Goal: Task Accomplishment & Management: Use online tool/utility

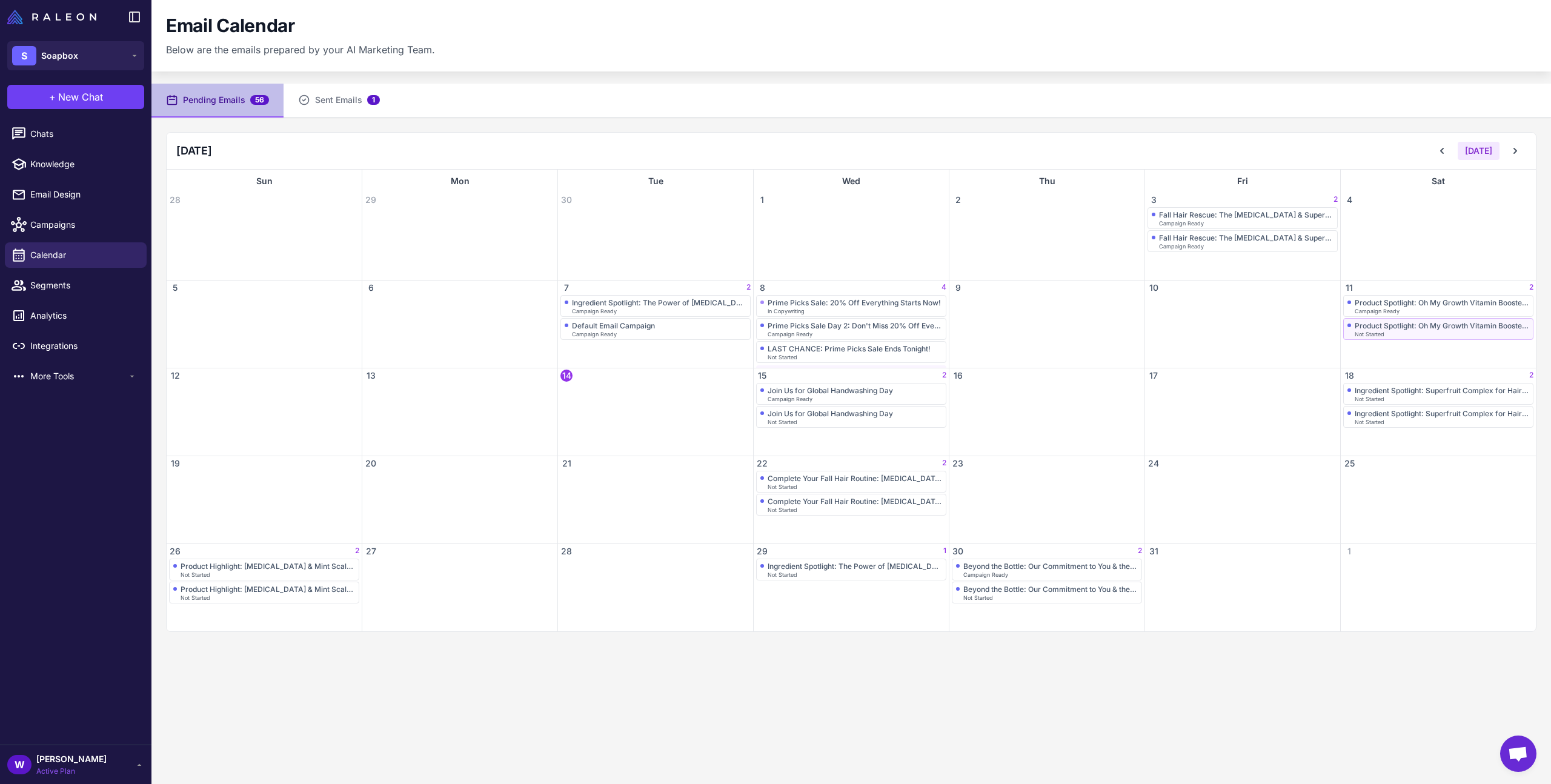
click at [1447, 328] on div "Product Spotlight: Oh My Growth Vitamin Booster Treatment" at bounding box center [1442, 325] width 175 height 9
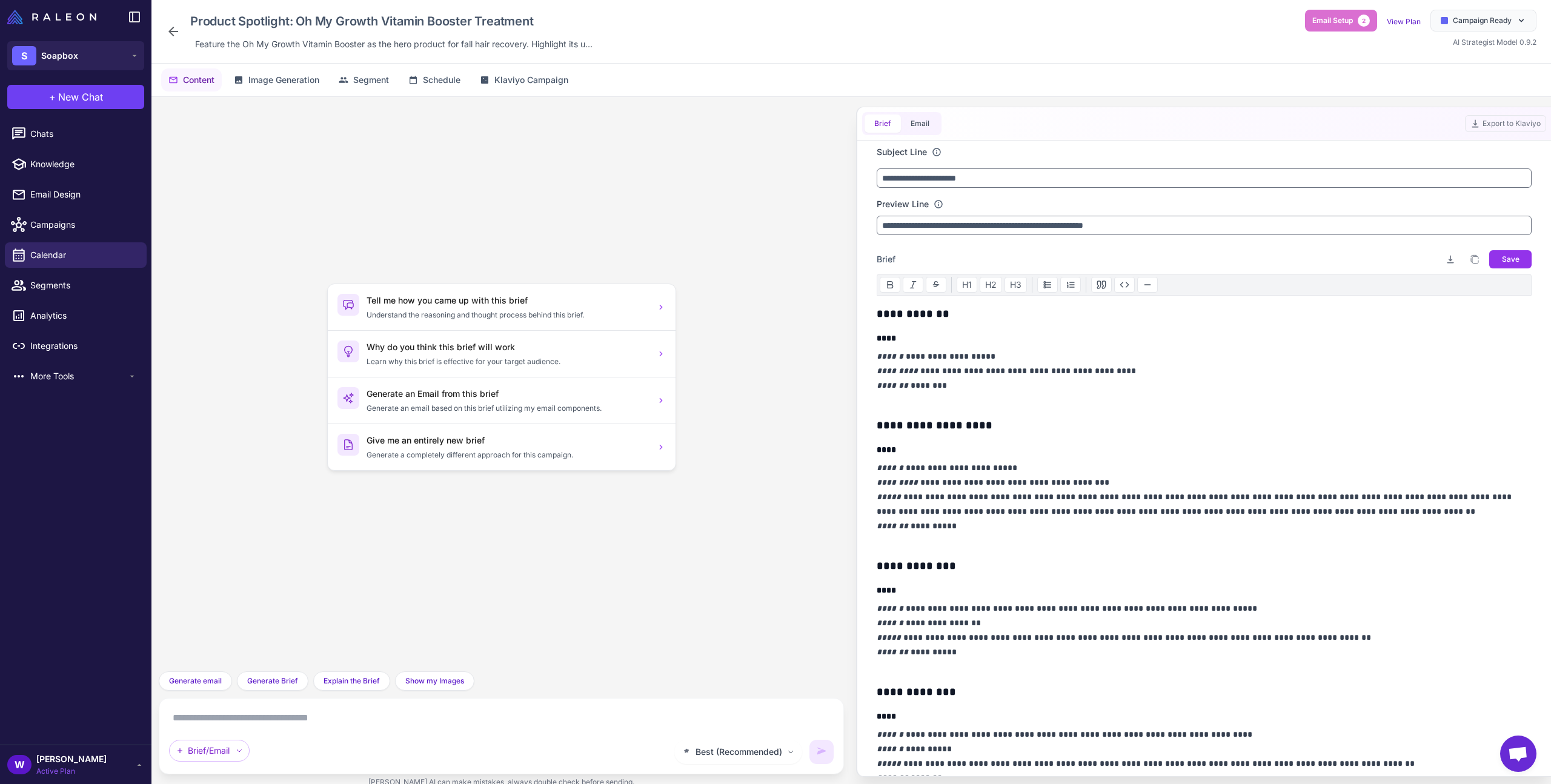
click at [178, 33] on icon at bounding box center [173, 31] width 15 height 15
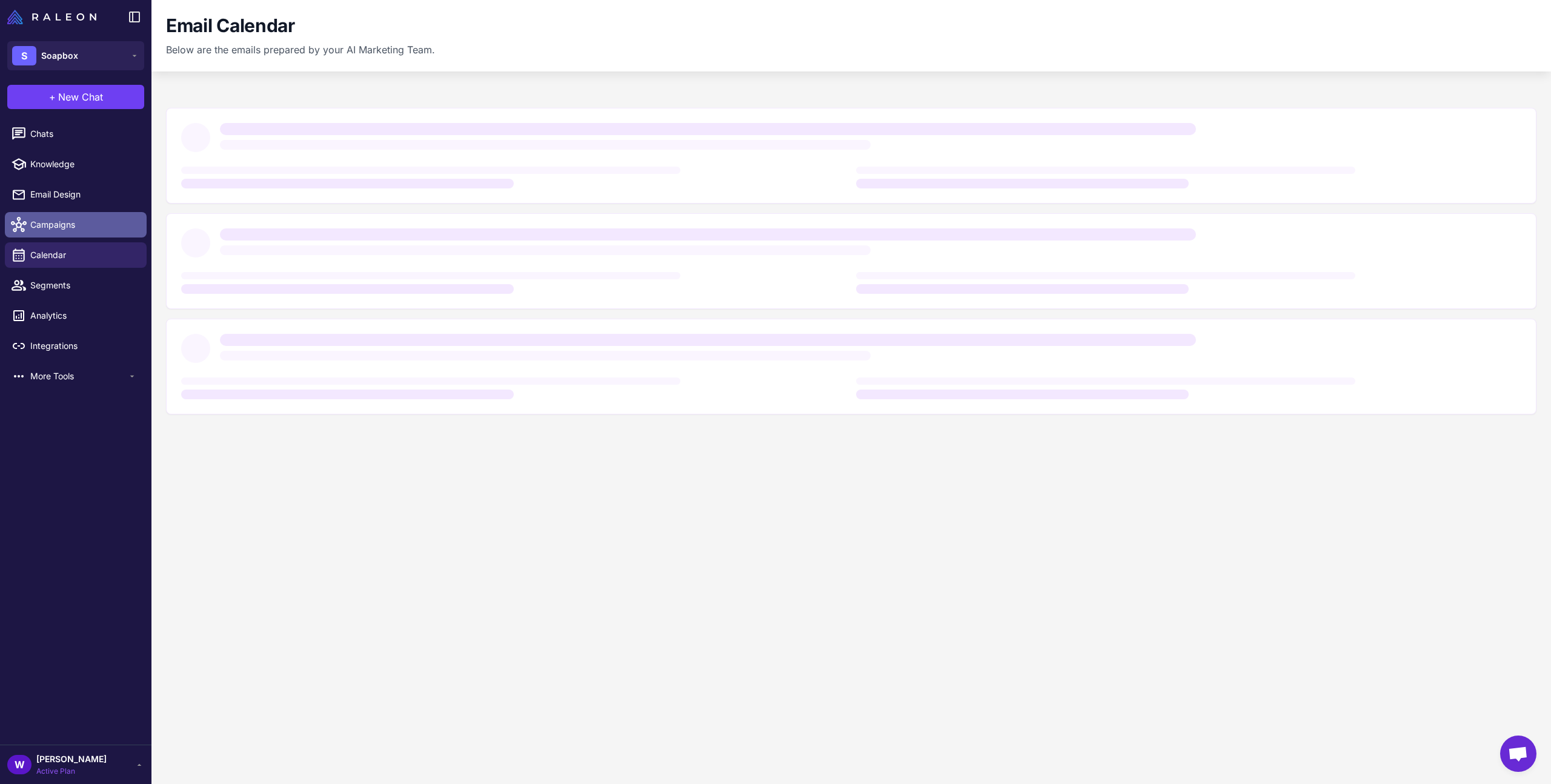
click at [103, 223] on span "Campaigns" at bounding box center [83, 224] width 106 height 13
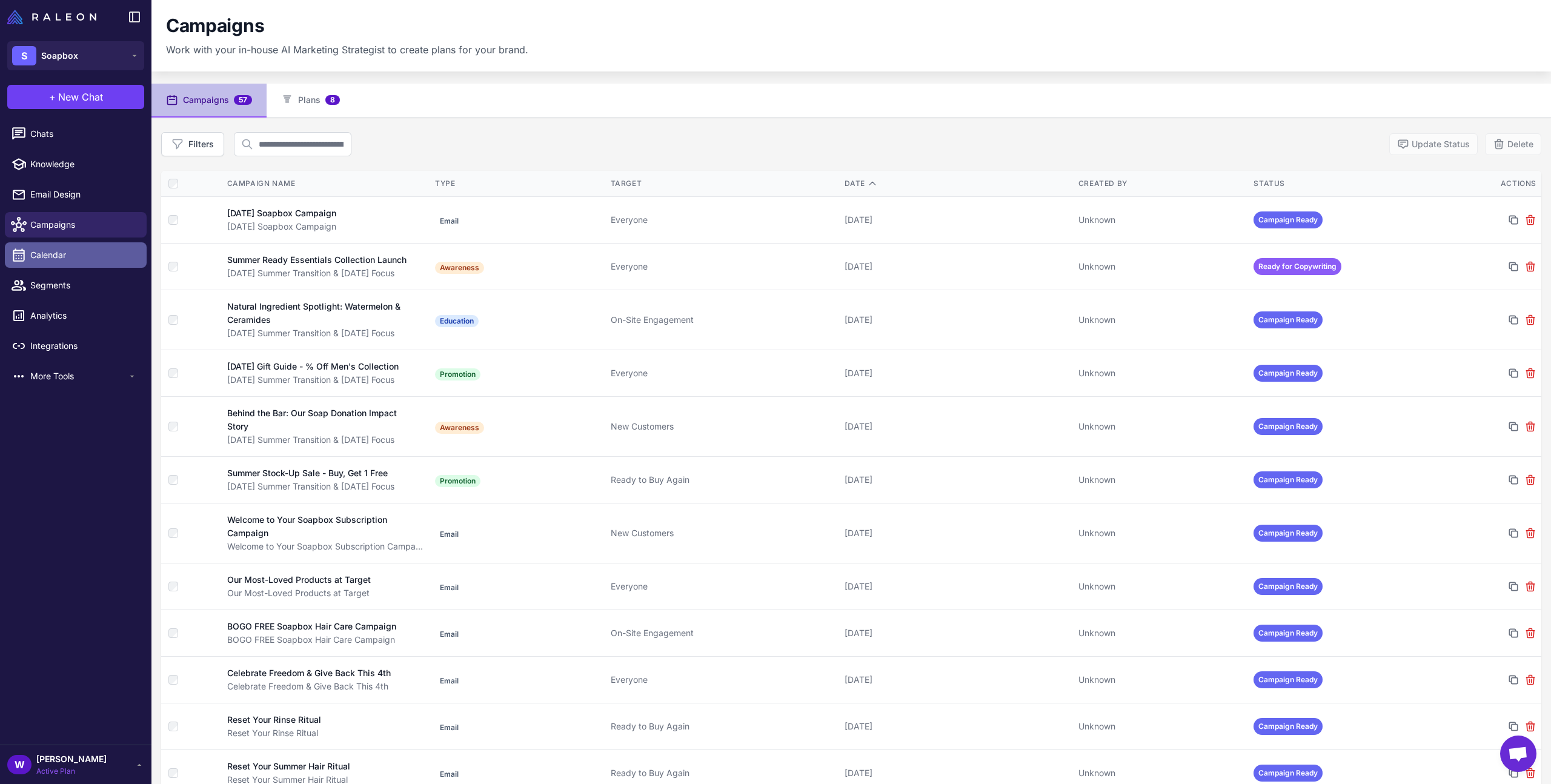
click at [80, 260] on span "Calendar" at bounding box center [83, 254] width 106 height 13
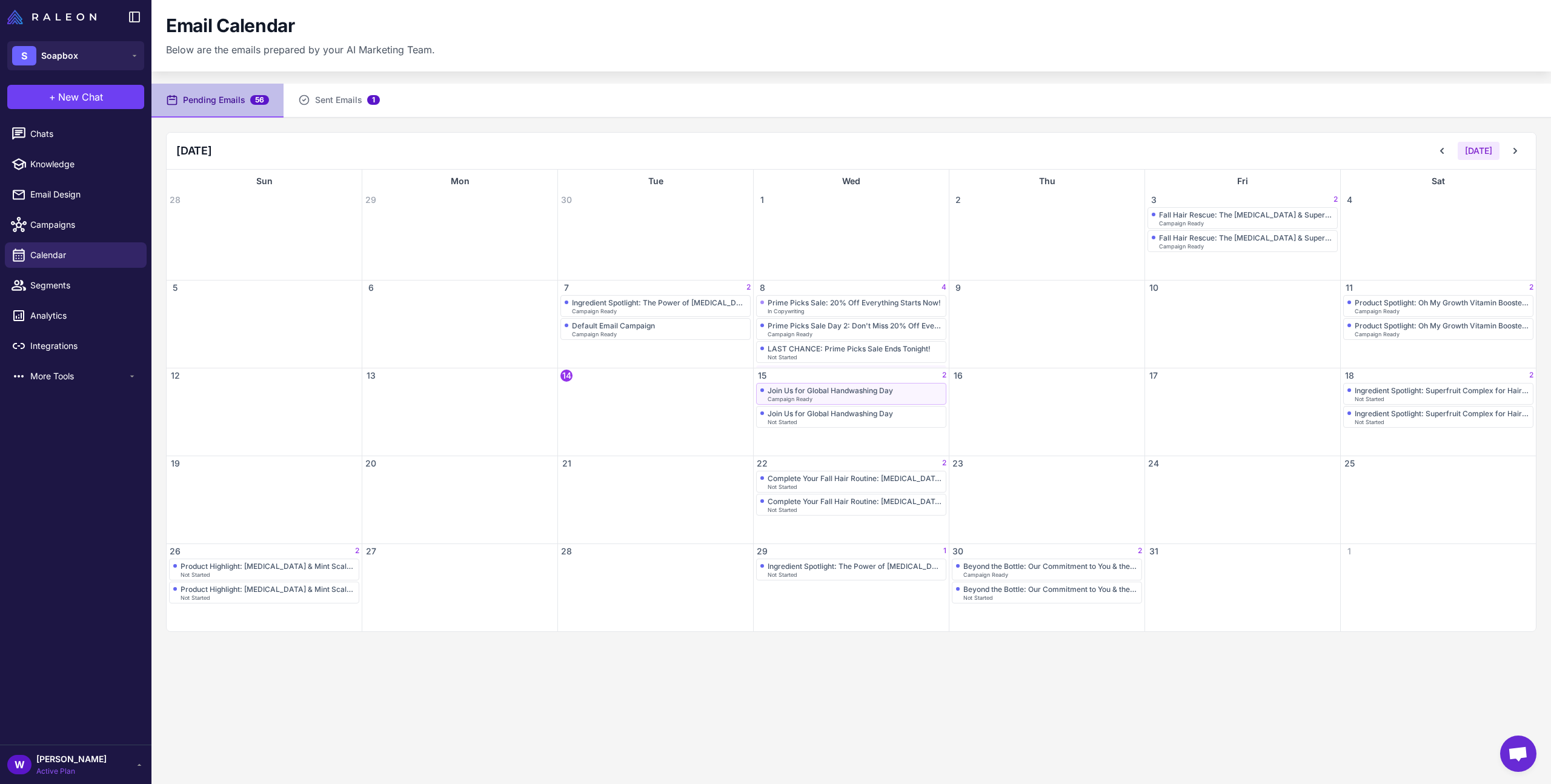
click at [805, 401] on span "Campaign Ready" at bounding box center [789, 398] width 45 height 5
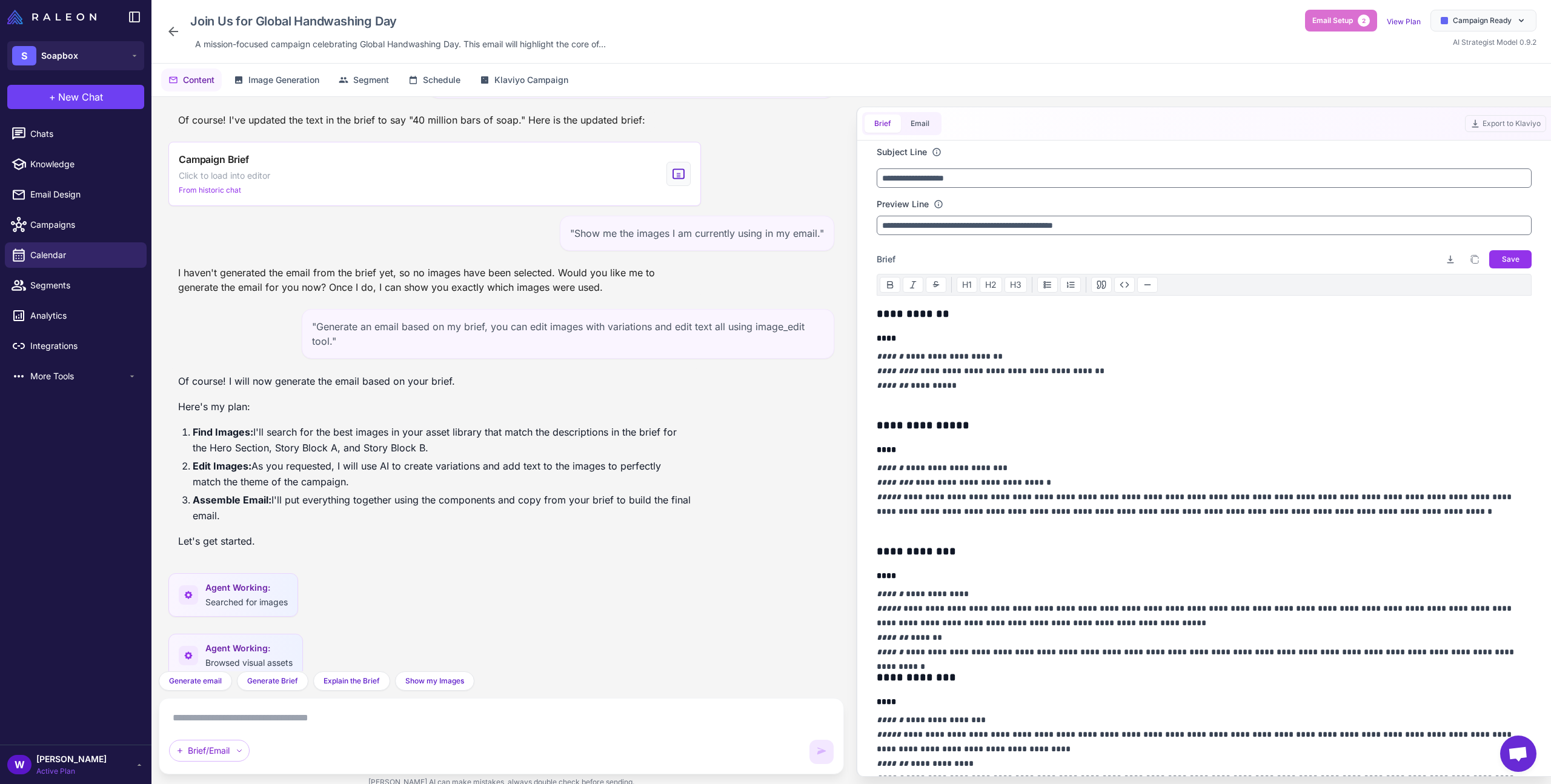
scroll to position [1471, 0]
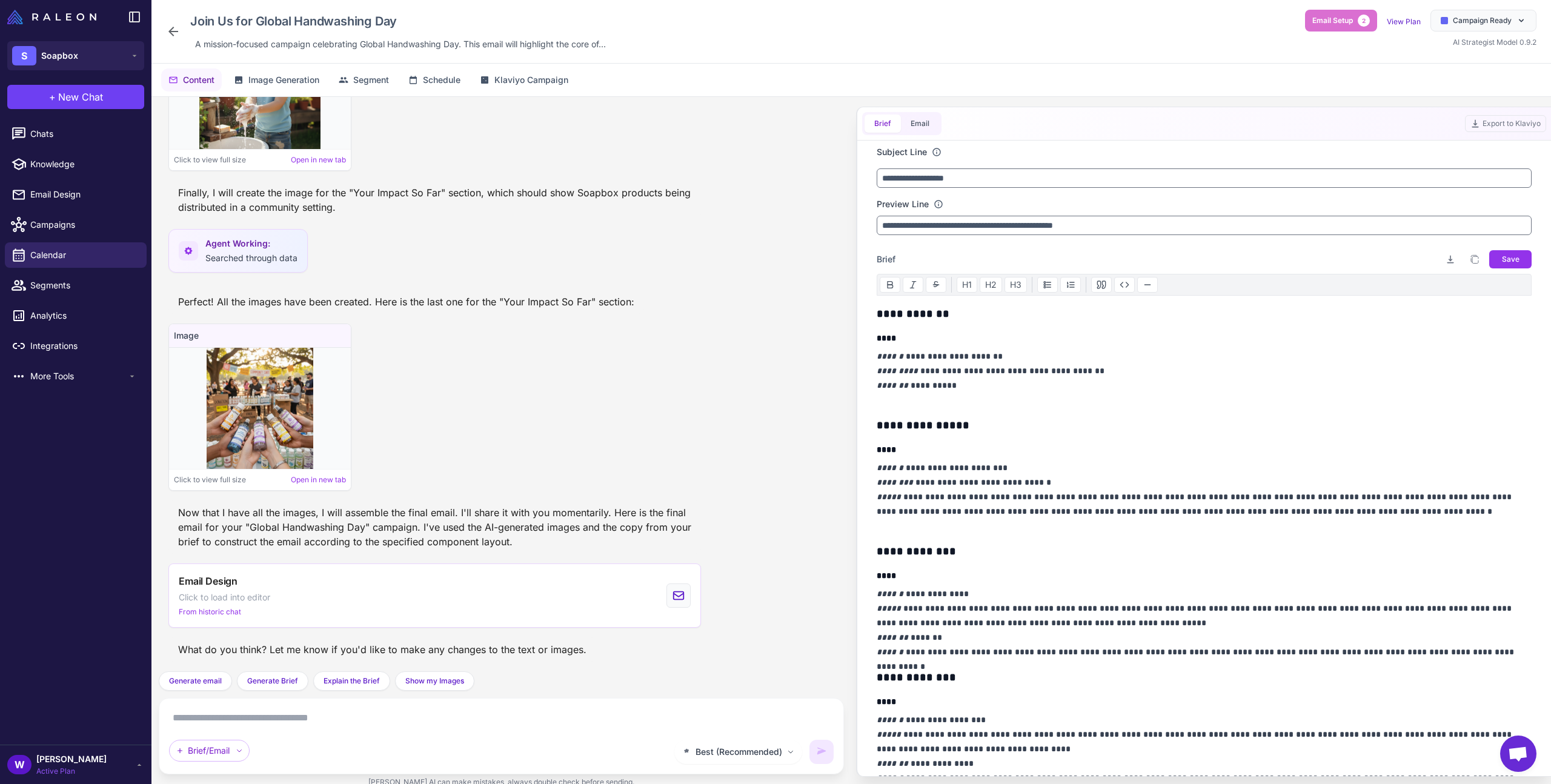
click at [499, 741] on div "Brief/Email" at bounding box center [418, 750] width 498 height 22
click at [494, 732] on div "Best (Recommended) Brief/Email" at bounding box center [500, 735] width 664 height 56
click at [917, 117] on button "Email" at bounding box center [919, 123] width 38 height 18
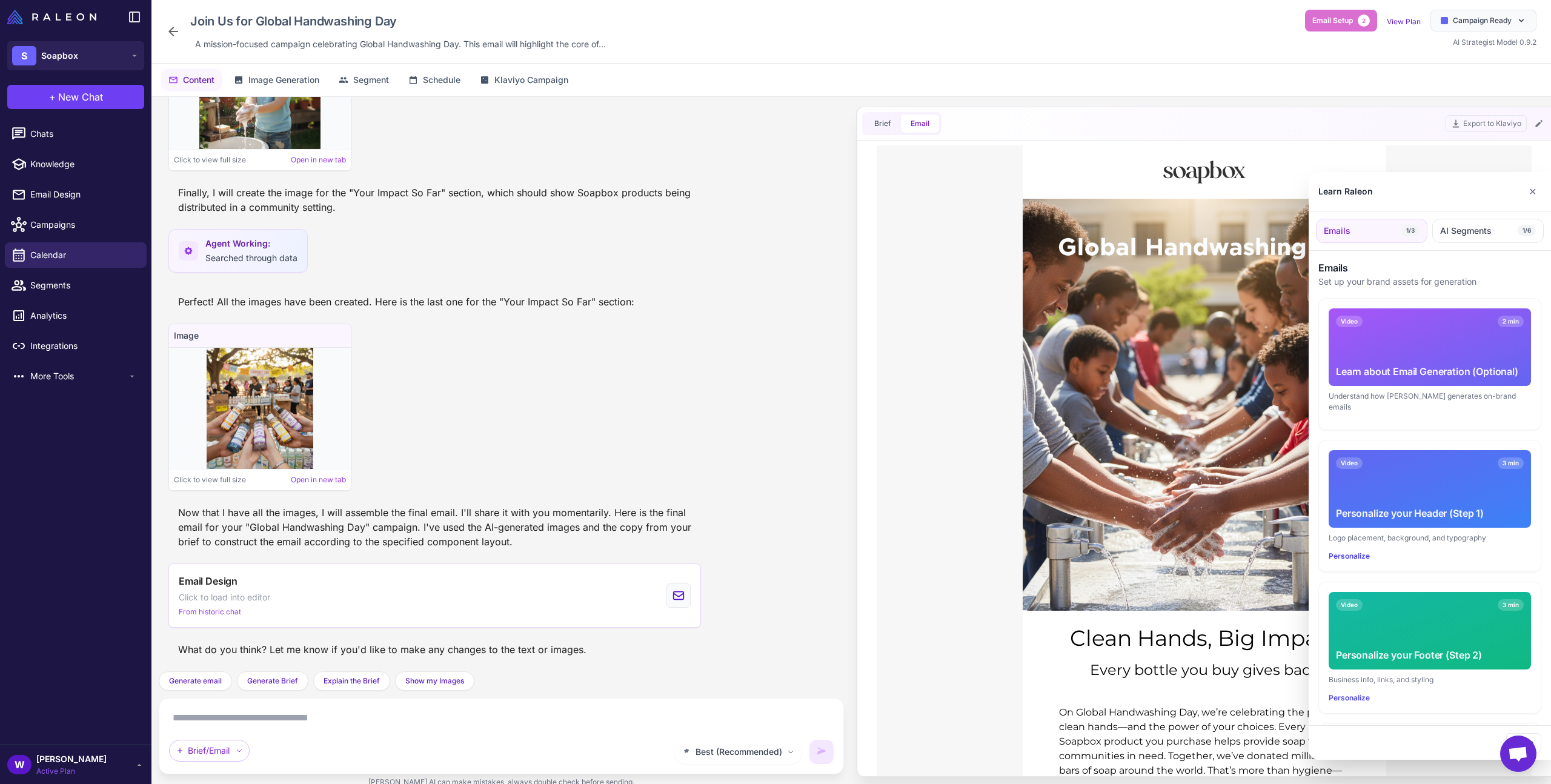
scroll to position [0, 0]
click at [1530, 188] on button "✕" at bounding box center [1533, 192] width 18 height 24
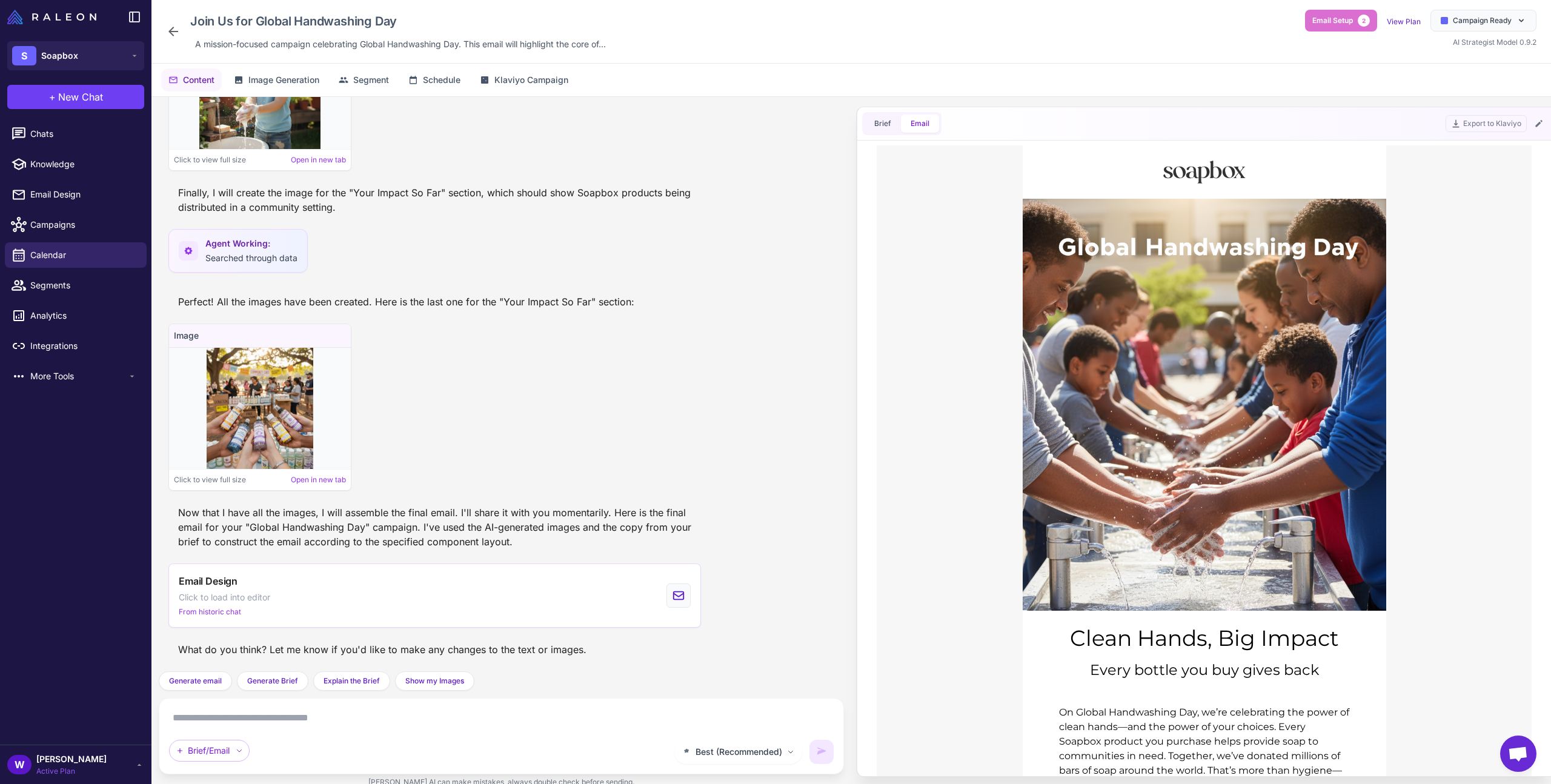
click at [884, 134] on div "Brief Email" at bounding box center [902, 123] width 79 height 23
click at [354, 719] on textarea at bounding box center [500, 718] width 664 height 20
click at [197, 747] on div "Brief/Email" at bounding box center [209, 750] width 80 height 22
click at [210, 750] on div "Brief/Email" at bounding box center [209, 750] width 80 height 22
click at [738, 745] on span "Best (Recommended)" at bounding box center [739, 751] width 86 height 13
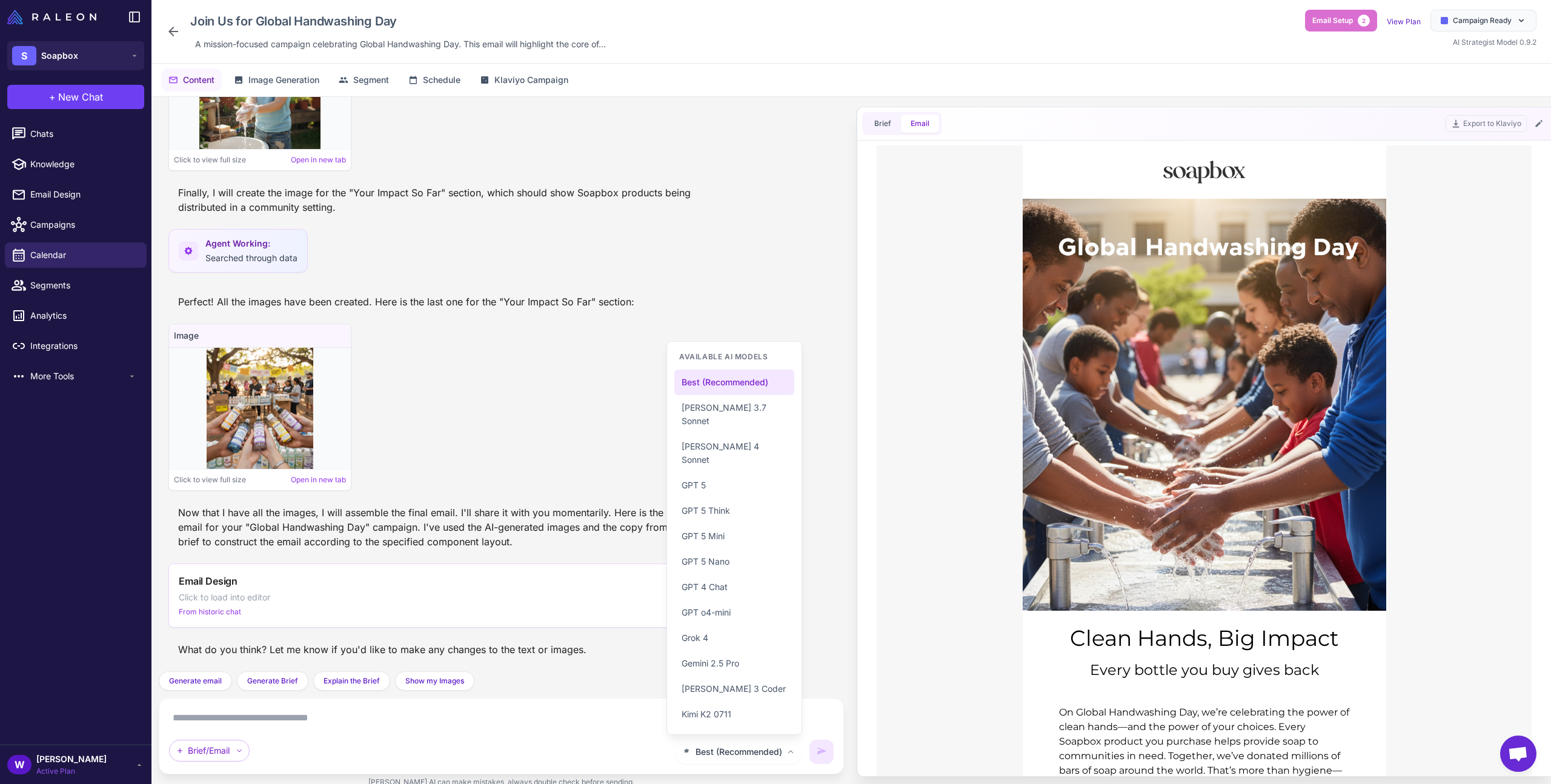
click at [634, 725] on textarea at bounding box center [500, 718] width 664 height 20
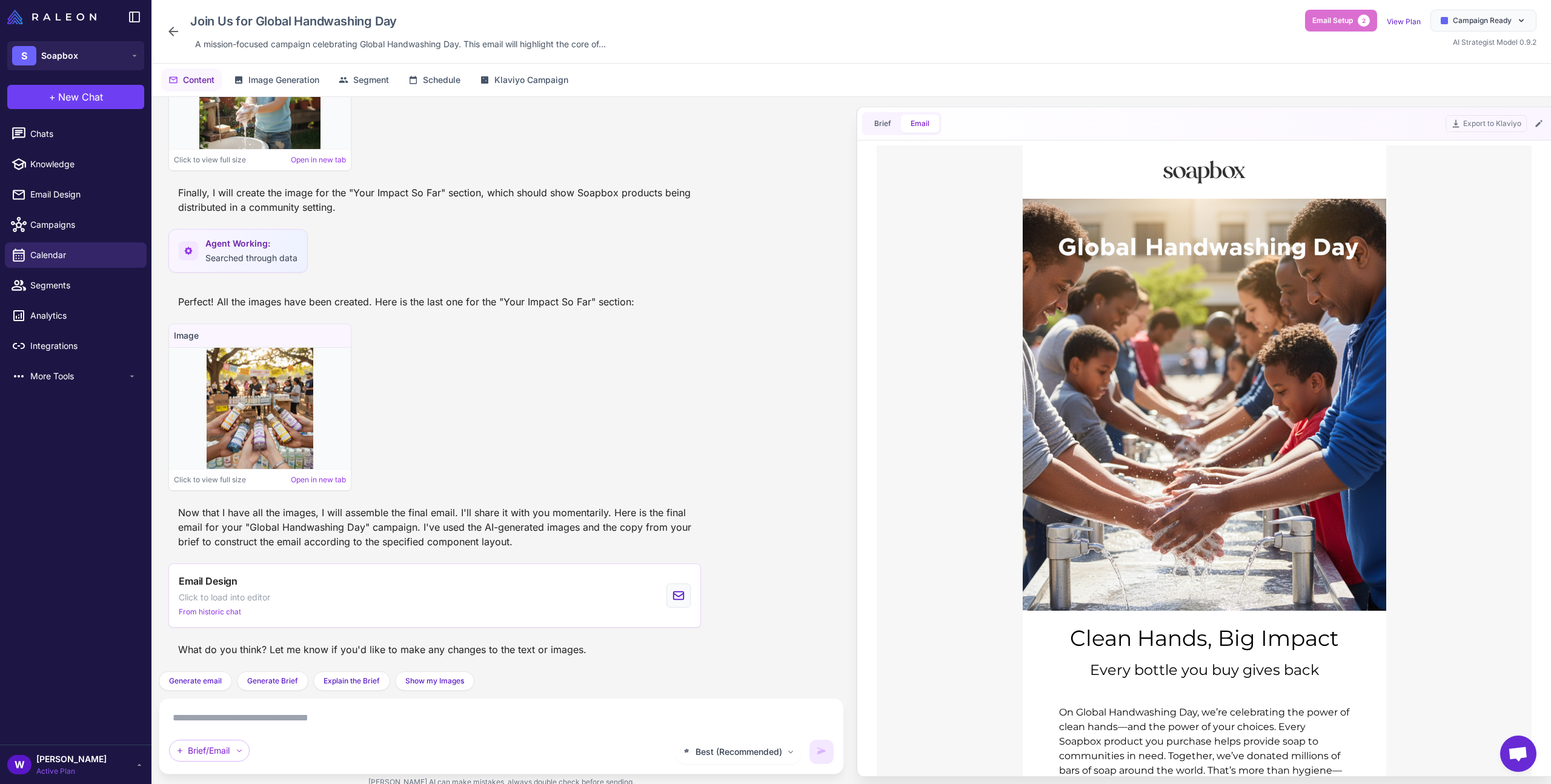
click at [557, 725] on textarea at bounding box center [500, 718] width 664 height 20
click at [372, 721] on textarea at bounding box center [500, 718] width 664 height 20
click at [298, 78] on span "Image Generation" at bounding box center [283, 79] width 70 height 13
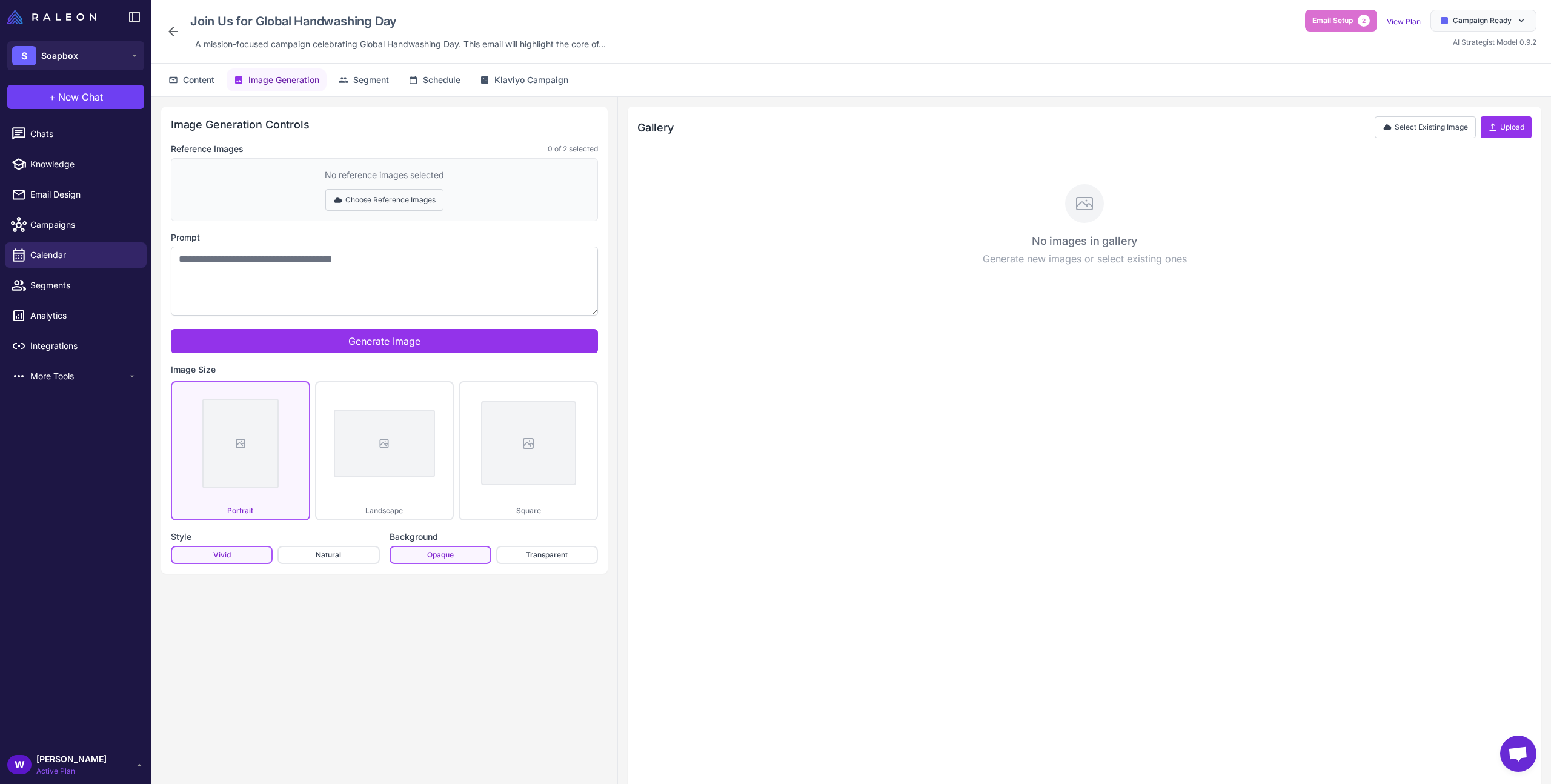
click at [399, 203] on button "Choose Reference Images" at bounding box center [384, 199] width 118 height 22
click at [377, 199] on button "Done Selecting" at bounding box center [384, 199] width 80 height 22
click at [377, 273] on textarea "Prompt" at bounding box center [384, 281] width 427 height 69
click at [395, 196] on button "Choose Reference Images" at bounding box center [384, 199] width 118 height 22
click at [395, 196] on button "Done Selecting" at bounding box center [384, 199] width 80 height 22
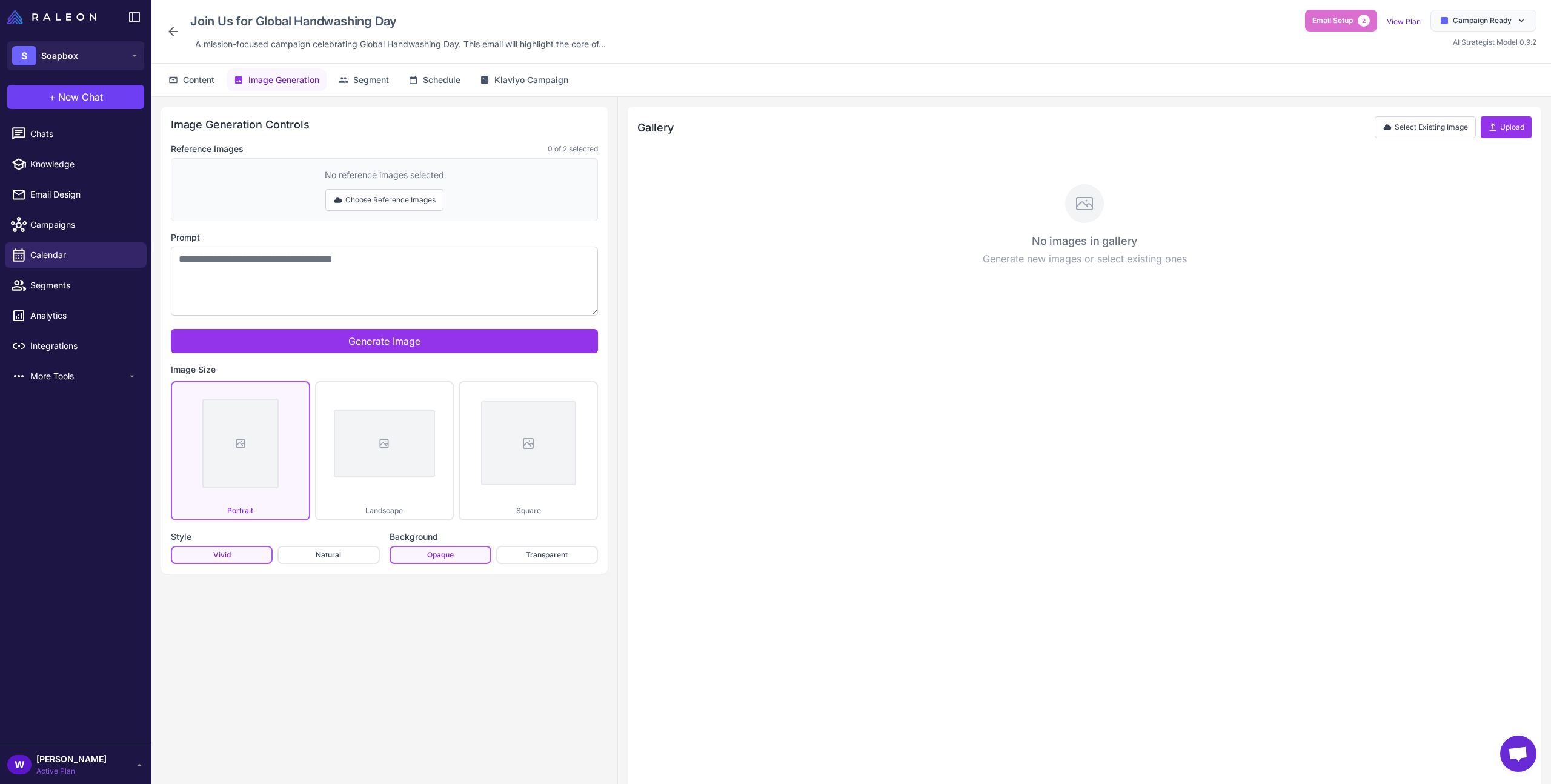
drag, startPoint x: 329, startPoint y: 176, endPoint x: 475, endPoint y: 175, distance: 146.0
click at [475, 175] on div "No reference images selected Choose Reference Images" at bounding box center [384, 189] width 427 height 63
click at [356, 249] on textarea "Prompt" at bounding box center [384, 281] width 427 height 69
click at [364, 82] on span "Segment" at bounding box center [371, 79] width 36 height 13
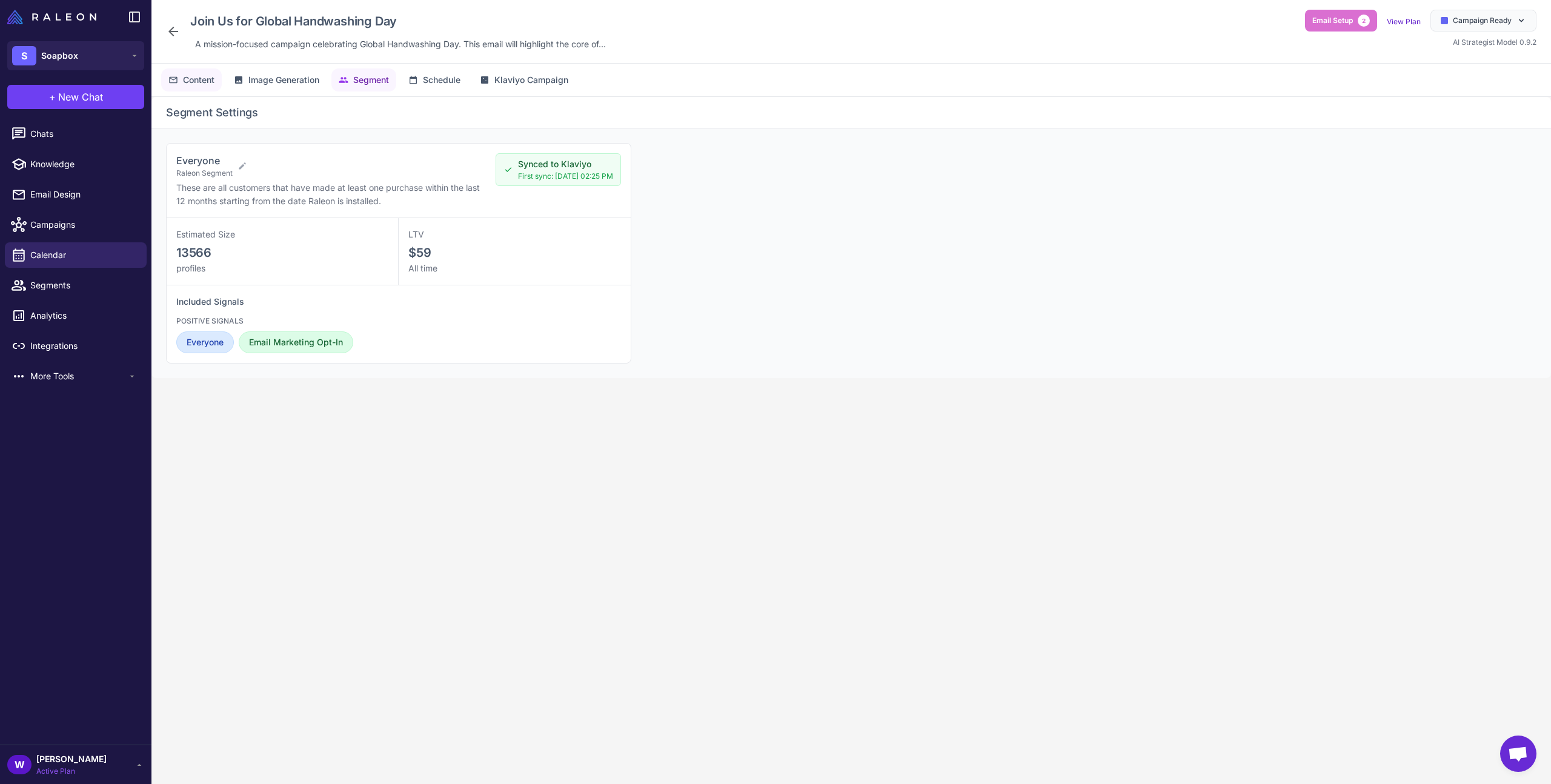
click at [212, 76] on span "Content" at bounding box center [199, 79] width 32 height 13
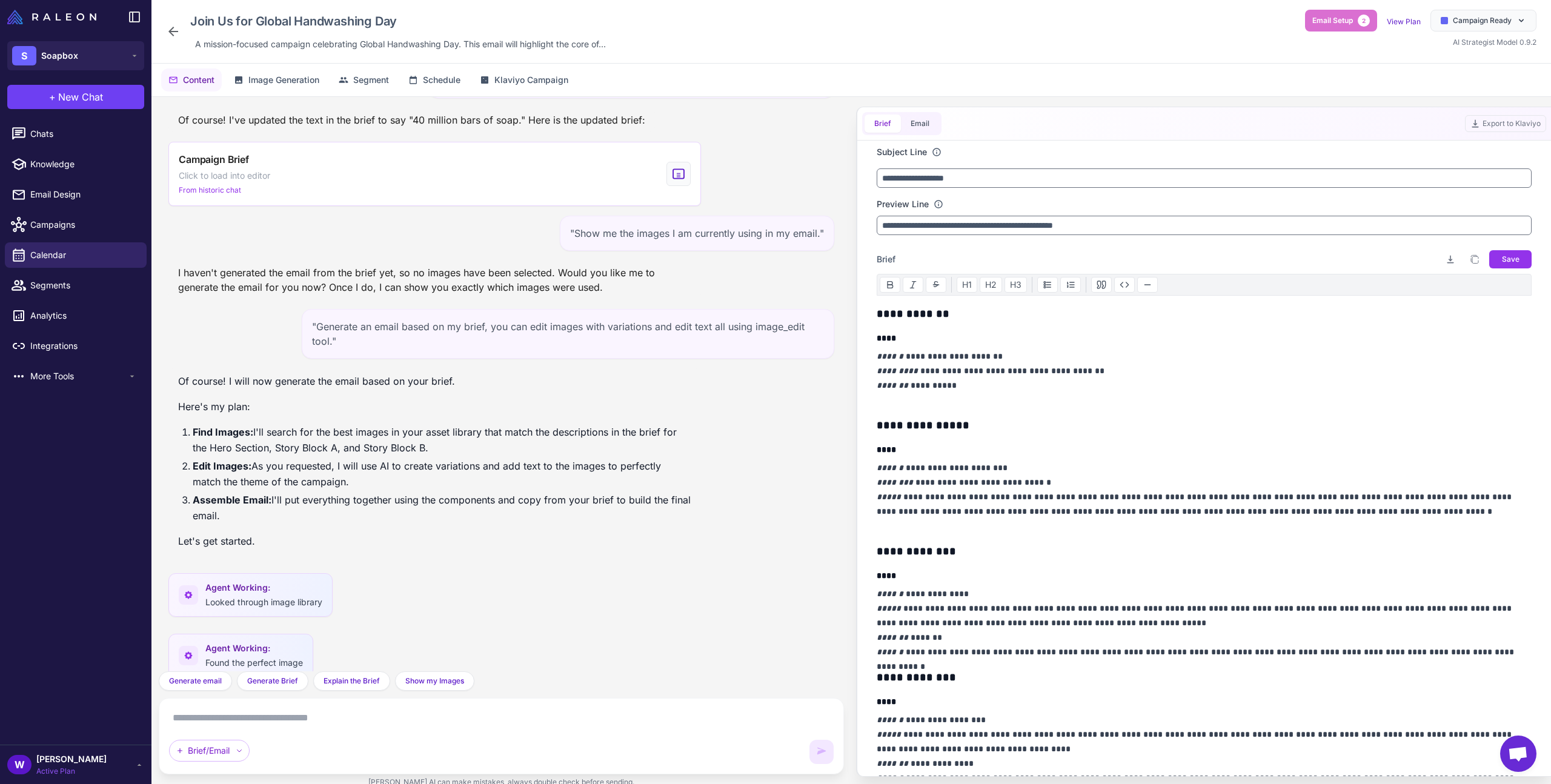
scroll to position [1471, 0]
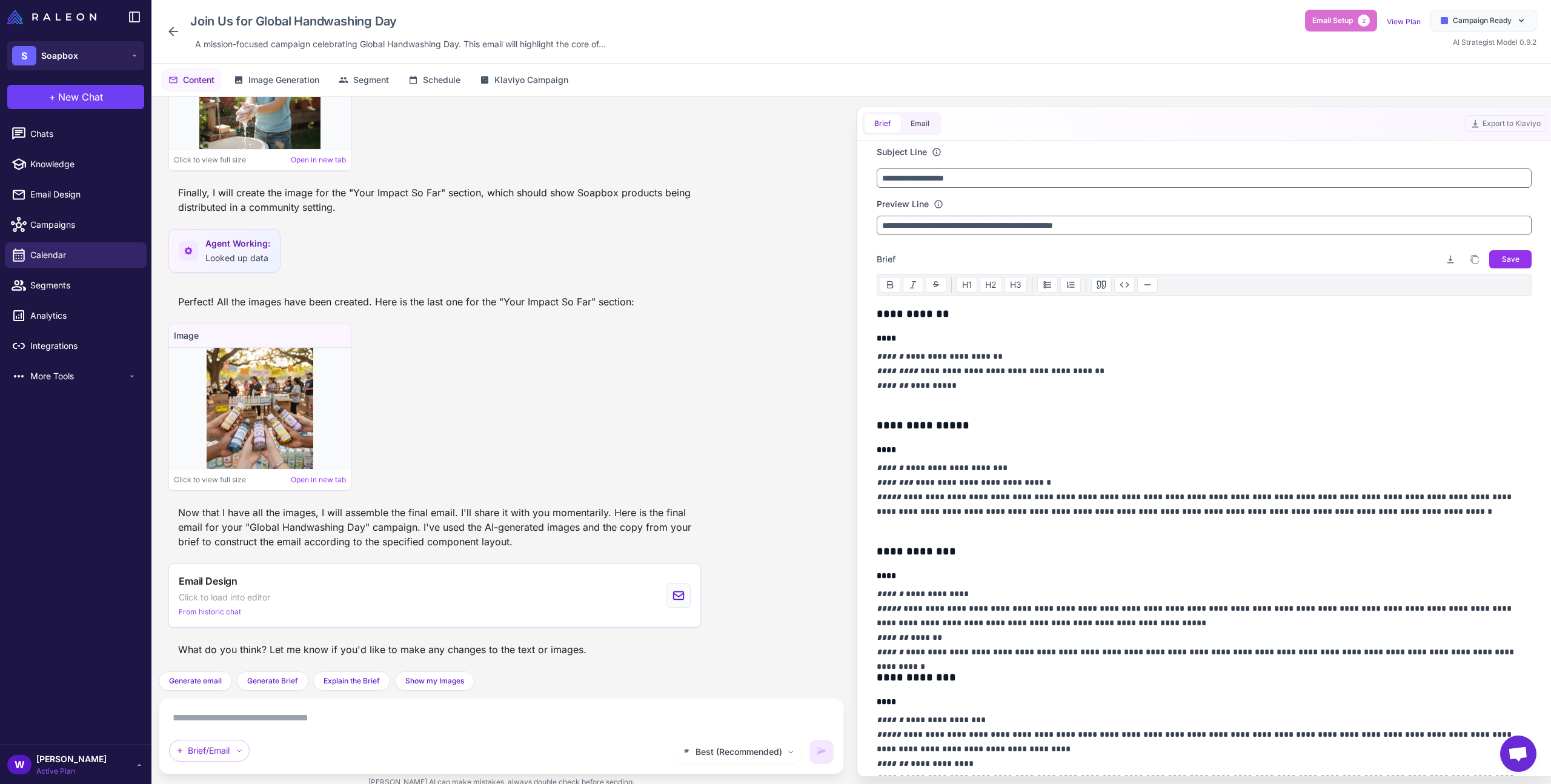
click at [402, 738] on div "Best (Recommended) Brief/Email" at bounding box center [500, 735] width 664 height 56
click at [360, 735] on div "Best (Recommended) Brief/Email" at bounding box center [500, 735] width 664 height 56
click at [360, 713] on textarea at bounding box center [500, 718] width 664 height 20
click at [225, 746] on div "Brief/Email" at bounding box center [209, 750] width 80 height 22
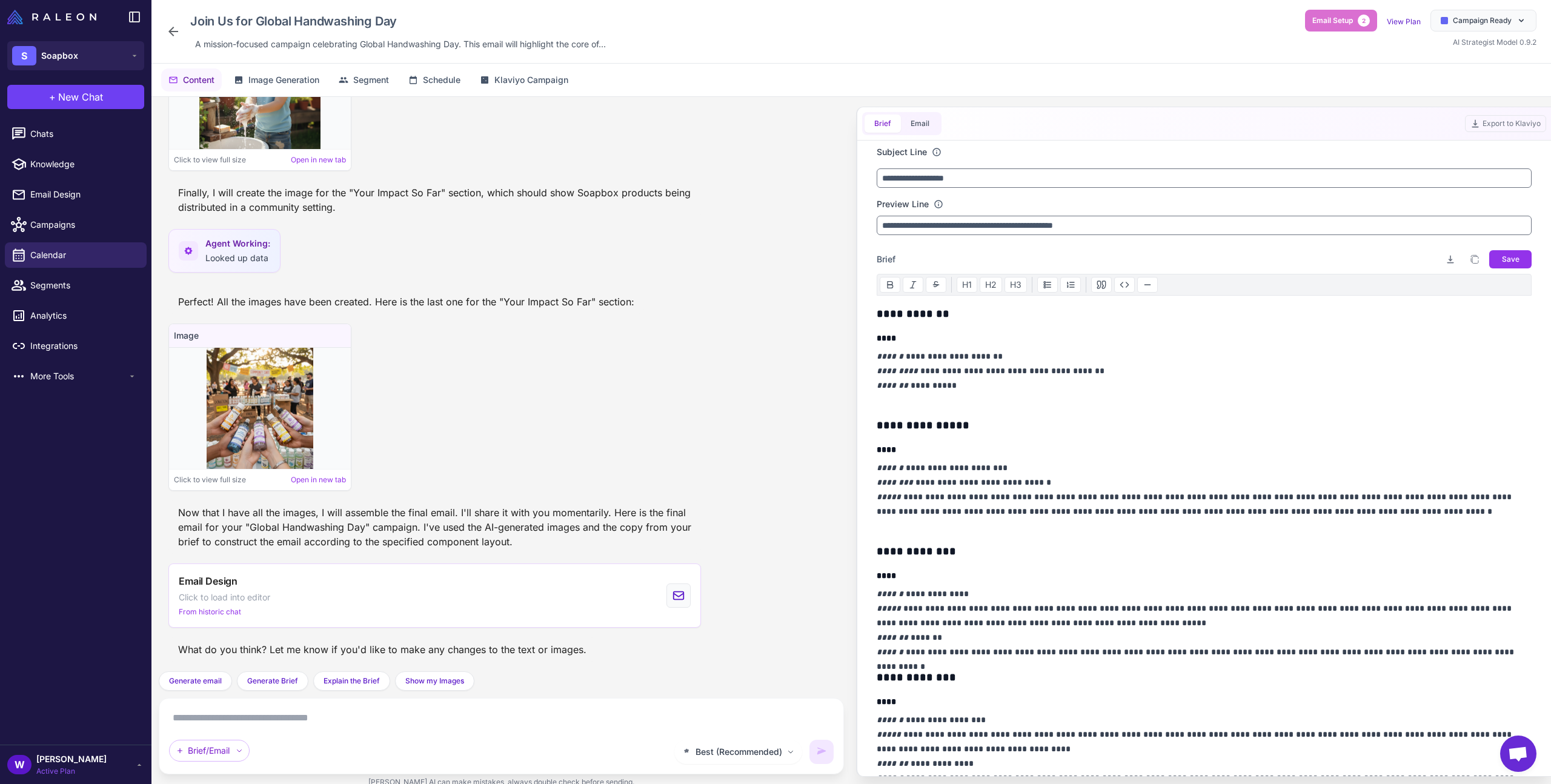
click at [342, 719] on textarea at bounding box center [500, 718] width 664 height 20
click at [297, 718] on textarea at bounding box center [500, 718] width 664 height 20
click at [342, 713] on textarea at bounding box center [500, 718] width 664 height 20
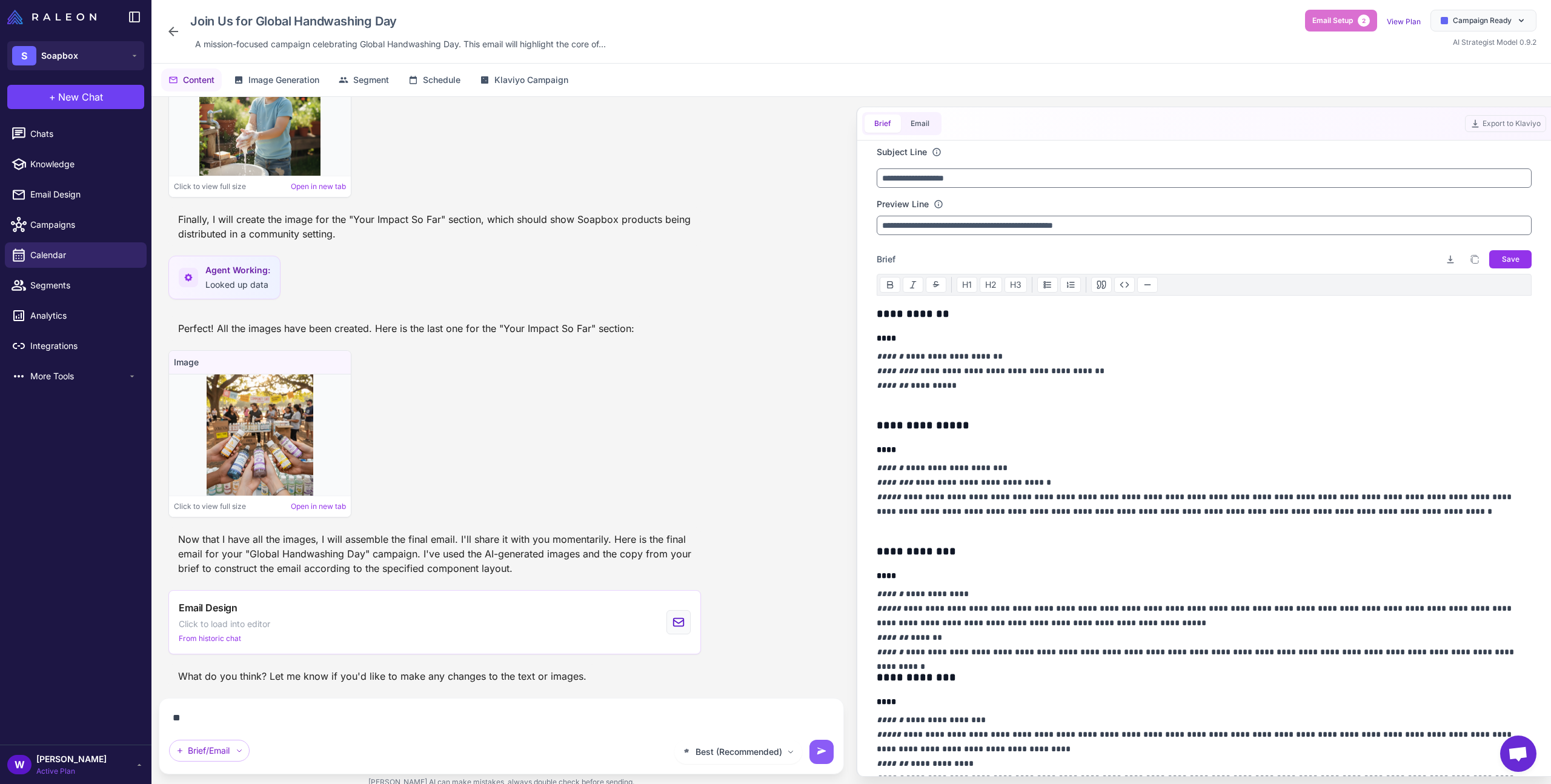
type textarea "*"
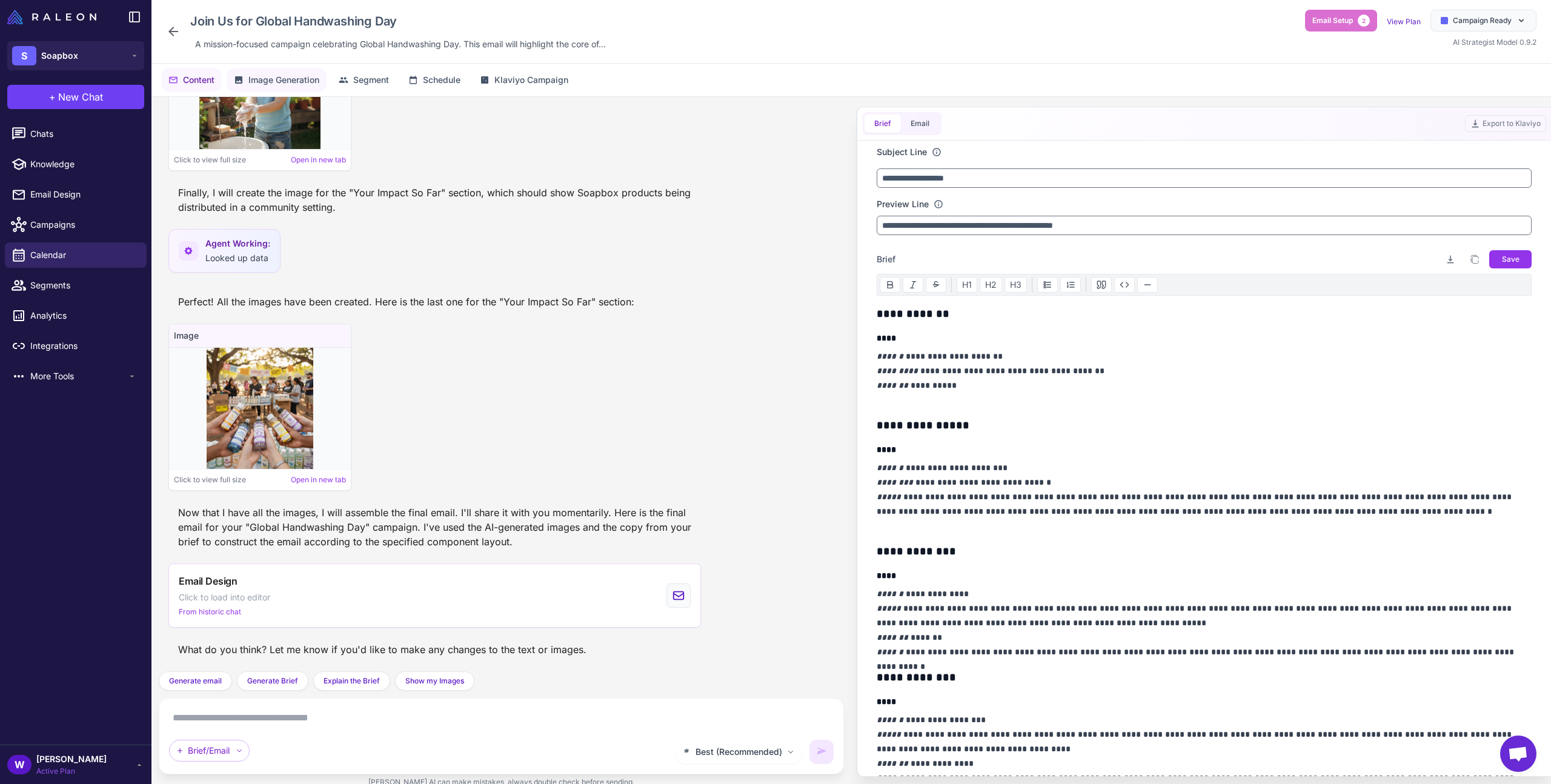
click at [297, 81] on span "Image Generation" at bounding box center [283, 79] width 70 height 13
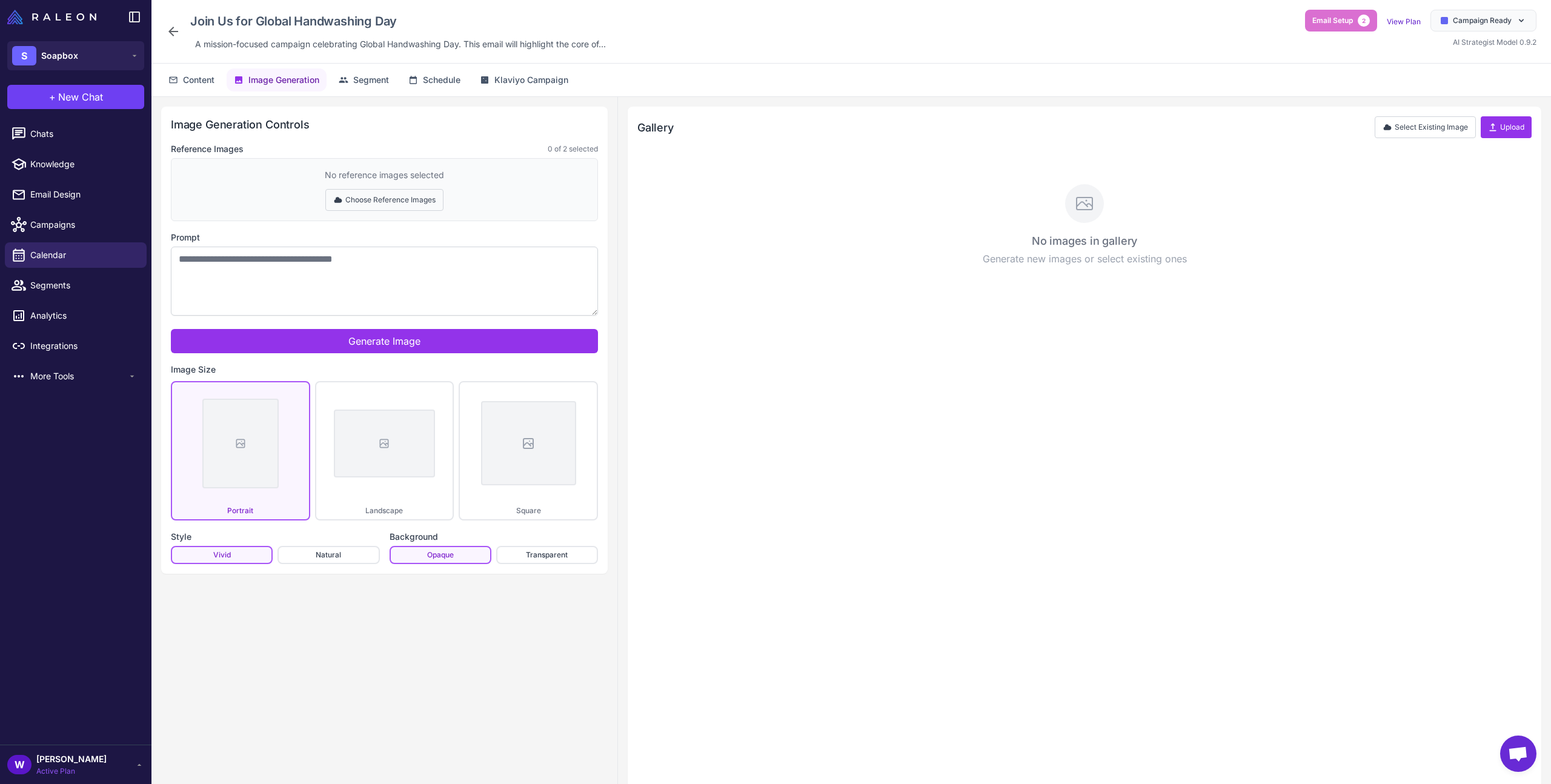
click at [372, 196] on button "Choose Reference Images" at bounding box center [384, 199] width 118 height 22
click at [372, 196] on button "Done Selecting" at bounding box center [384, 199] width 80 height 22
click at [372, 196] on button "Choose Reference Images" at bounding box center [384, 199] width 118 height 22
click at [372, 196] on button "Done Selecting" at bounding box center [384, 199] width 80 height 22
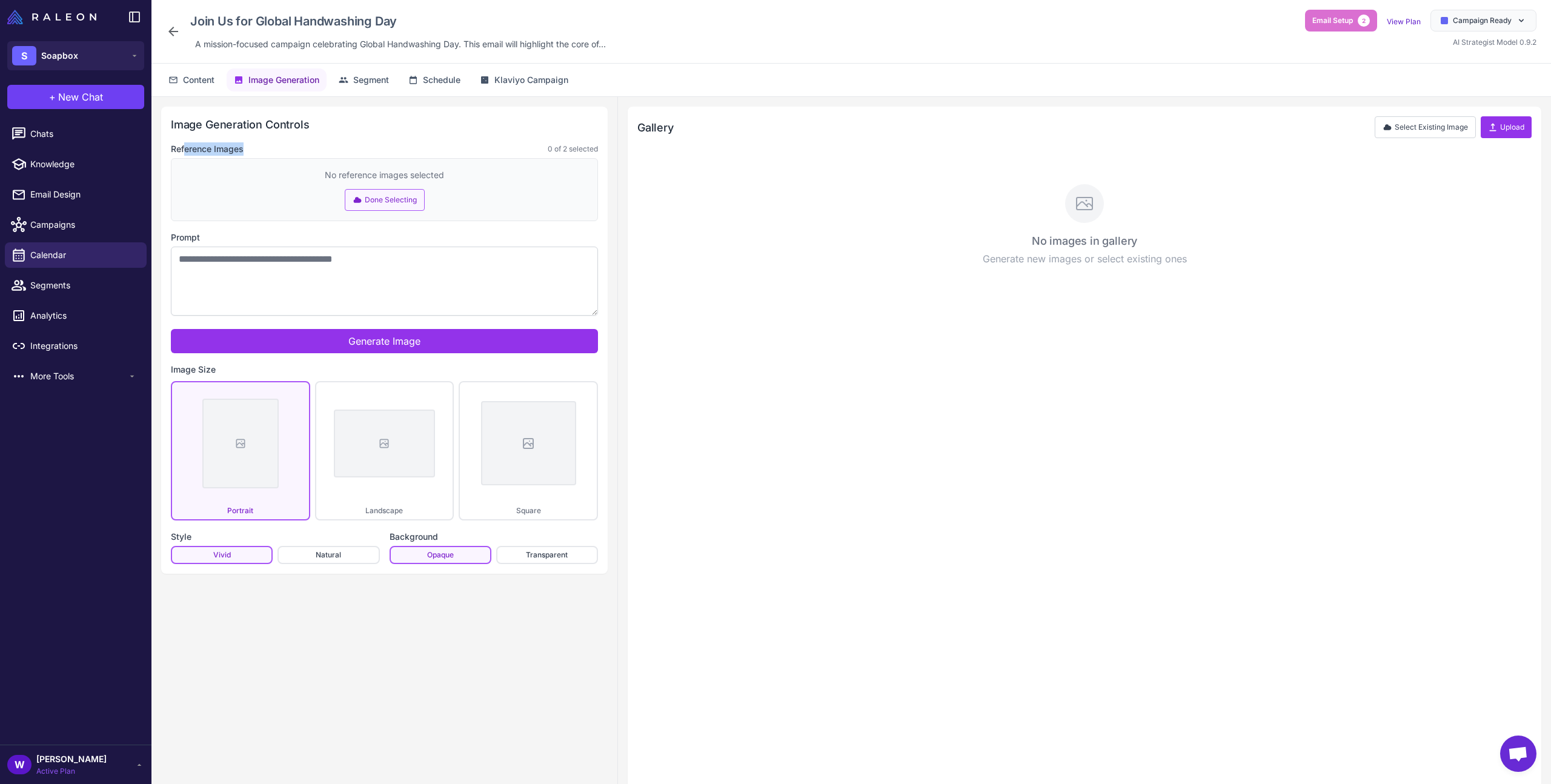
drag, startPoint x: 185, startPoint y: 152, endPoint x: 274, endPoint y: 155, distance: 89.1
click at [274, 155] on div "Reference Images 0 of 2 selected" at bounding box center [384, 148] width 427 height 13
click at [400, 213] on div "No reference images selected Done Selecting" at bounding box center [384, 189] width 427 height 63
click at [397, 202] on button "Done Selecting" at bounding box center [384, 199] width 80 height 22
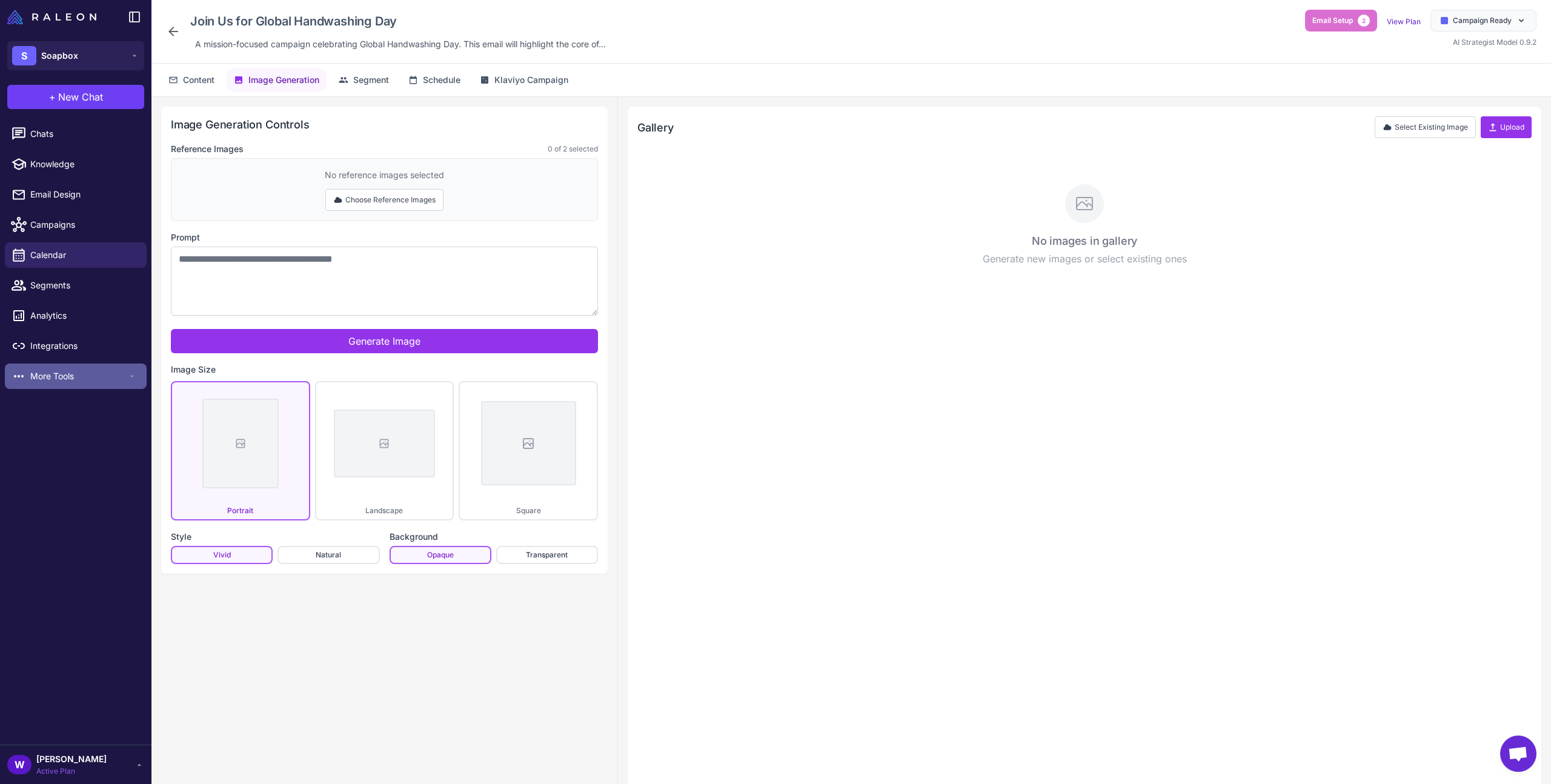
click at [83, 370] on span "More Tools" at bounding box center [79, 375] width 97 height 13
click at [81, 182] on link "Email Design" at bounding box center [75, 195] width 142 height 26
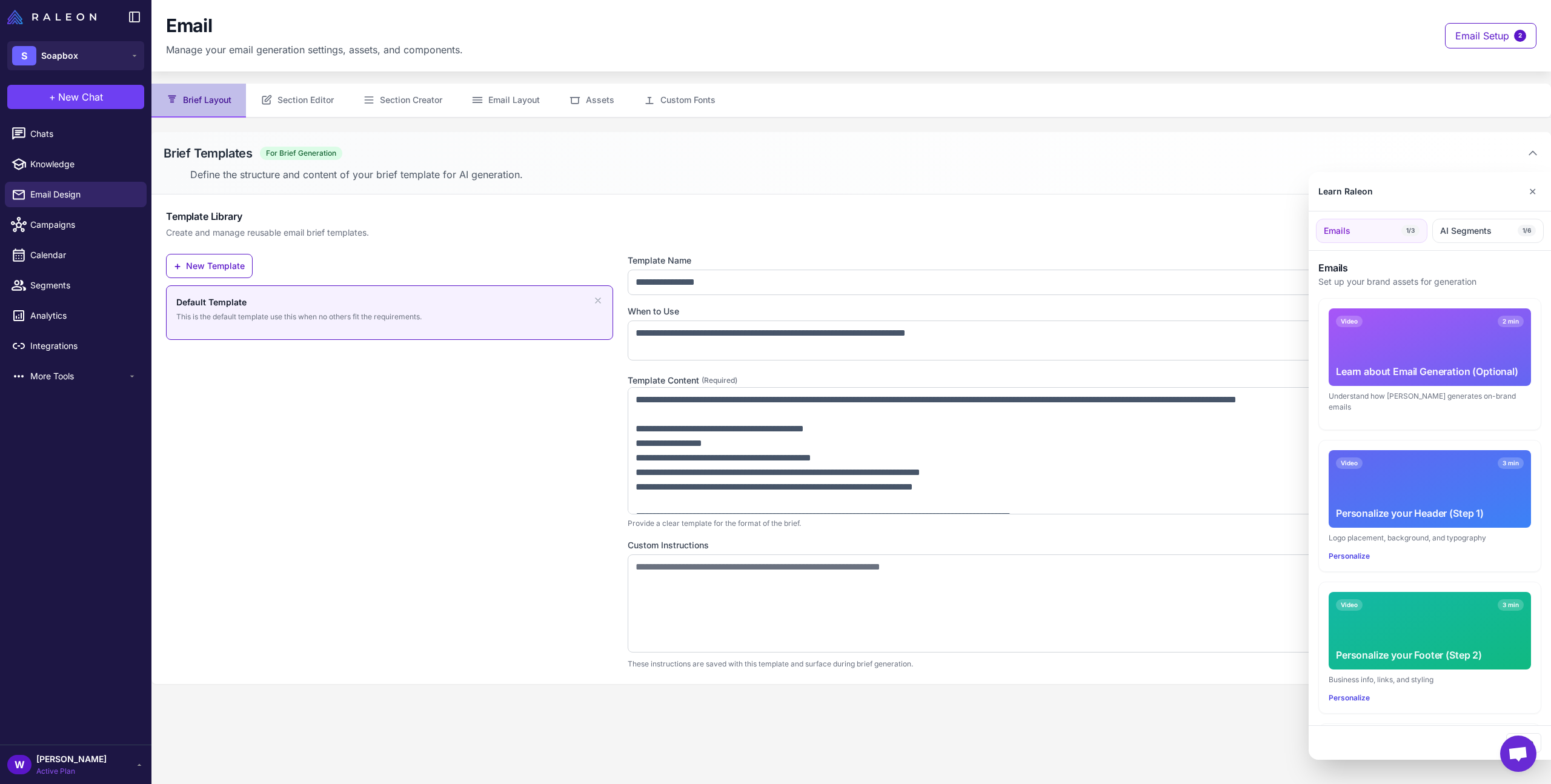
click at [53, 163] on div at bounding box center [776, 392] width 1551 height 784
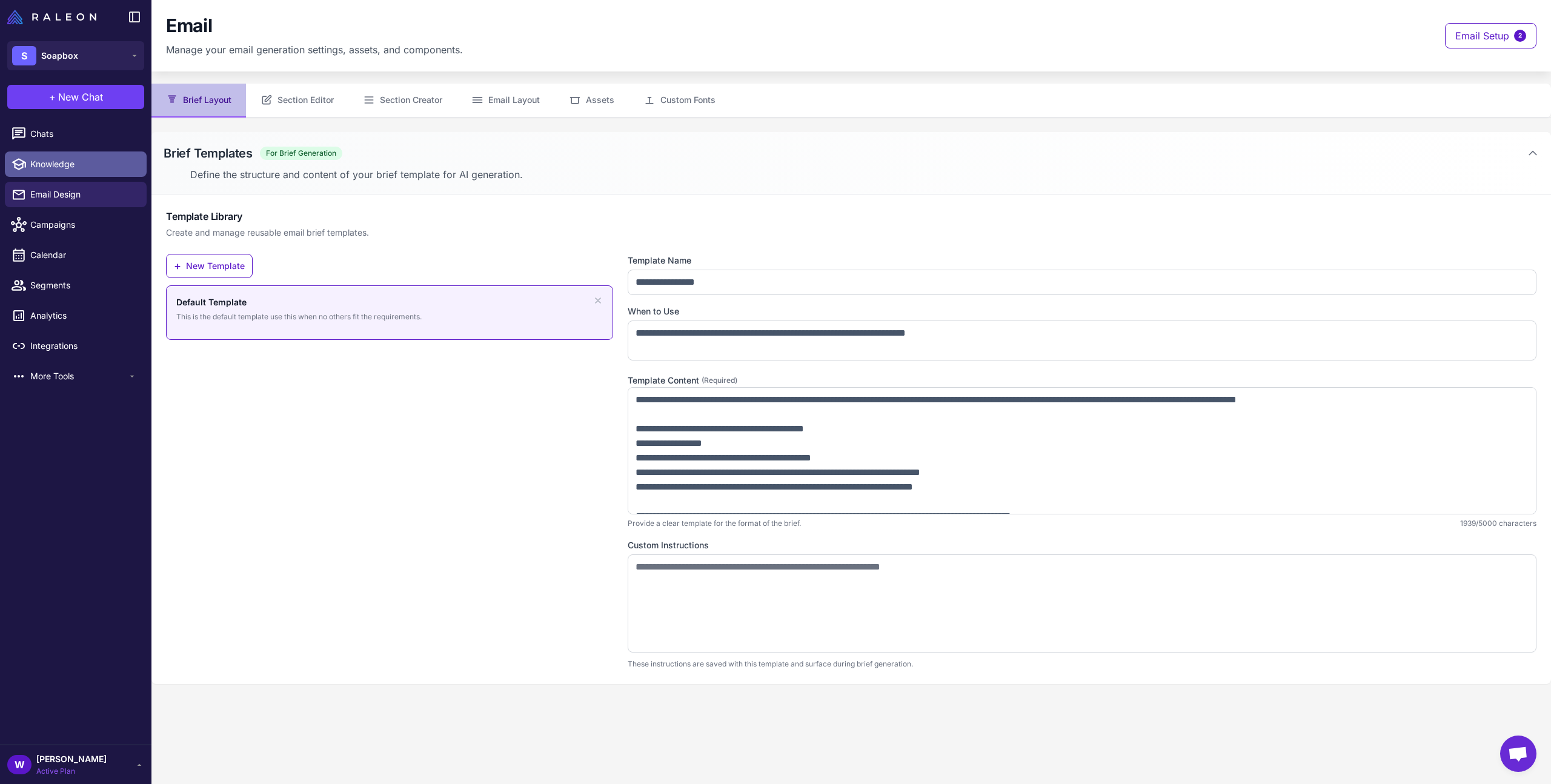
click at [60, 164] on span "Knowledge" at bounding box center [83, 164] width 106 height 13
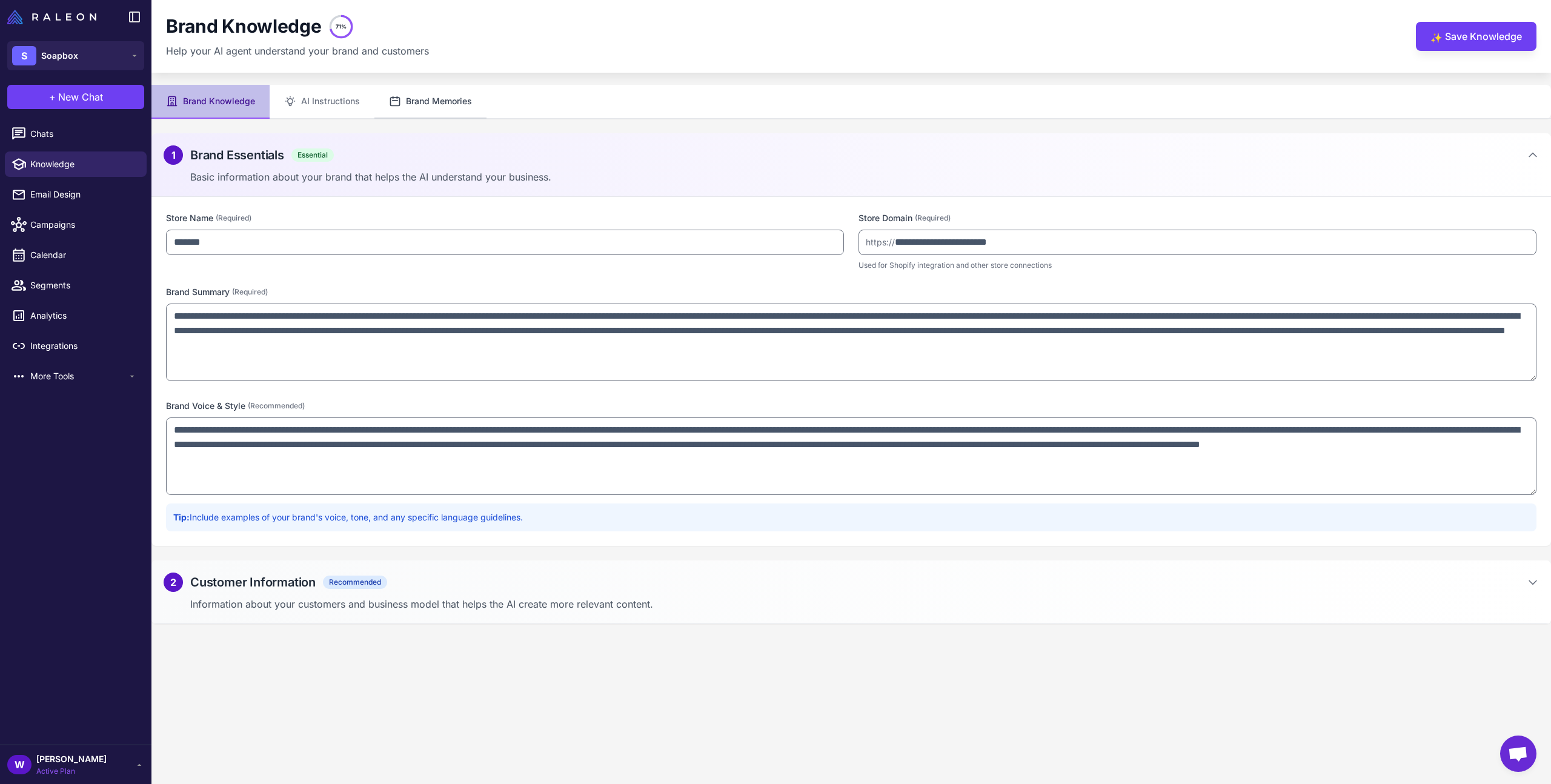
click at [449, 103] on button "Brand Memories" at bounding box center [430, 101] width 112 height 34
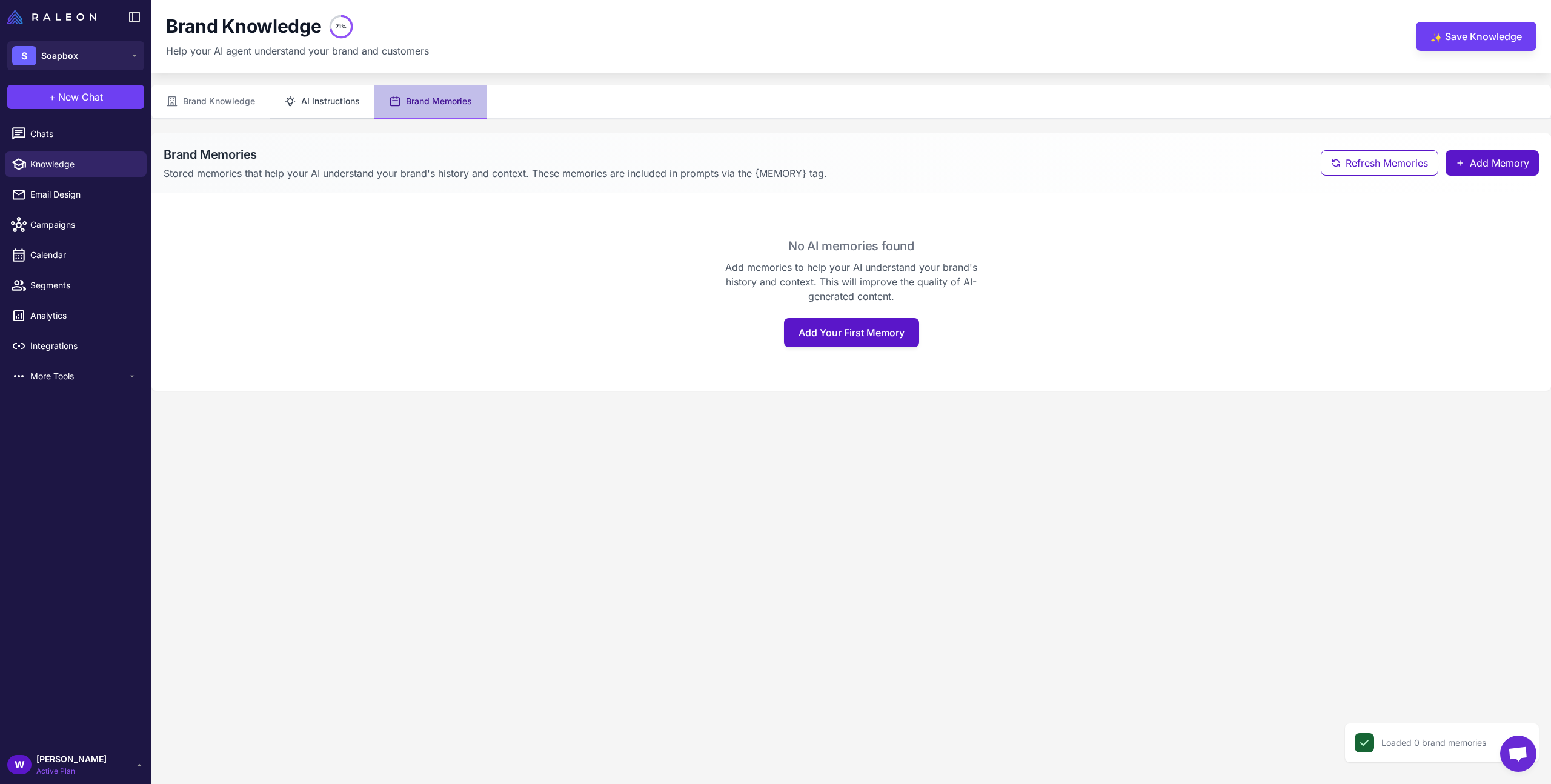
click at [330, 105] on button "AI Instructions" at bounding box center [323, 101] width 105 height 34
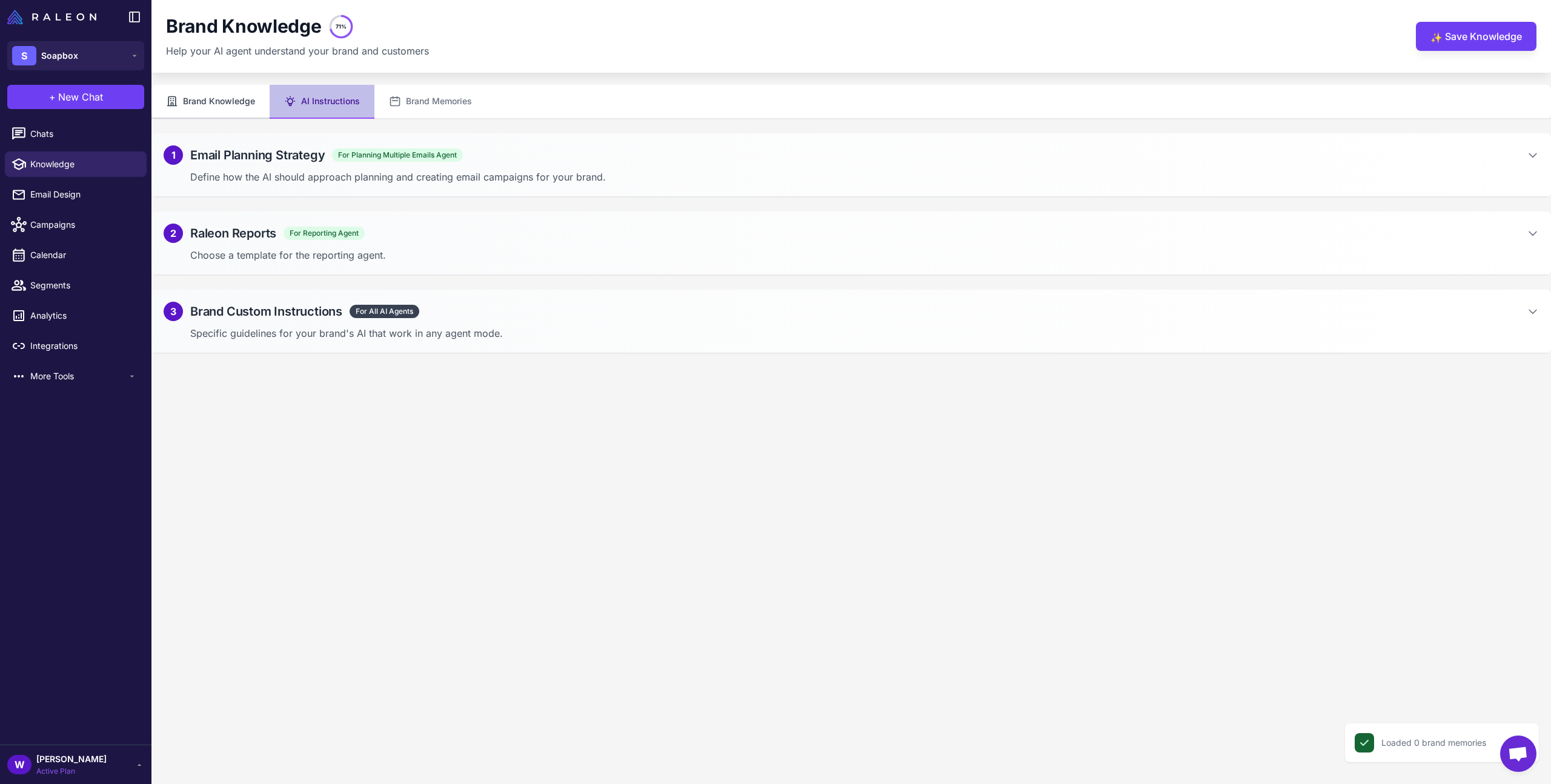
click at [215, 108] on button "Brand Knowledge" at bounding box center [211, 101] width 118 height 34
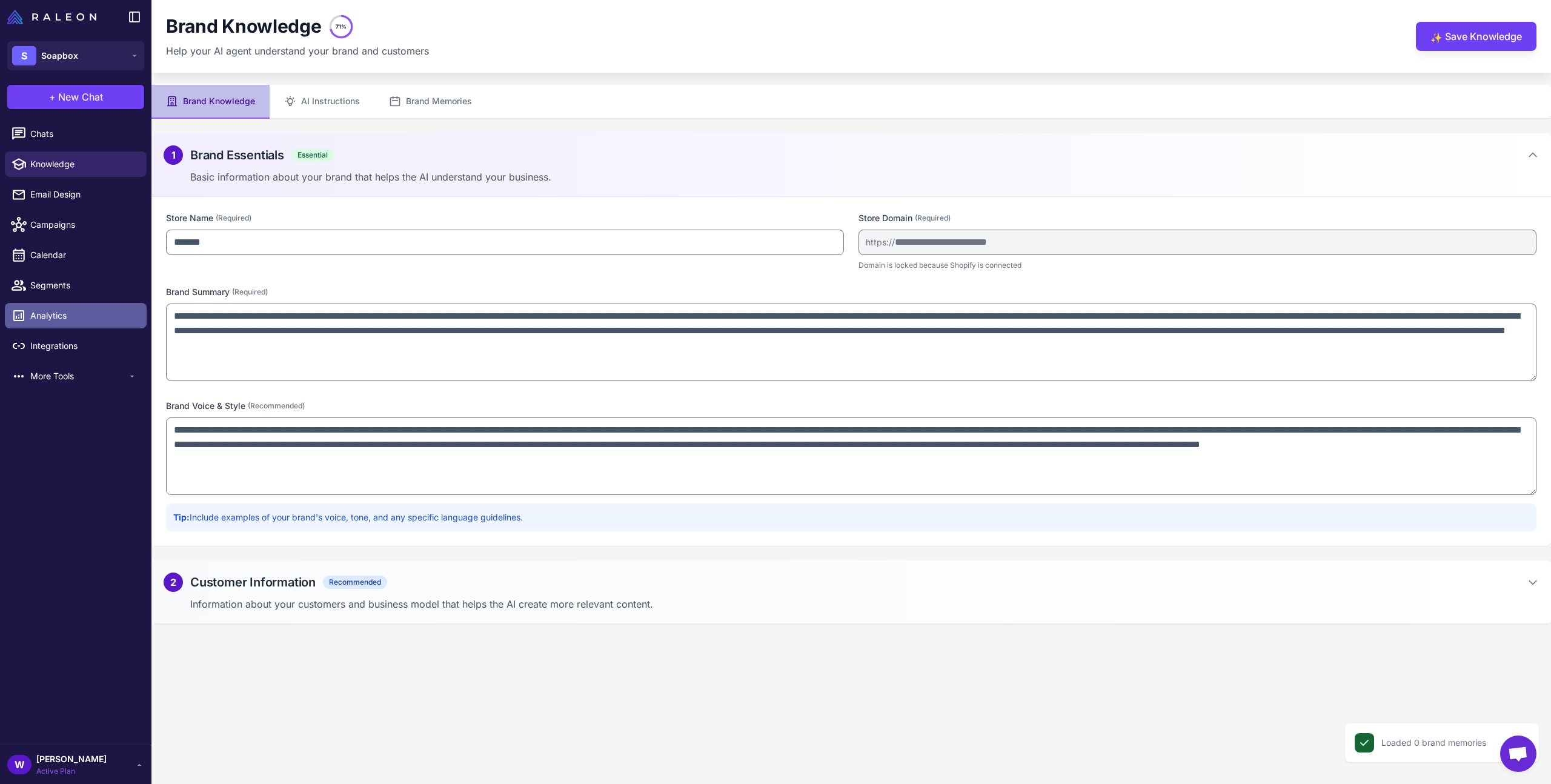
click at [46, 324] on link "Analytics" at bounding box center [75, 316] width 142 height 26
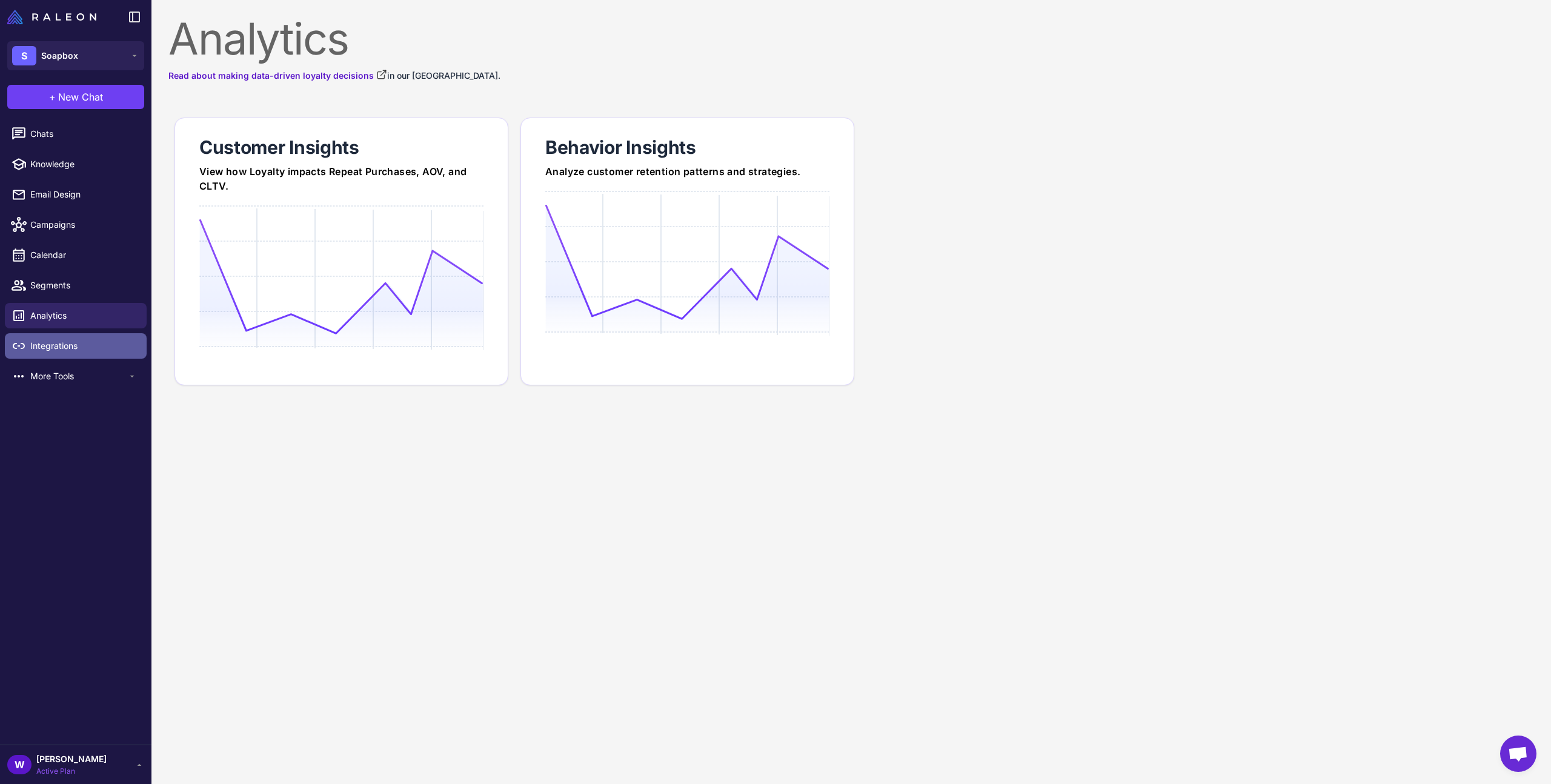
click at [48, 347] on span "Integrations" at bounding box center [83, 345] width 106 height 13
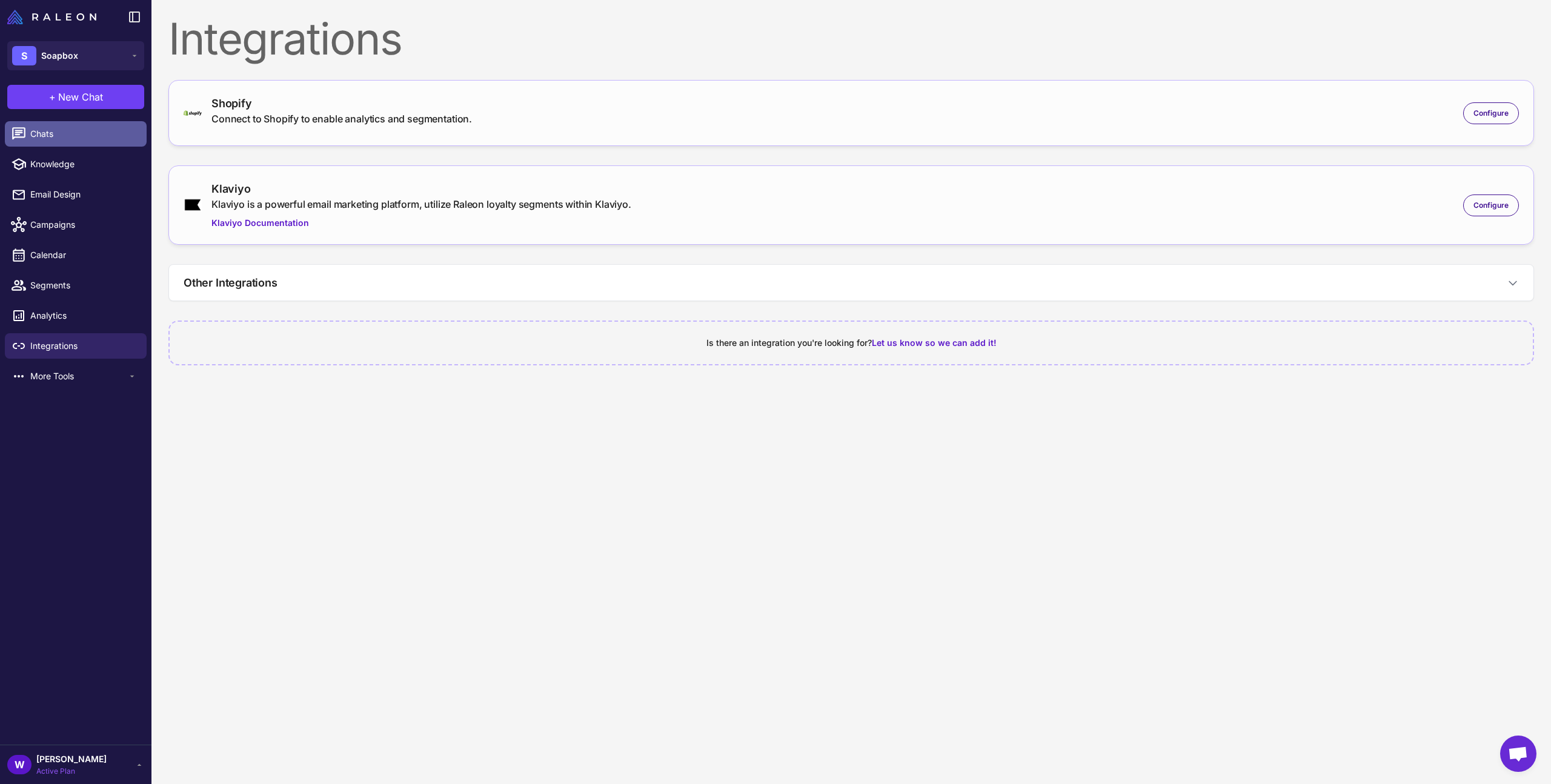
click at [75, 136] on span "Chats" at bounding box center [83, 133] width 106 height 13
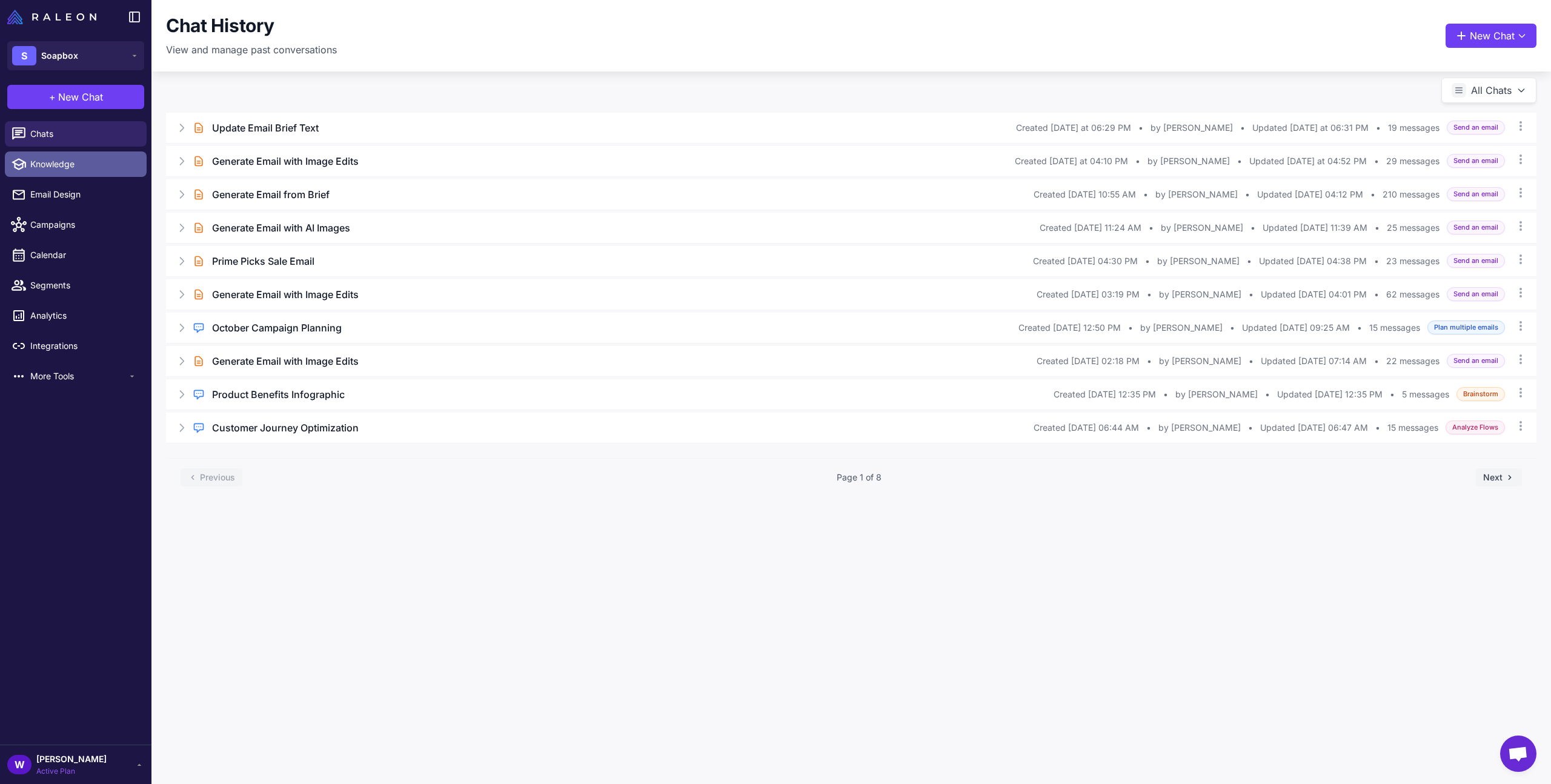
click at [76, 155] on link "Knowledge" at bounding box center [75, 165] width 142 height 26
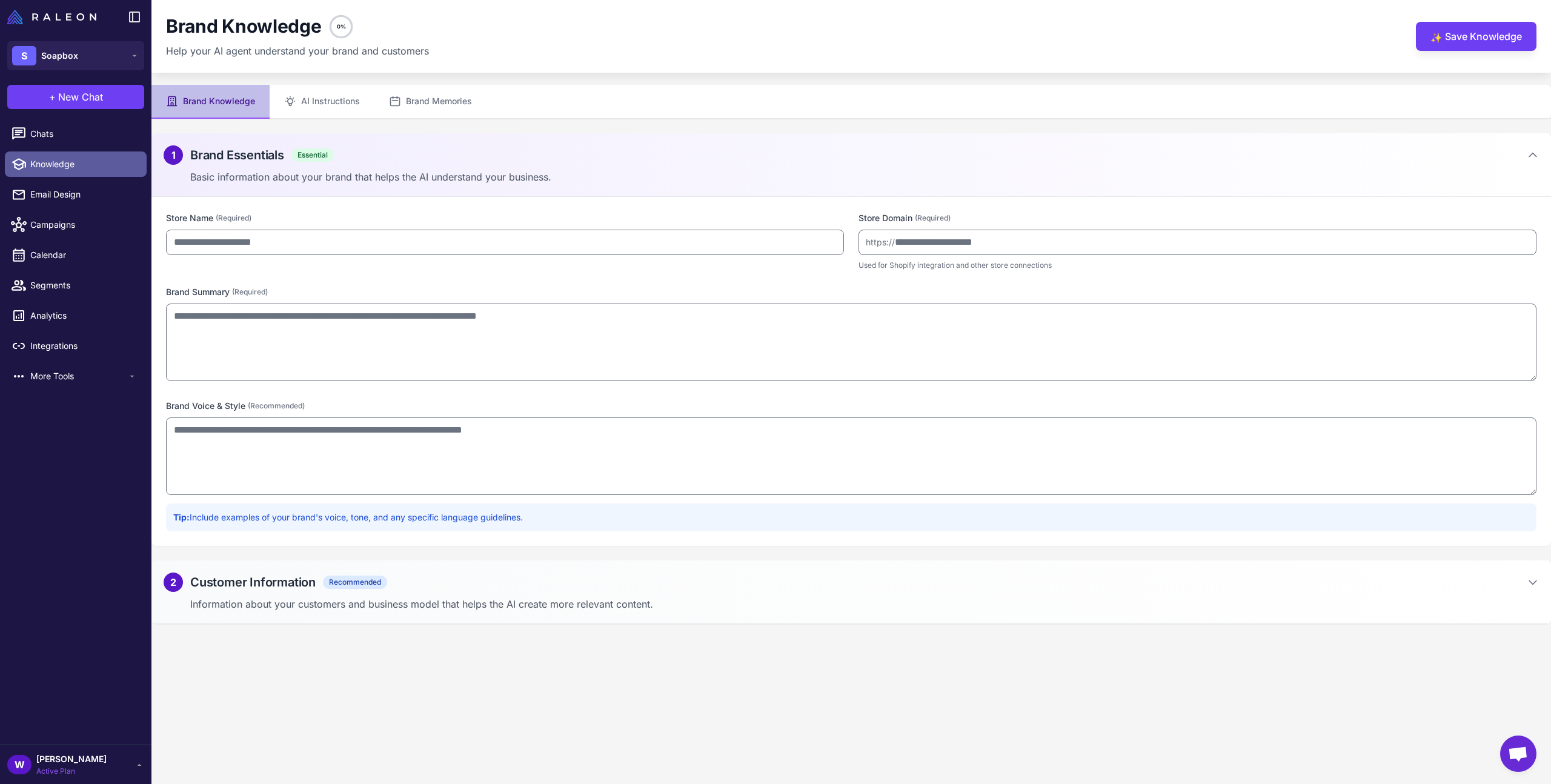
type input "*******"
type input "**********"
type textarea "**********"
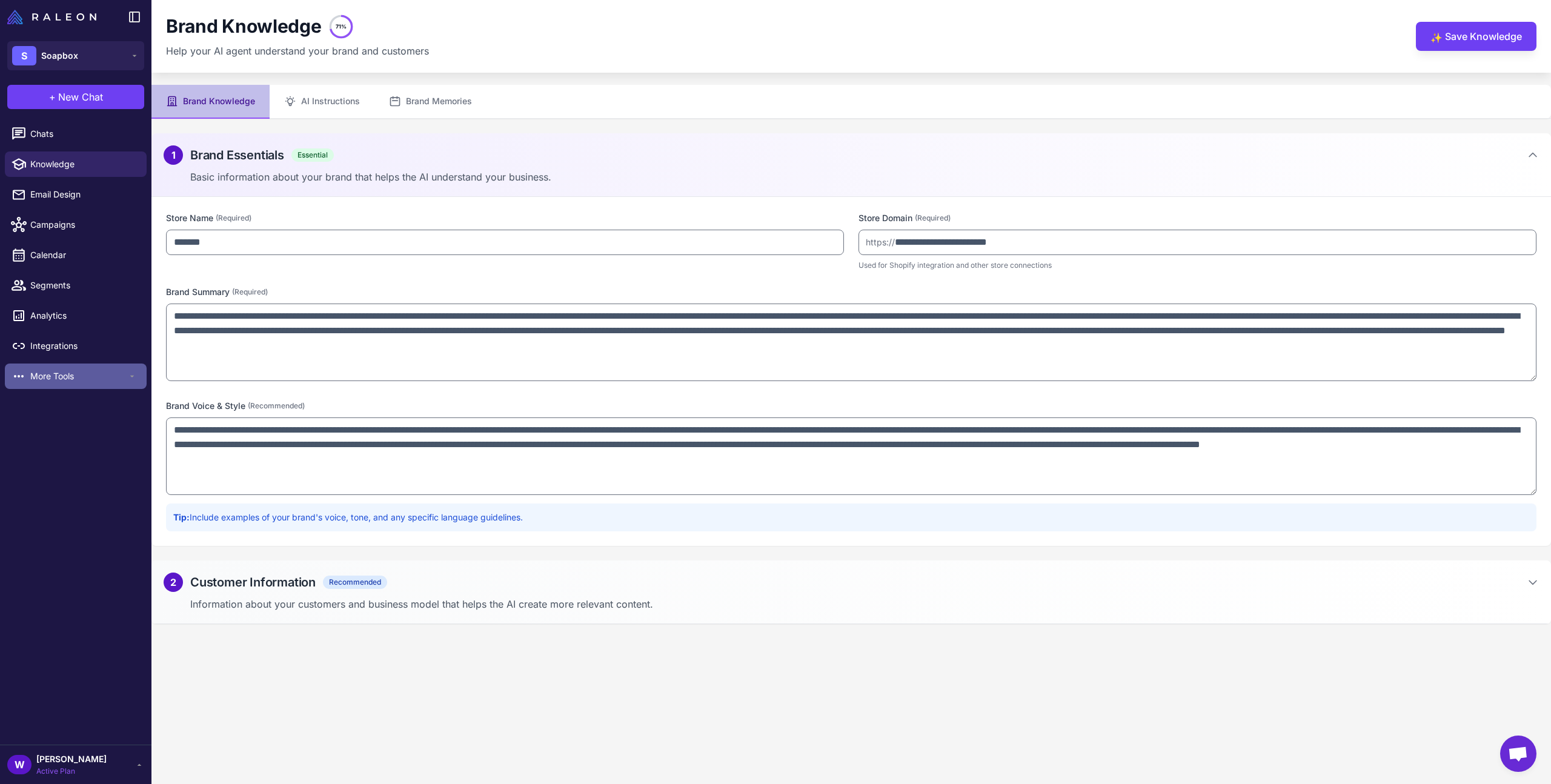
click at [73, 379] on span "More Tools" at bounding box center [79, 375] width 97 height 13
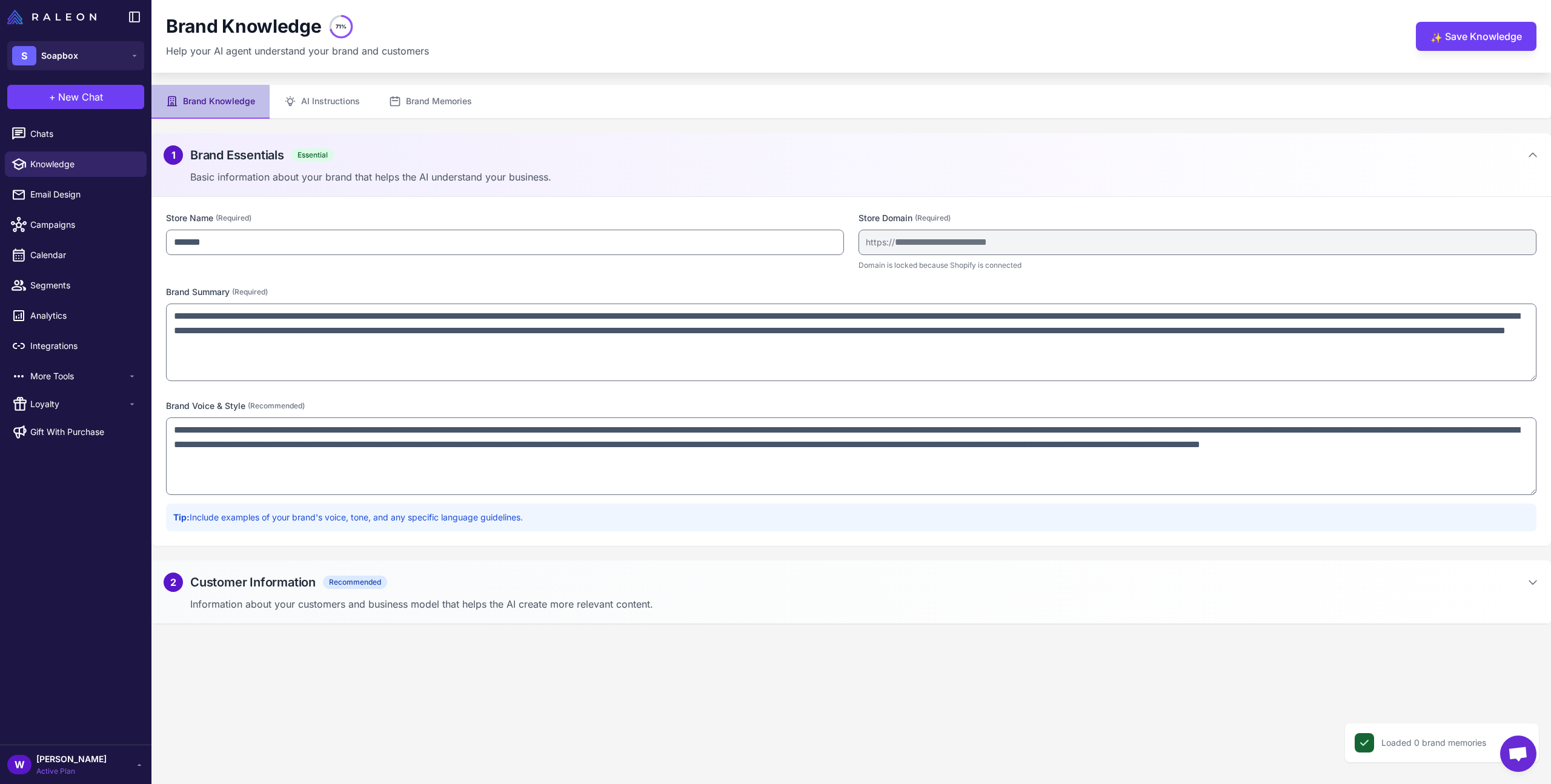
click at [75, 331] on li "Integrations" at bounding box center [75, 345] width 152 height 31
click at [68, 342] on span "Integrations" at bounding box center [83, 345] width 106 height 13
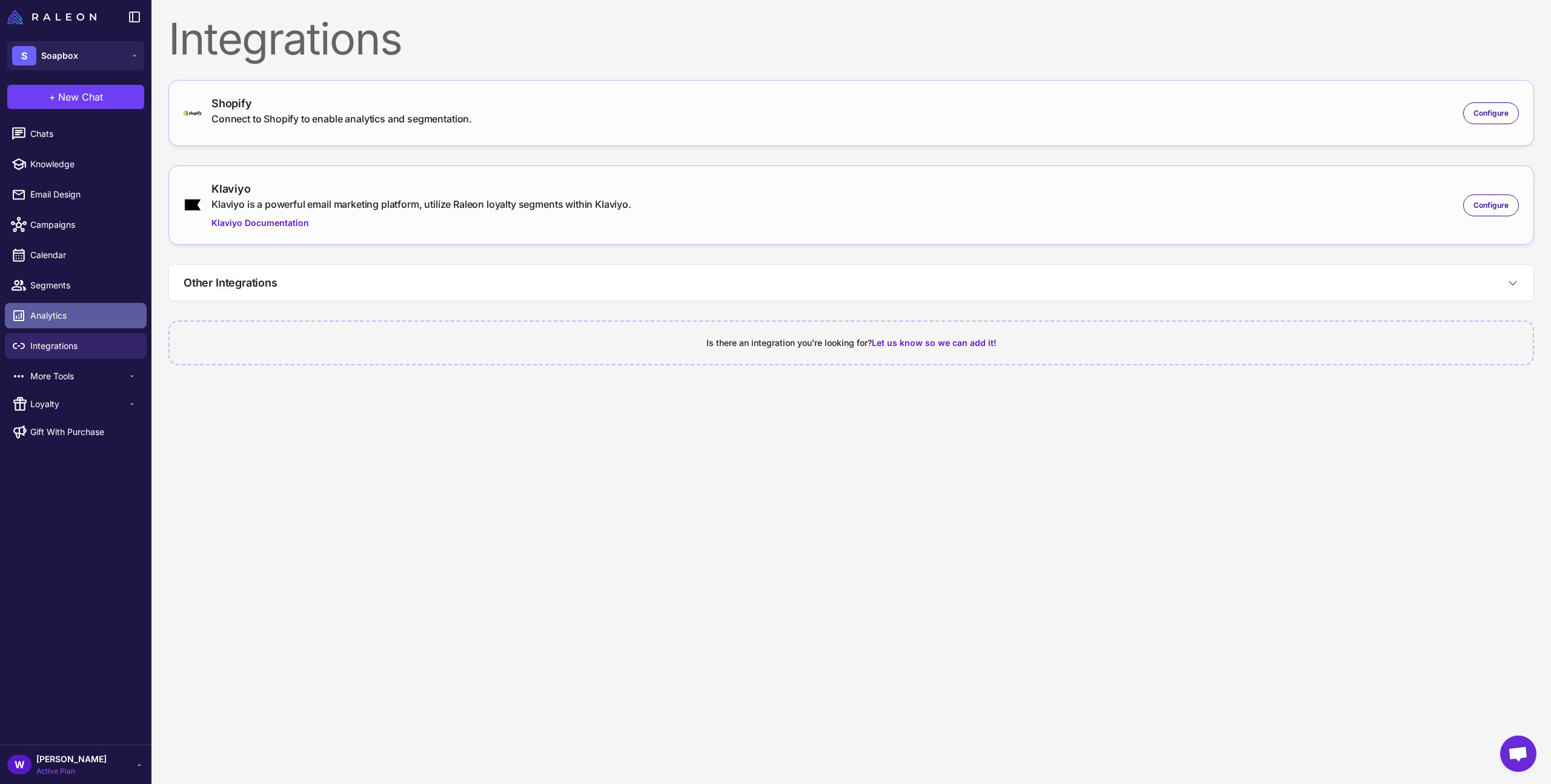
click at [70, 321] on span "Analytics" at bounding box center [83, 315] width 106 height 13
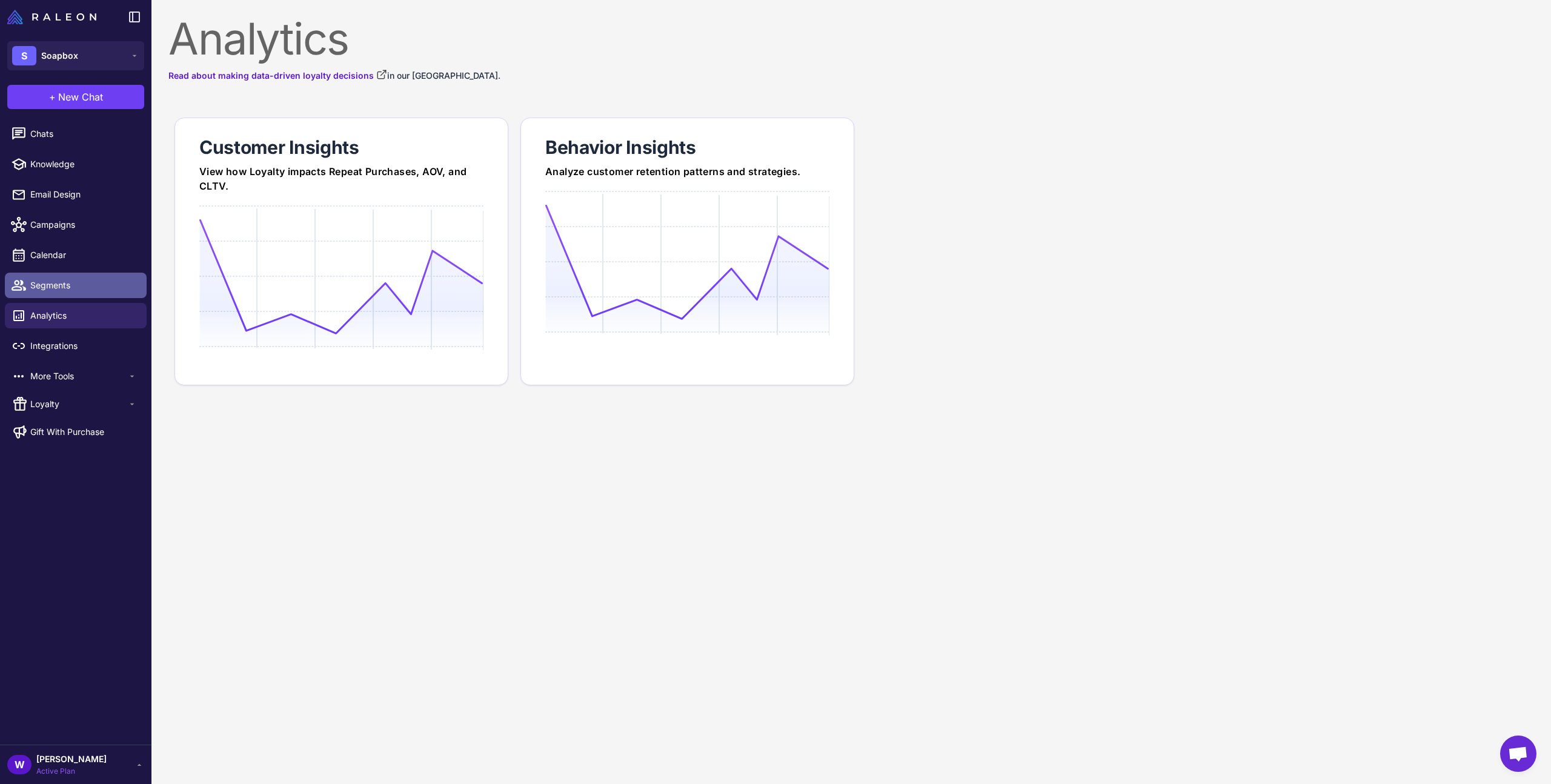
click at [78, 294] on link "Segments" at bounding box center [75, 286] width 142 height 26
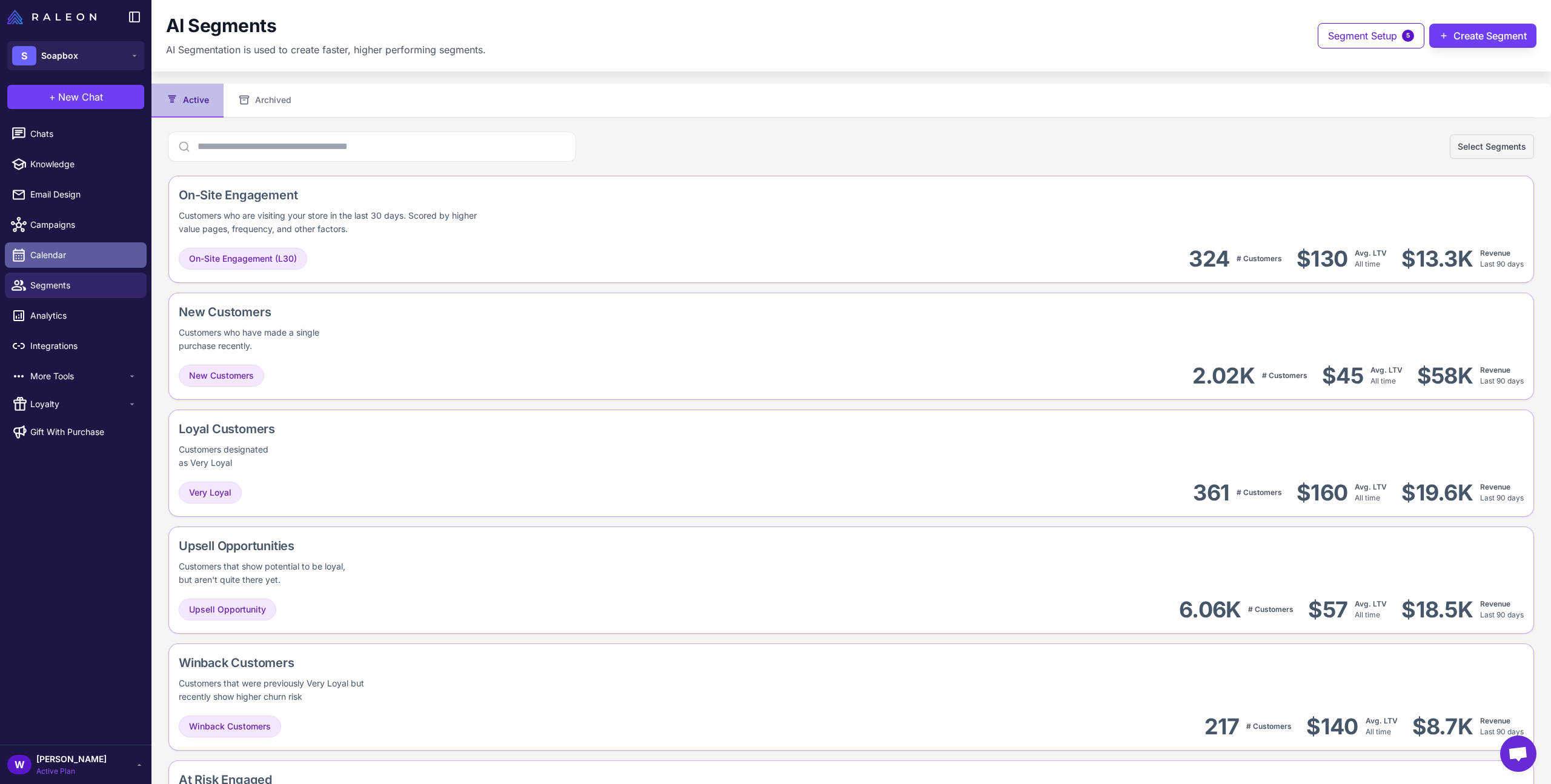
click at [82, 244] on link "Calendar" at bounding box center [75, 255] width 142 height 26
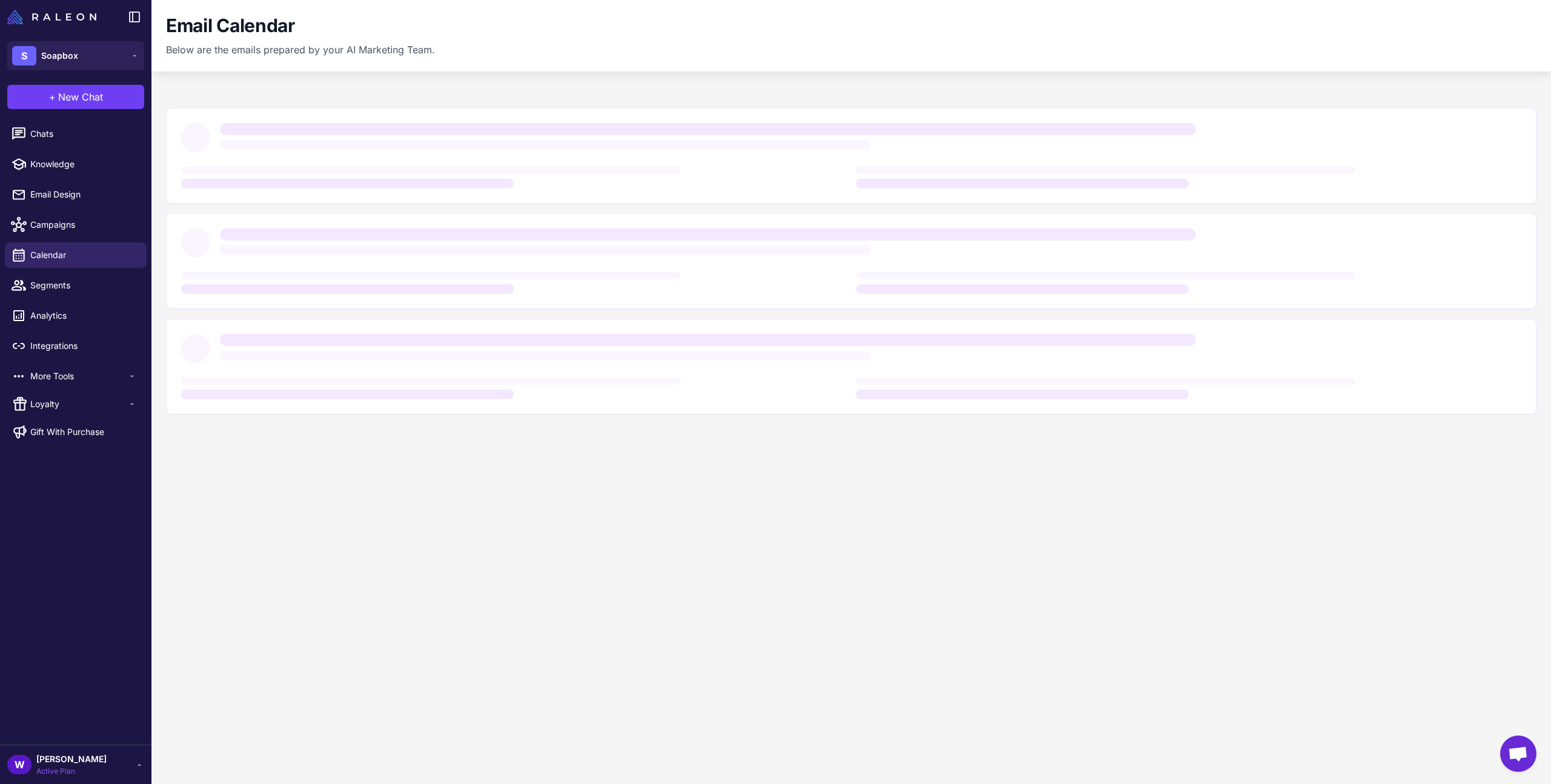
click at [38, 764] on span "[PERSON_NAME]" at bounding box center [71, 758] width 70 height 13
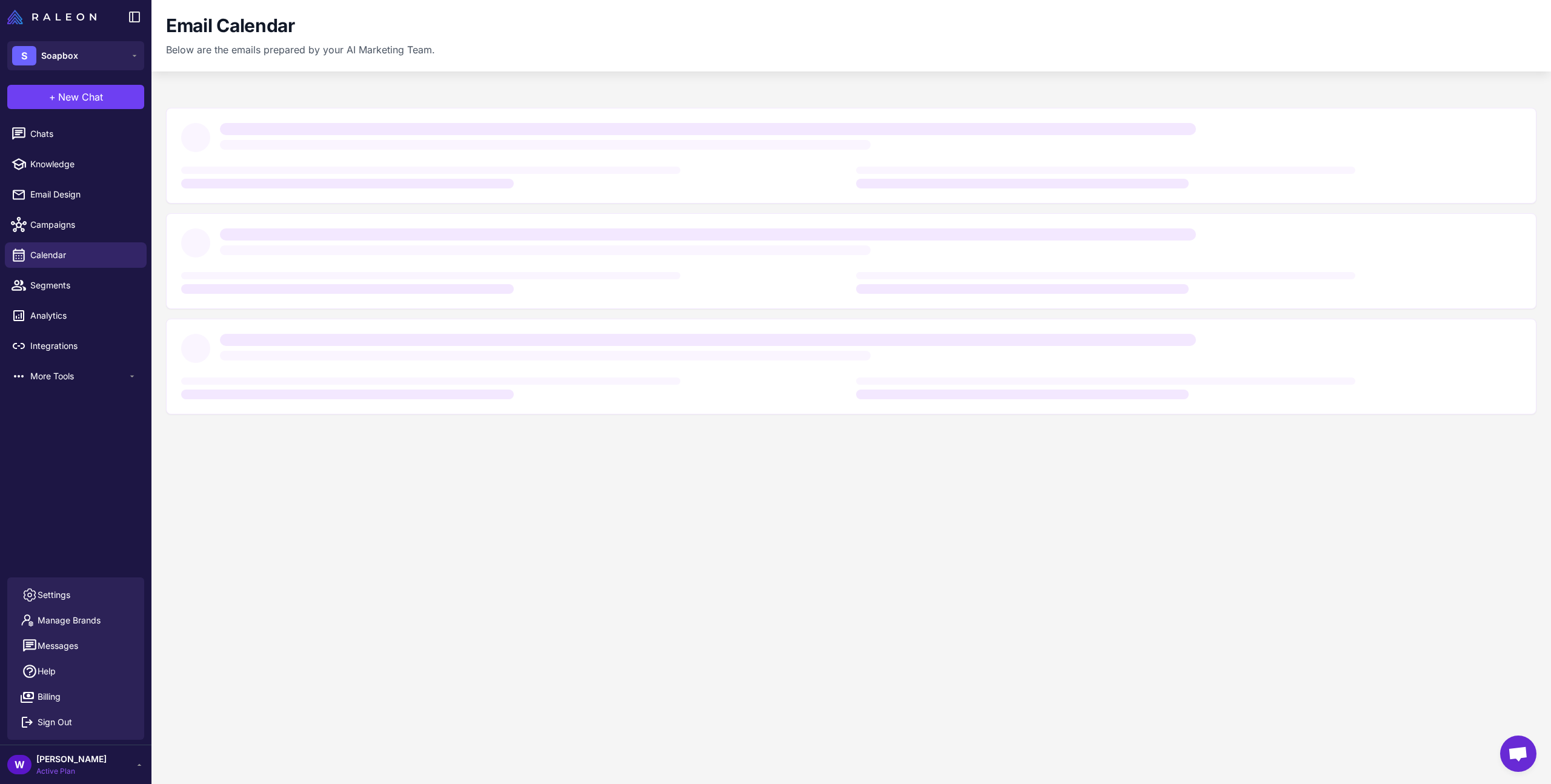
click at [70, 493] on div "Chats Knowledge Email Design Campaigns Calendar Segments Analytics Integrations…" at bounding box center [75, 346] width 152 height 460
click at [57, 138] on span "Chats" at bounding box center [83, 133] width 106 height 13
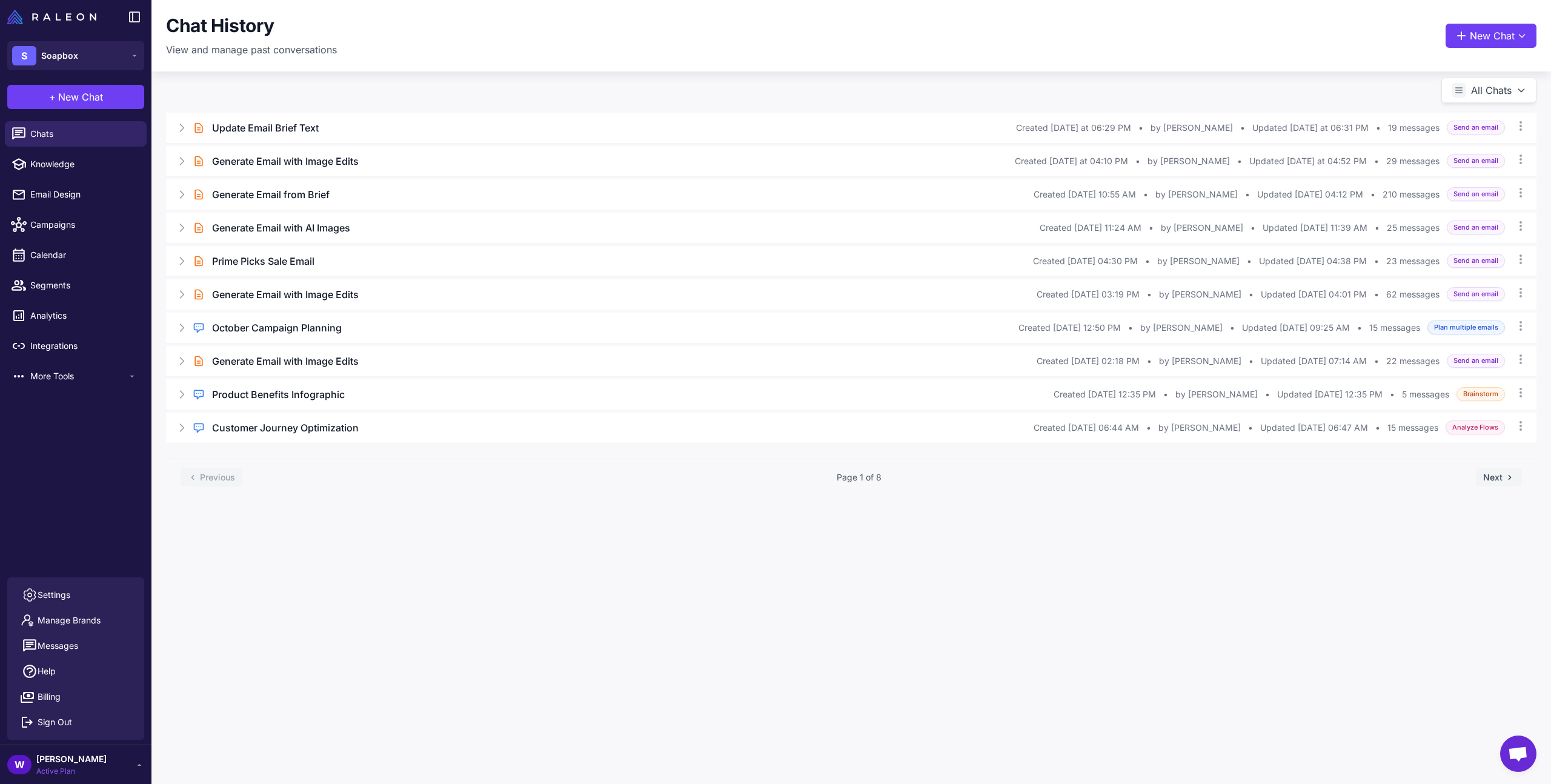
click at [35, 768] on div "W [PERSON_NAME] Active Plan" at bounding box center [57, 764] width 99 height 24
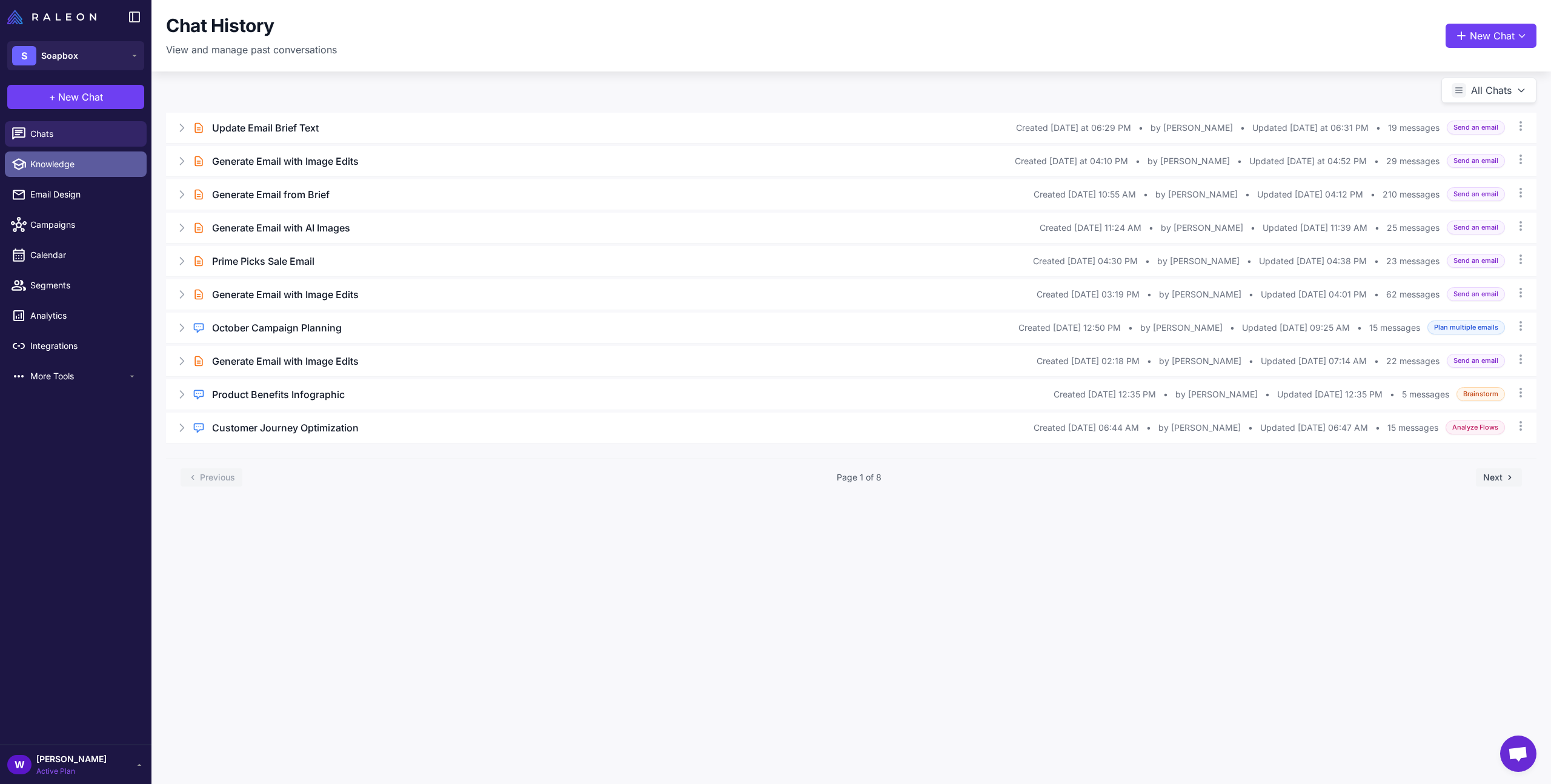
click at [111, 161] on span "Knowledge" at bounding box center [83, 164] width 106 height 13
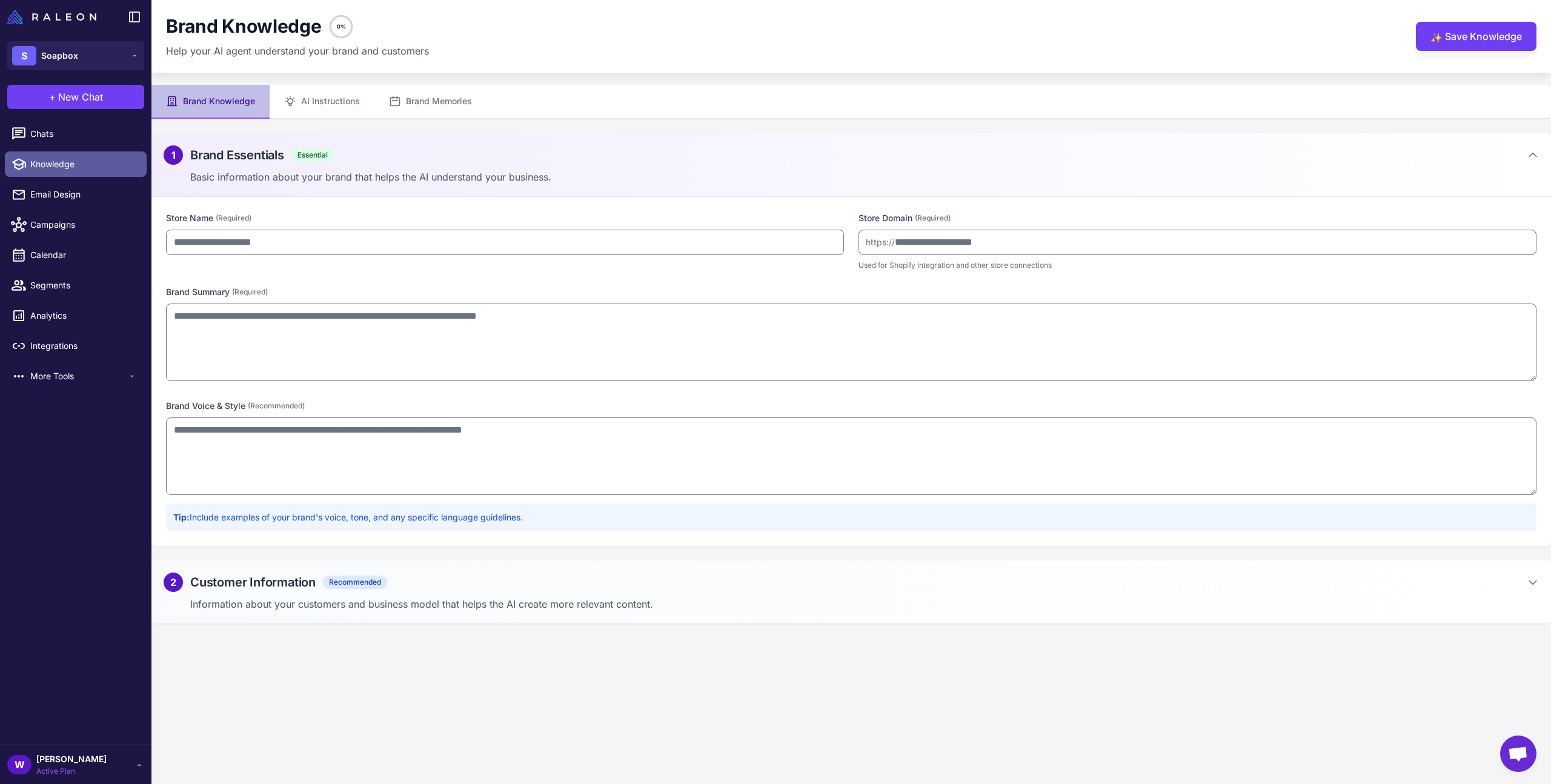
type input "*******"
type input "**********"
type textarea "**********"
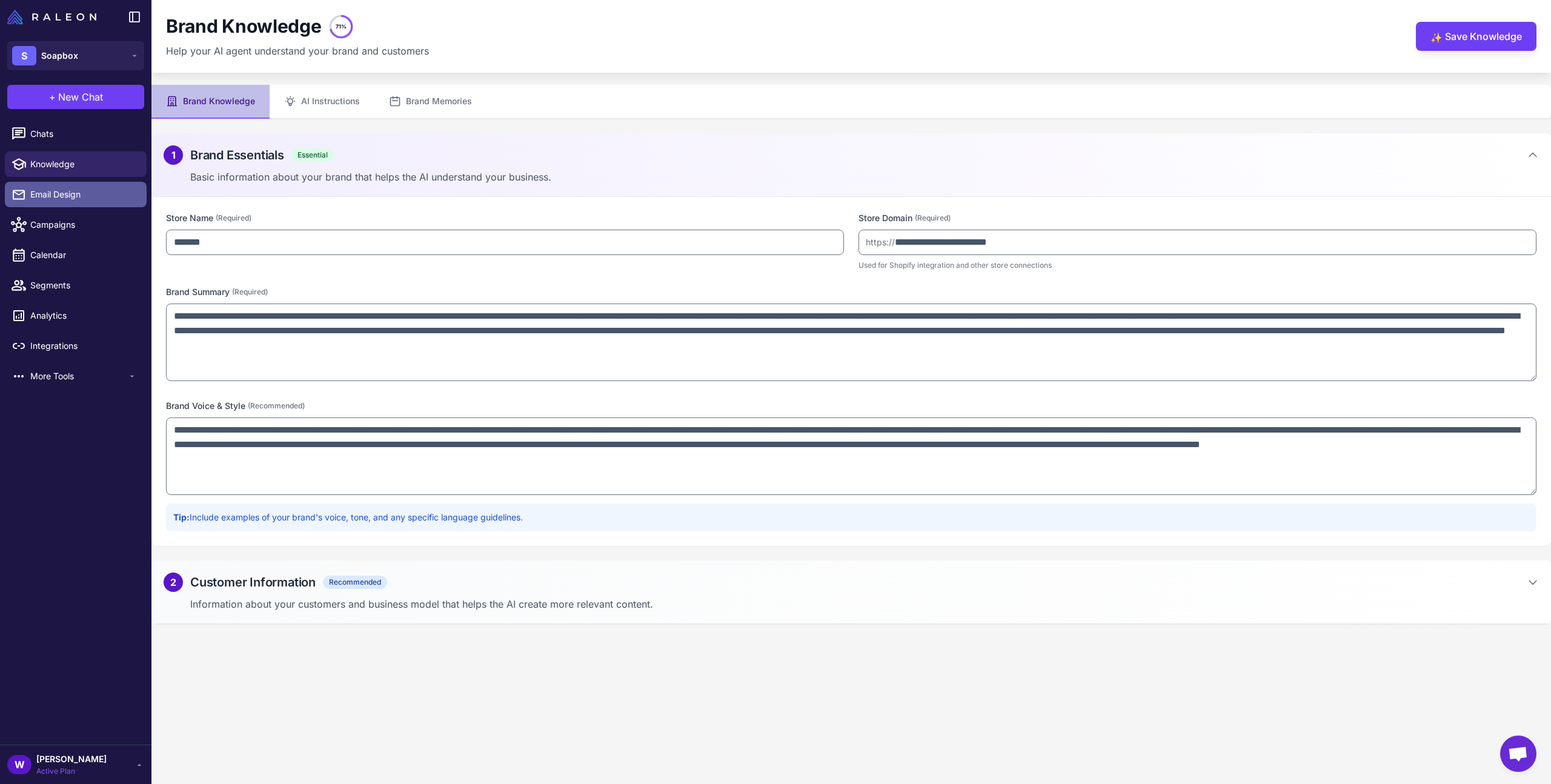
click at [111, 200] on span "Email Design" at bounding box center [83, 194] width 106 height 13
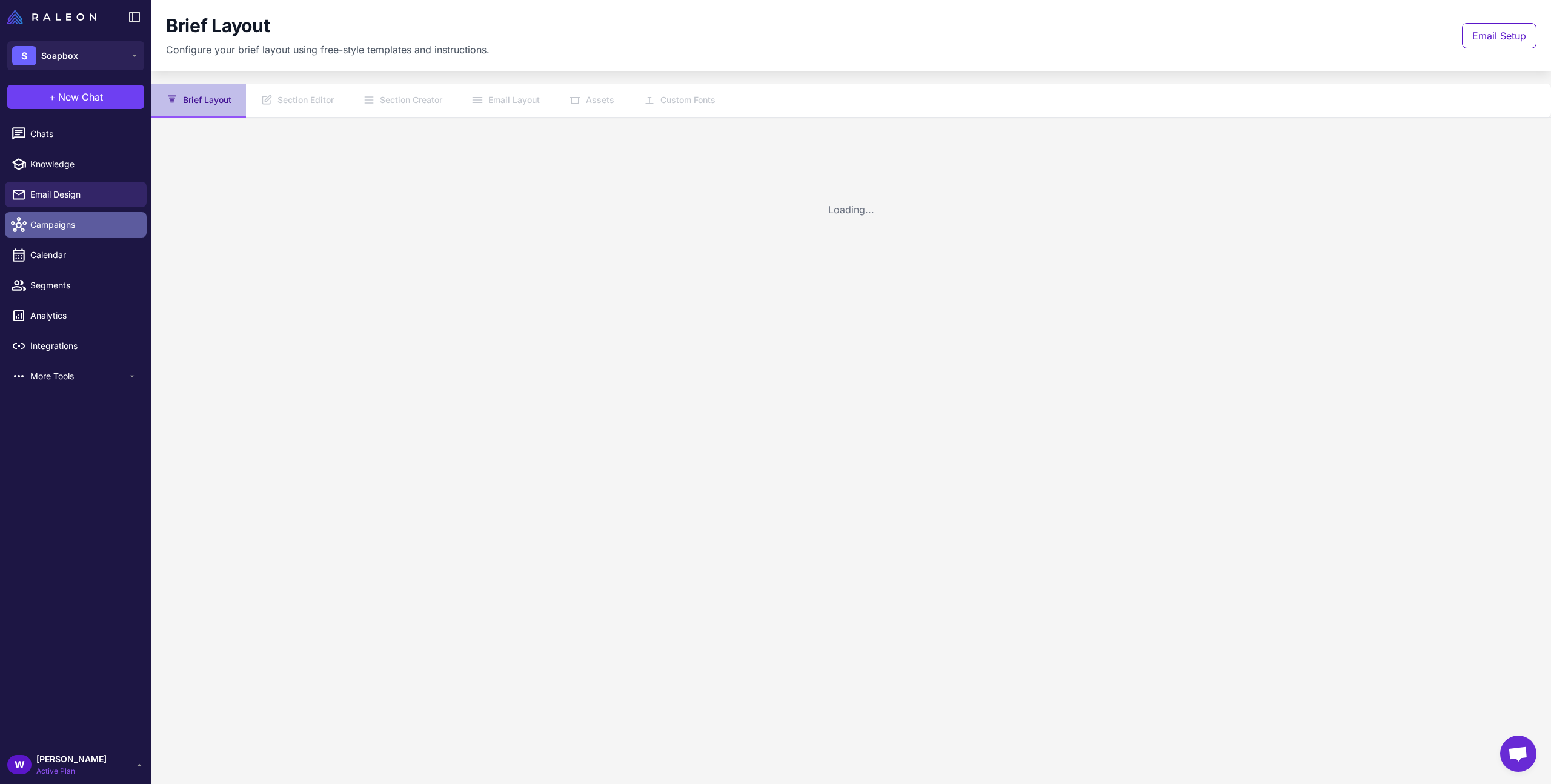
click at [100, 237] on link "Campaigns" at bounding box center [75, 225] width 142 height 26
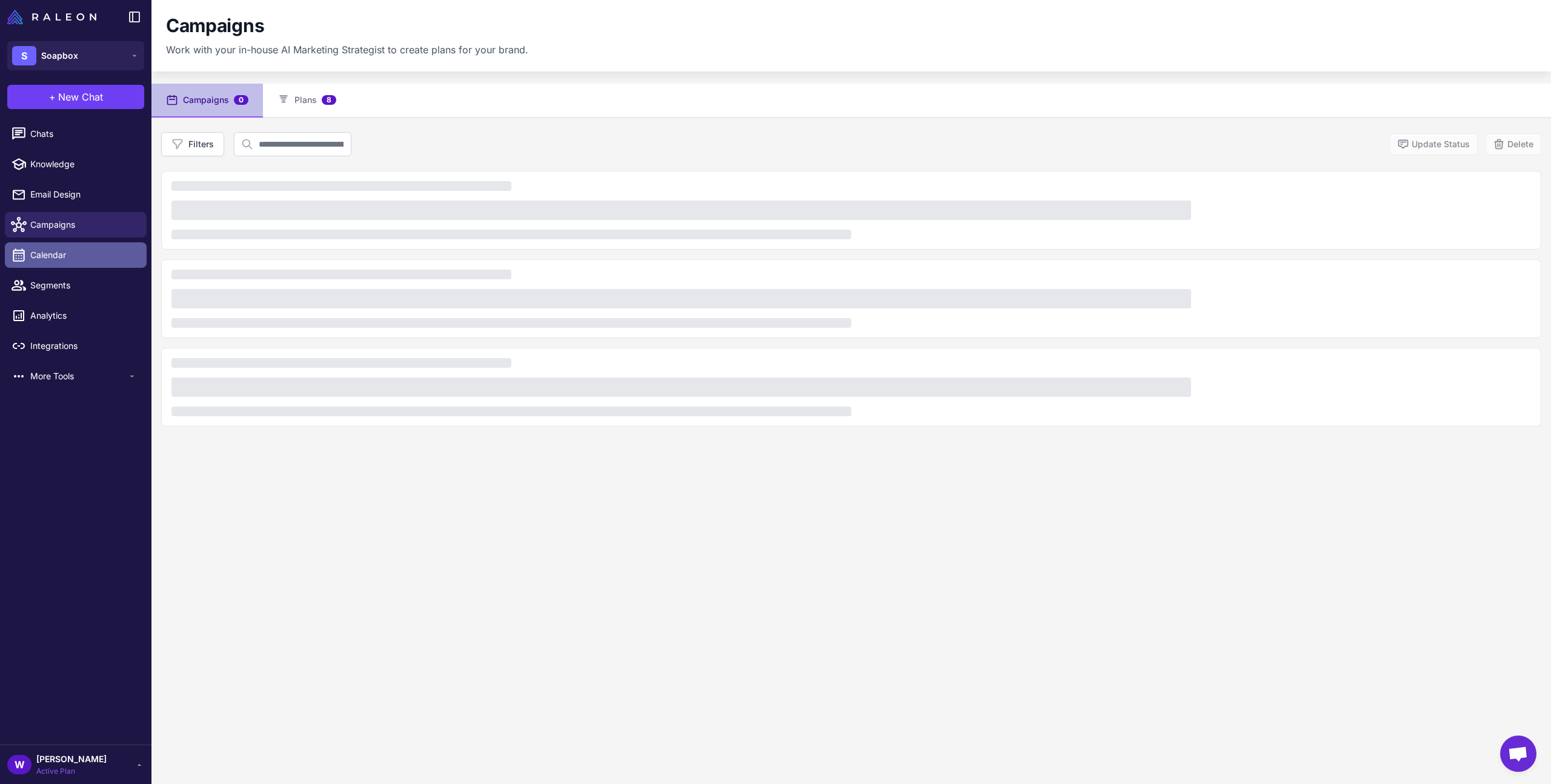
click at [94, 260] on span "Calendar" at bounding box center [83, 254] width 106 height 13
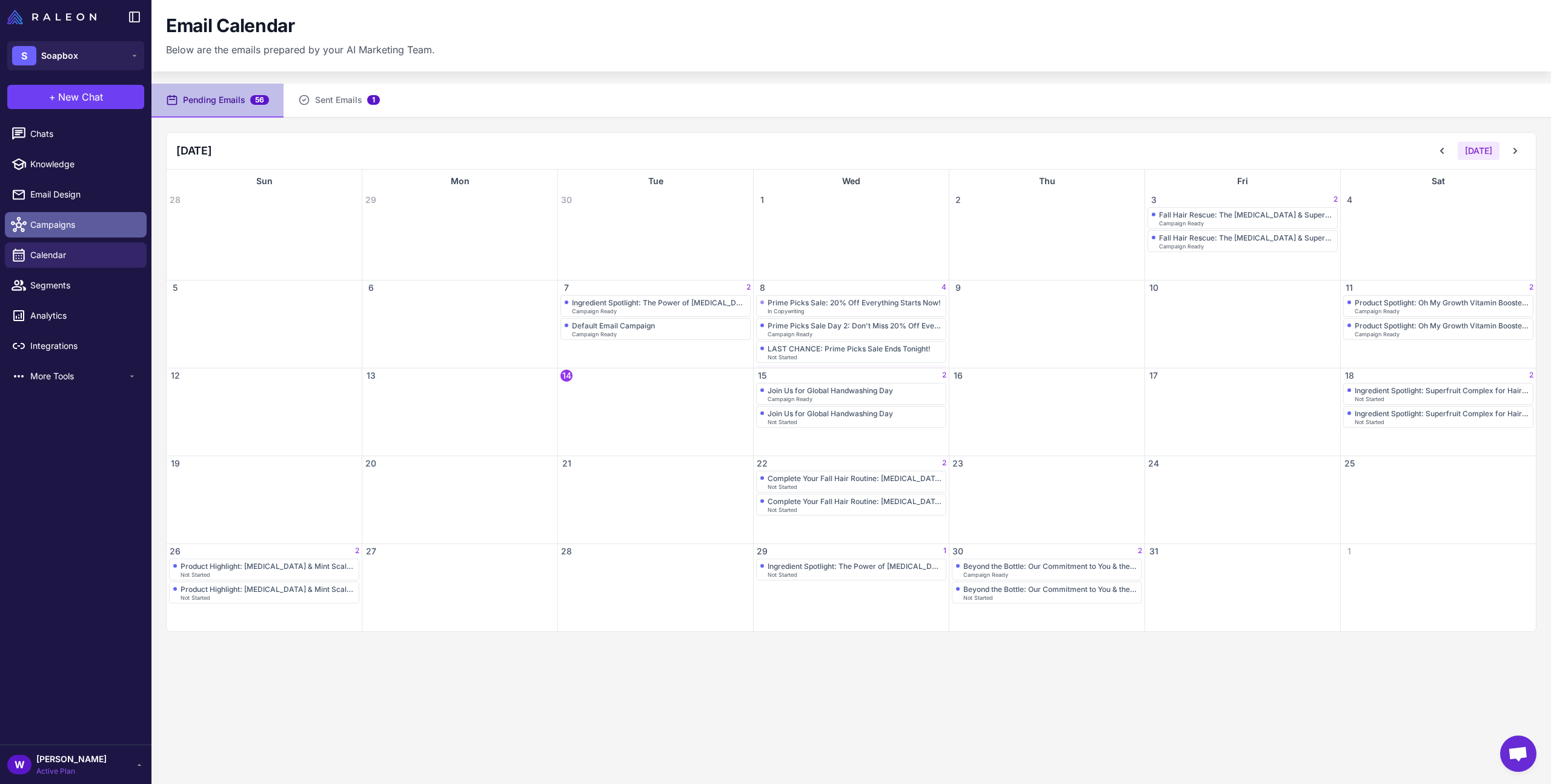
click at [87, 221] on span "Campaigns" at bounding box center [83, 224] width 106 height 13
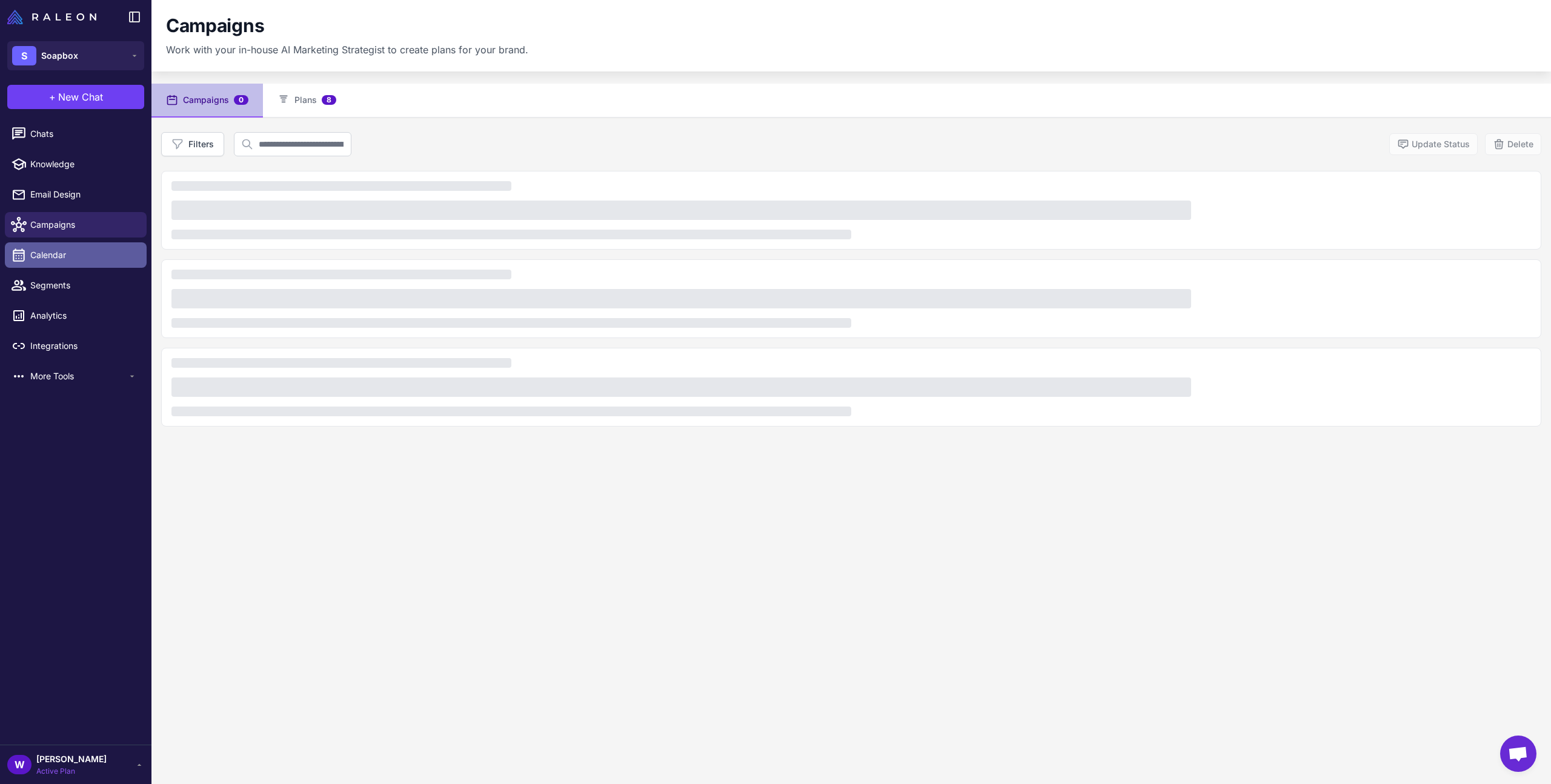
click at [86, 256] on span "Calendar" at bounding box center [83, 254] width 106 height 13
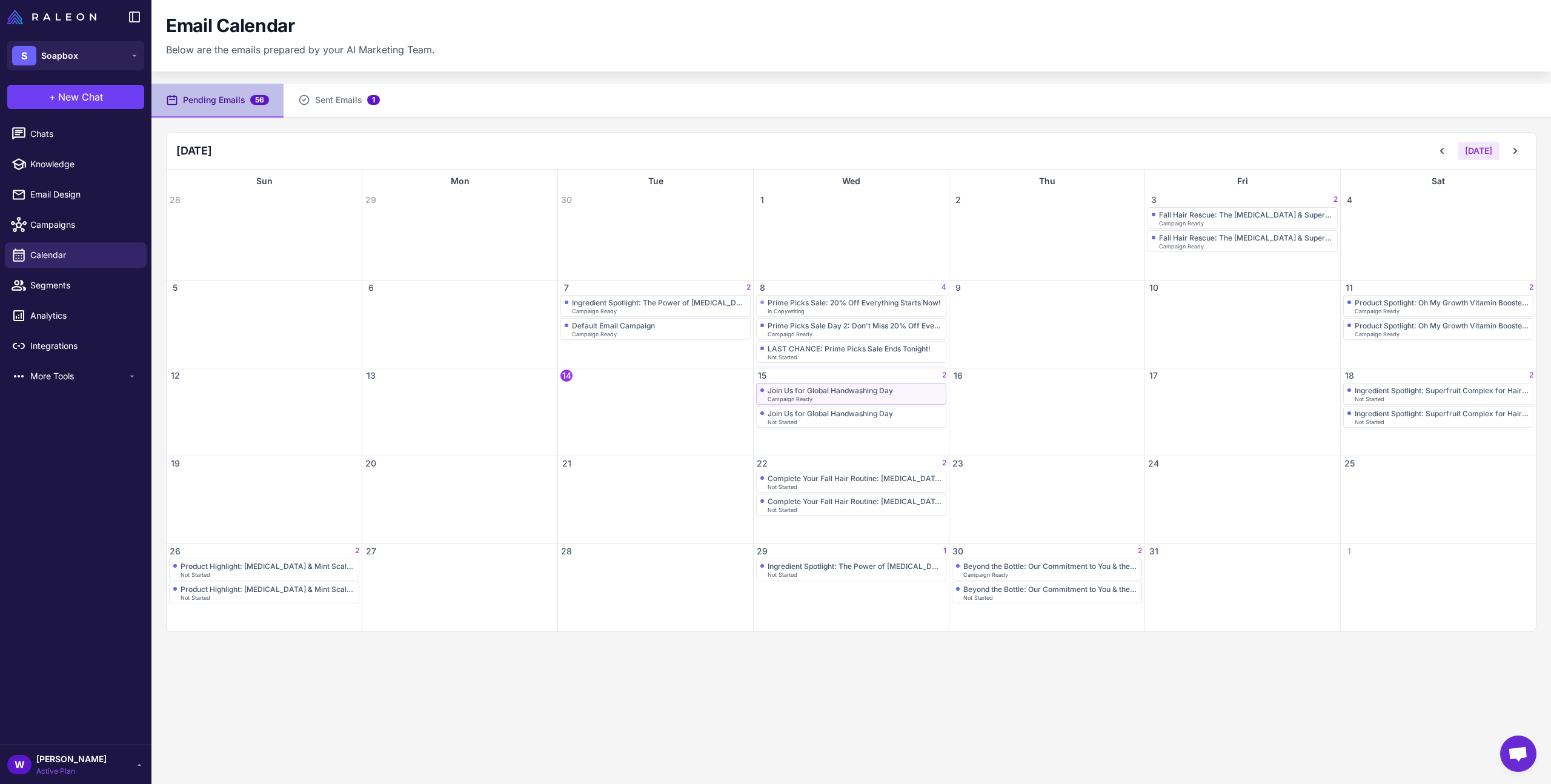
click at [821, 396] on div "Campaign Ready" at bounding box center [855, 398] width 175 height 5
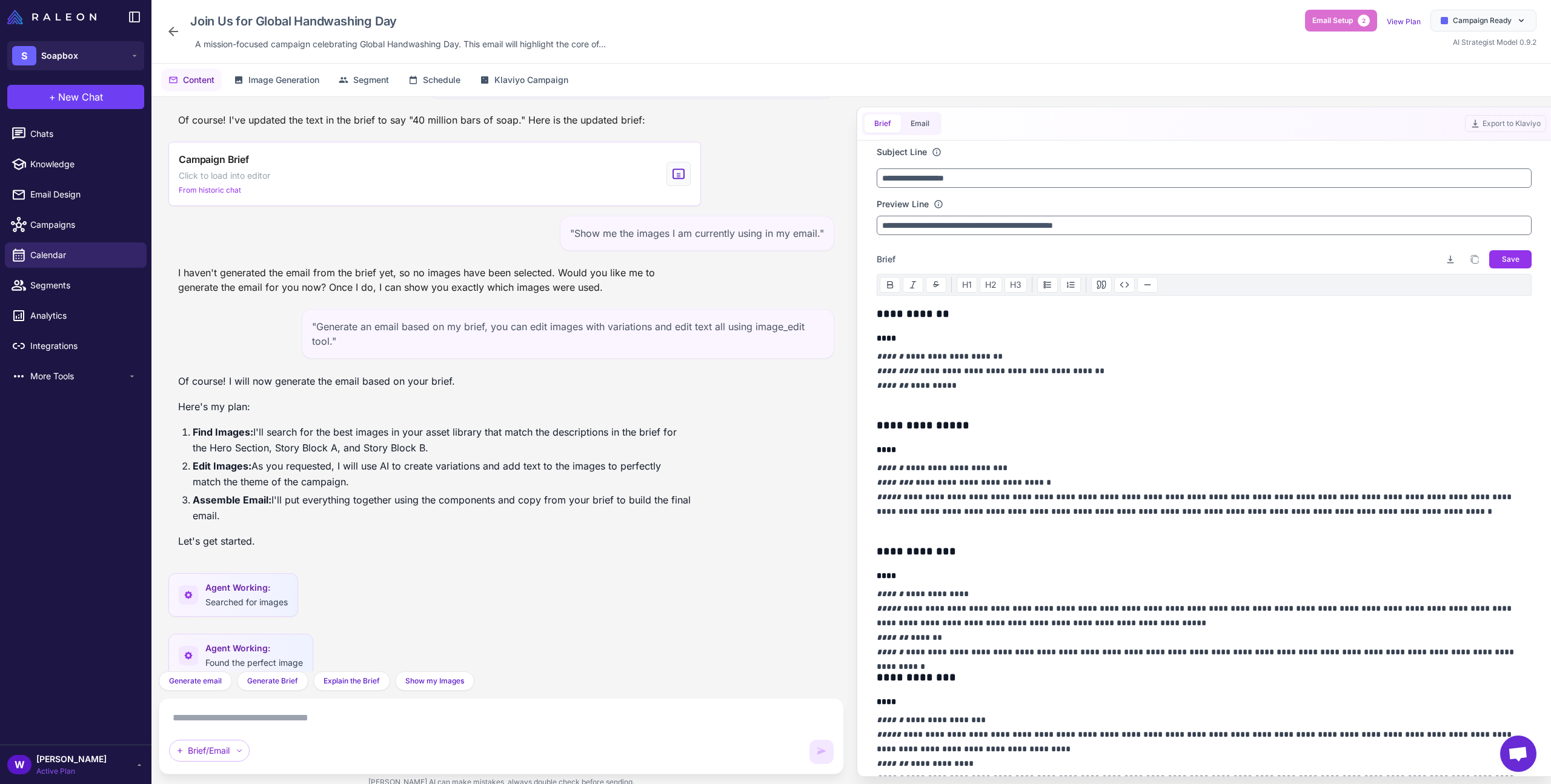
scroll to position [1471, 0]
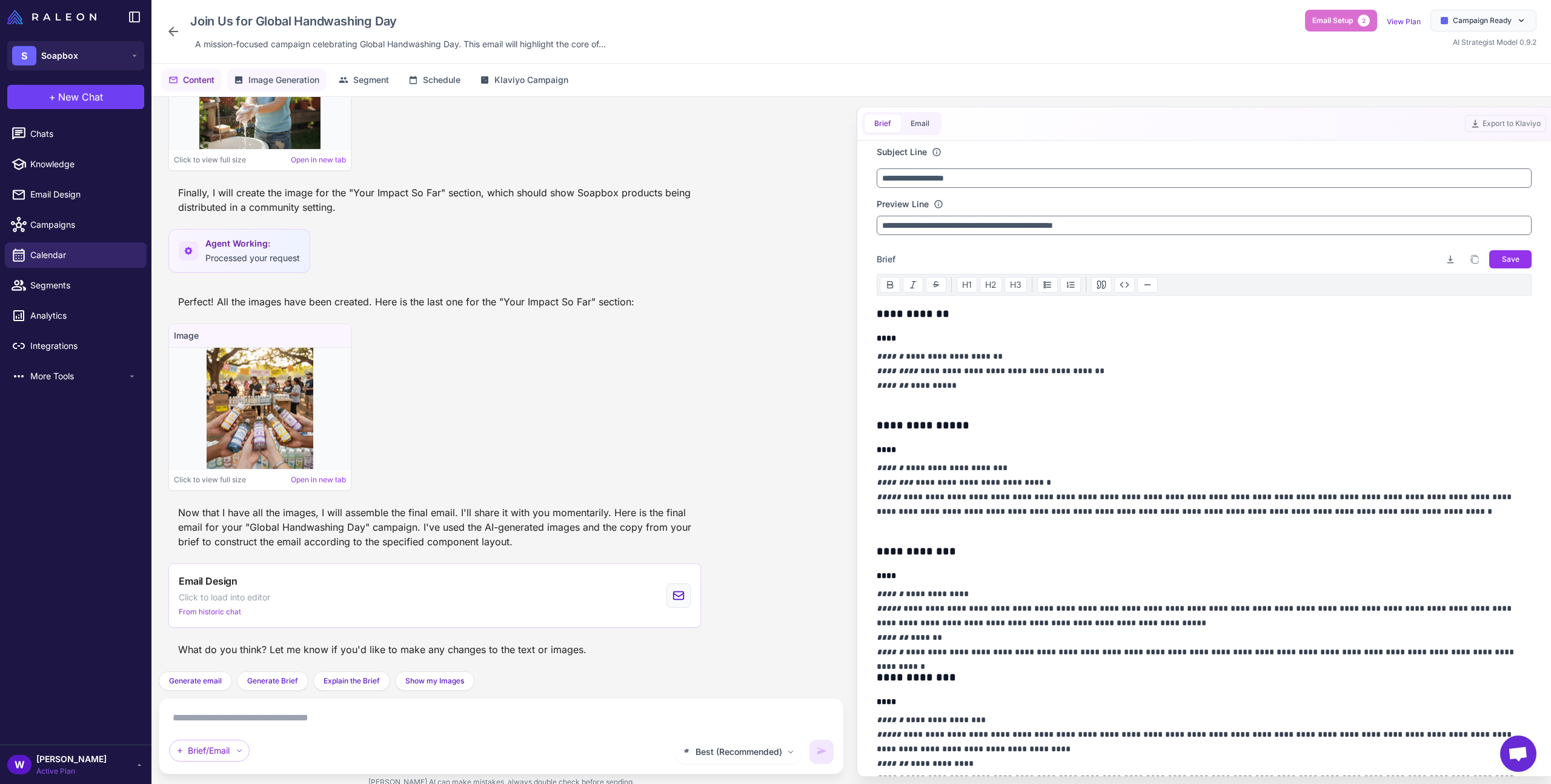
click at [322, 83] on button "Image Generation" at bounding box center [276, 79] width 100 height 23
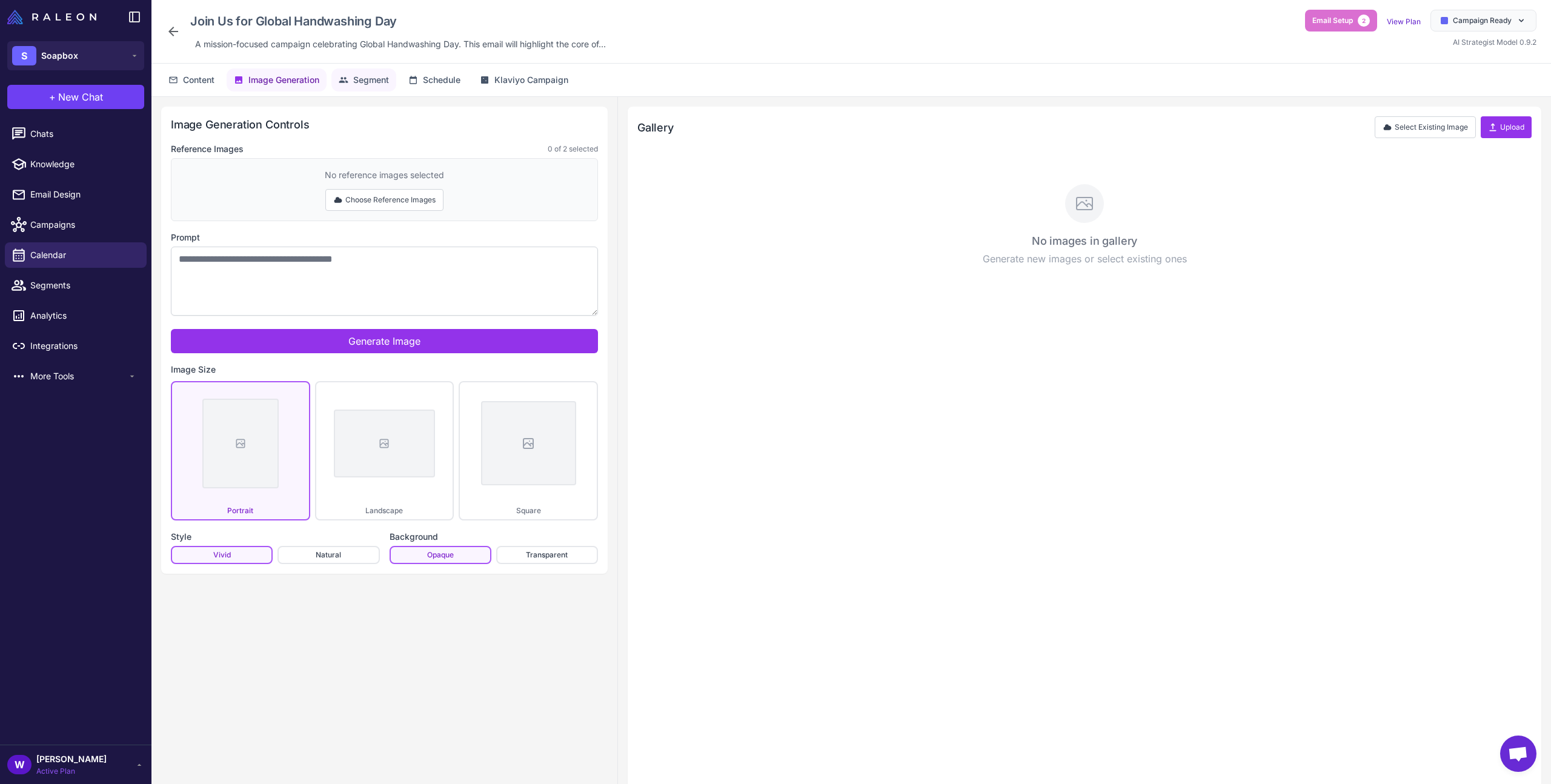
click at [375, 87] on button "Segment" at bounding box center [363, 79] width 65 height 23
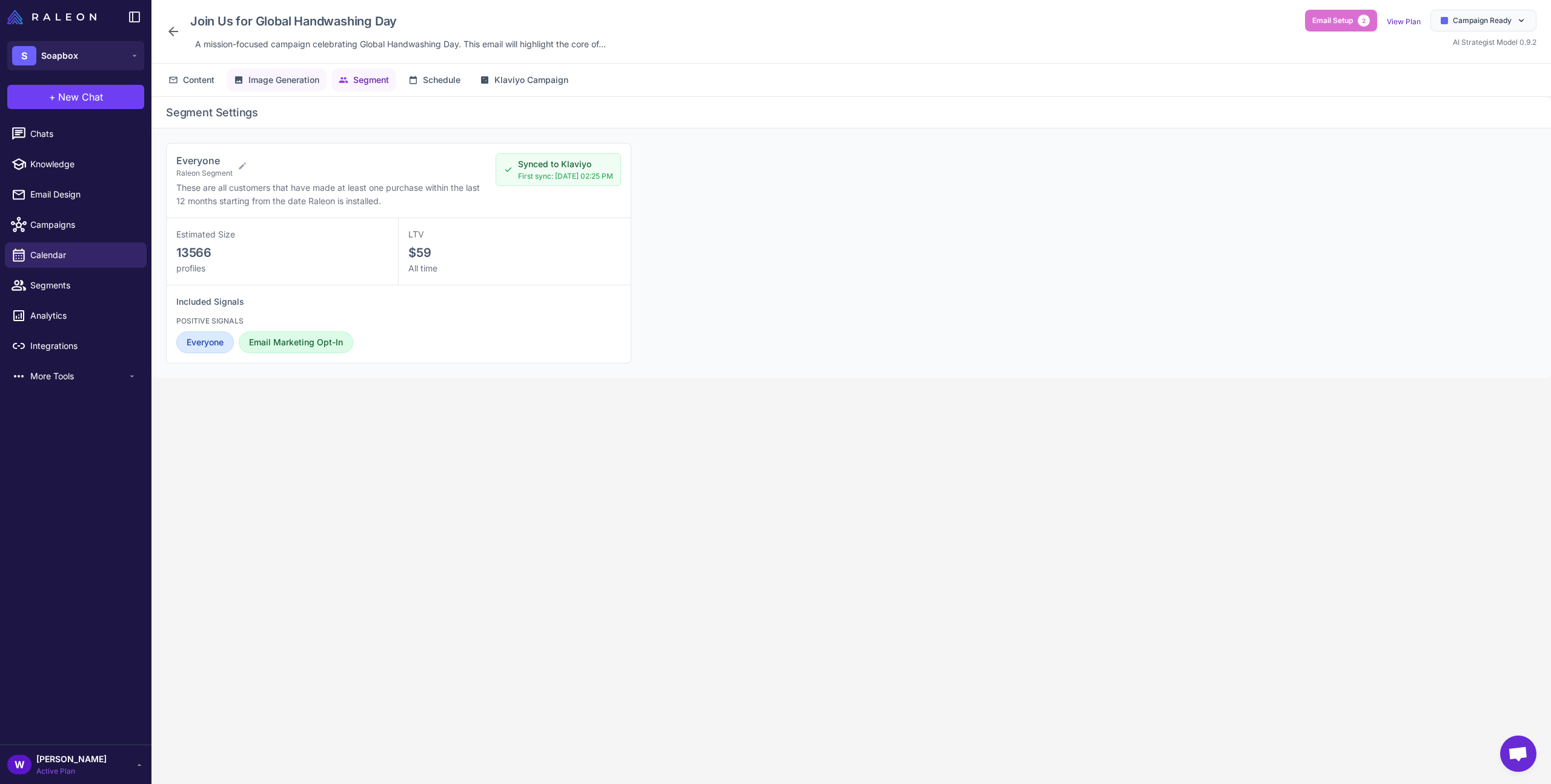
click at [291, 85] on span "Image Generation" at bounding box center [283, 79] width 70 height 13
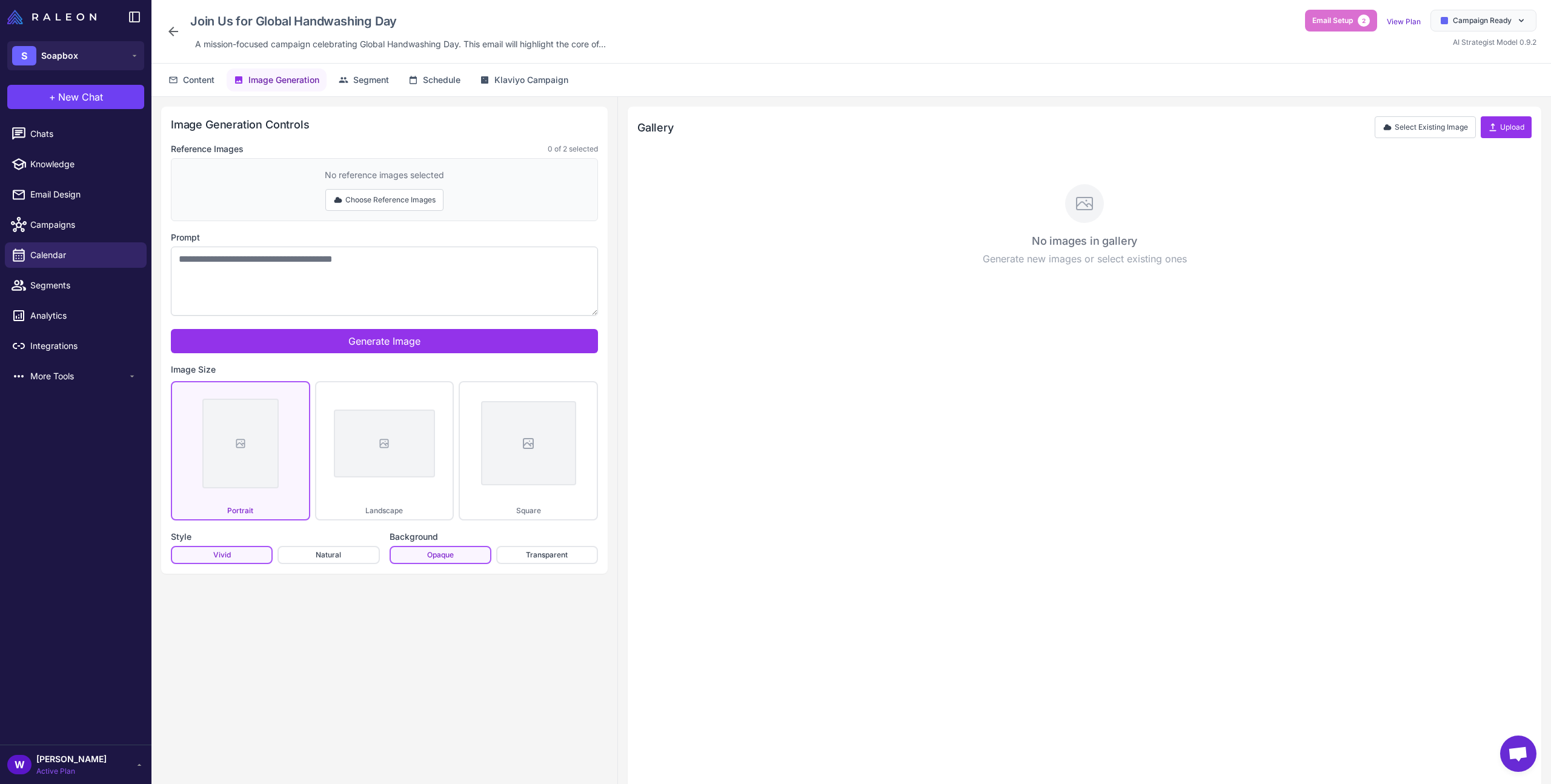
click at [241, 245] on div "Prompt" at bounding box center [384, 274] width 427 height 88
click at [240, 249] on textarea "Prompt" at bounding box center [384, 281] width 427 height 69
click at [347, 268] on textarea "Prompt" at bounding box center [384, 281] width 427 height 69
click at [389, 73] on span "Segment" at bounding box center [371, 79] width 36 height 13
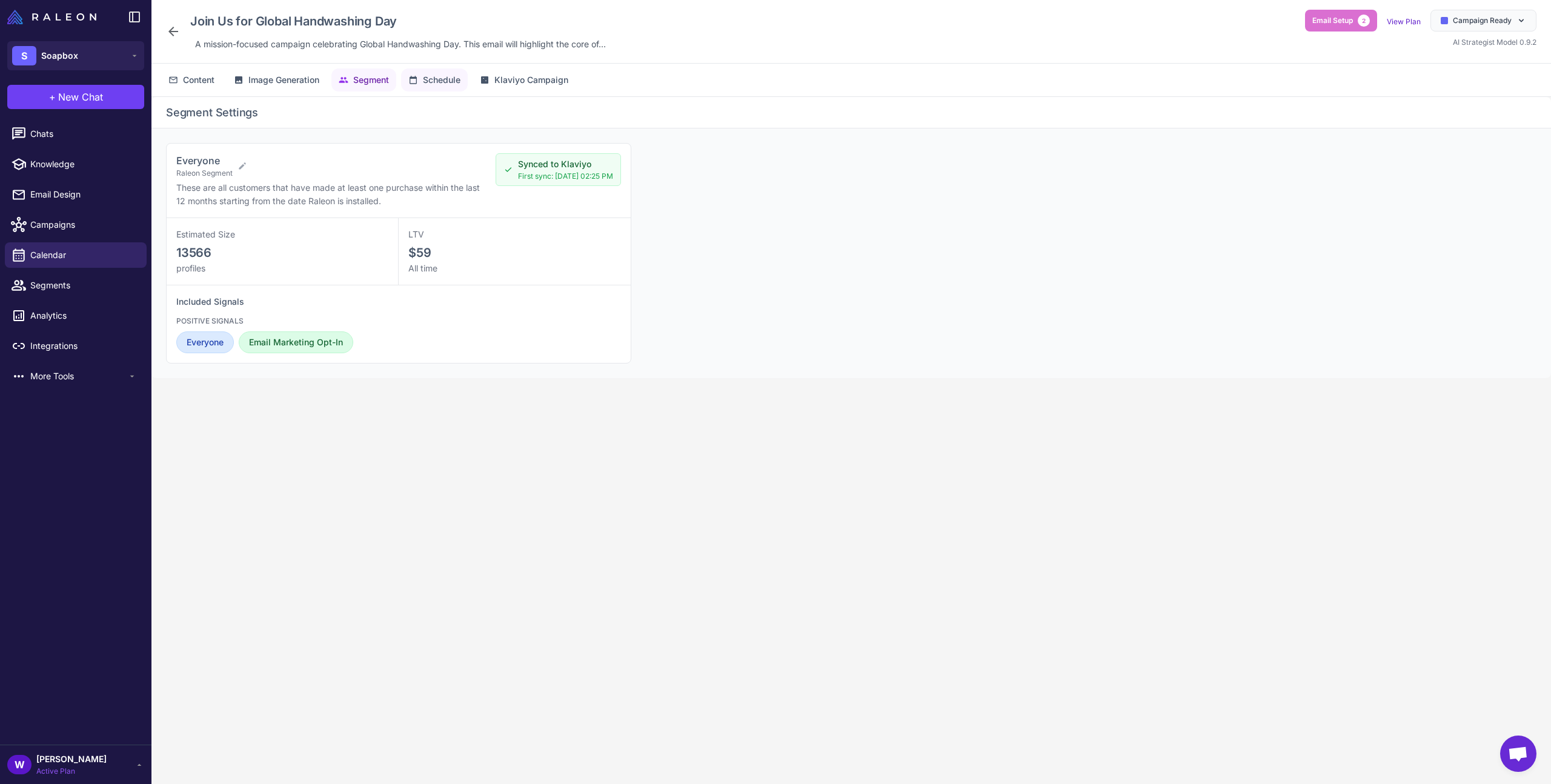
click at [465, 70] on button "Schedule" at bounding box center [434, 79] width 67 height 23
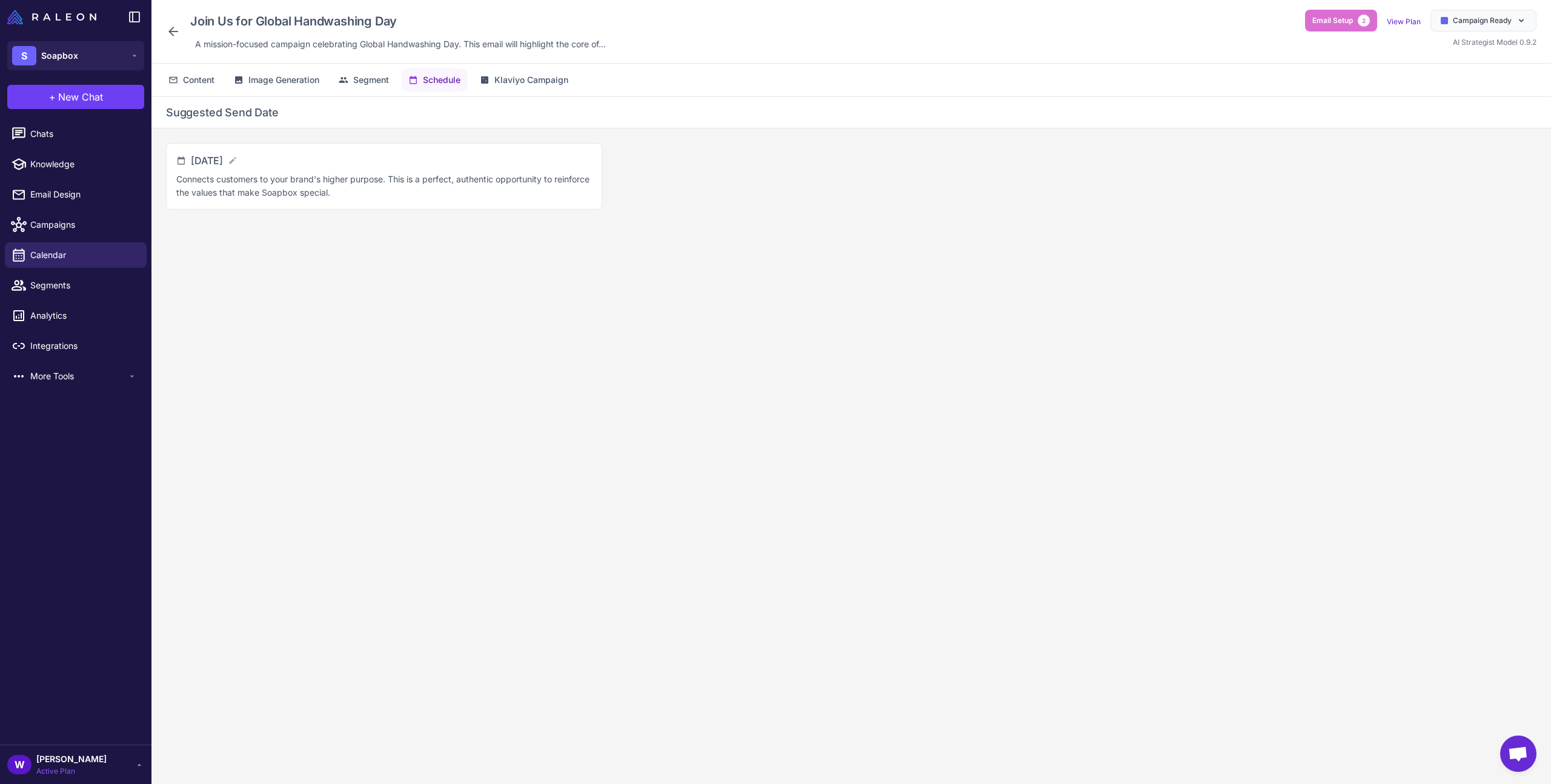
click at [331, 81] on div "Content Image Generation Segment Schedule Klaviyo Campaign" at bounding box center [852, 79] width 1400 height 33
click at [307, 76] on span "Image Generation" at bounding box center [283, 79] width 70 height 13
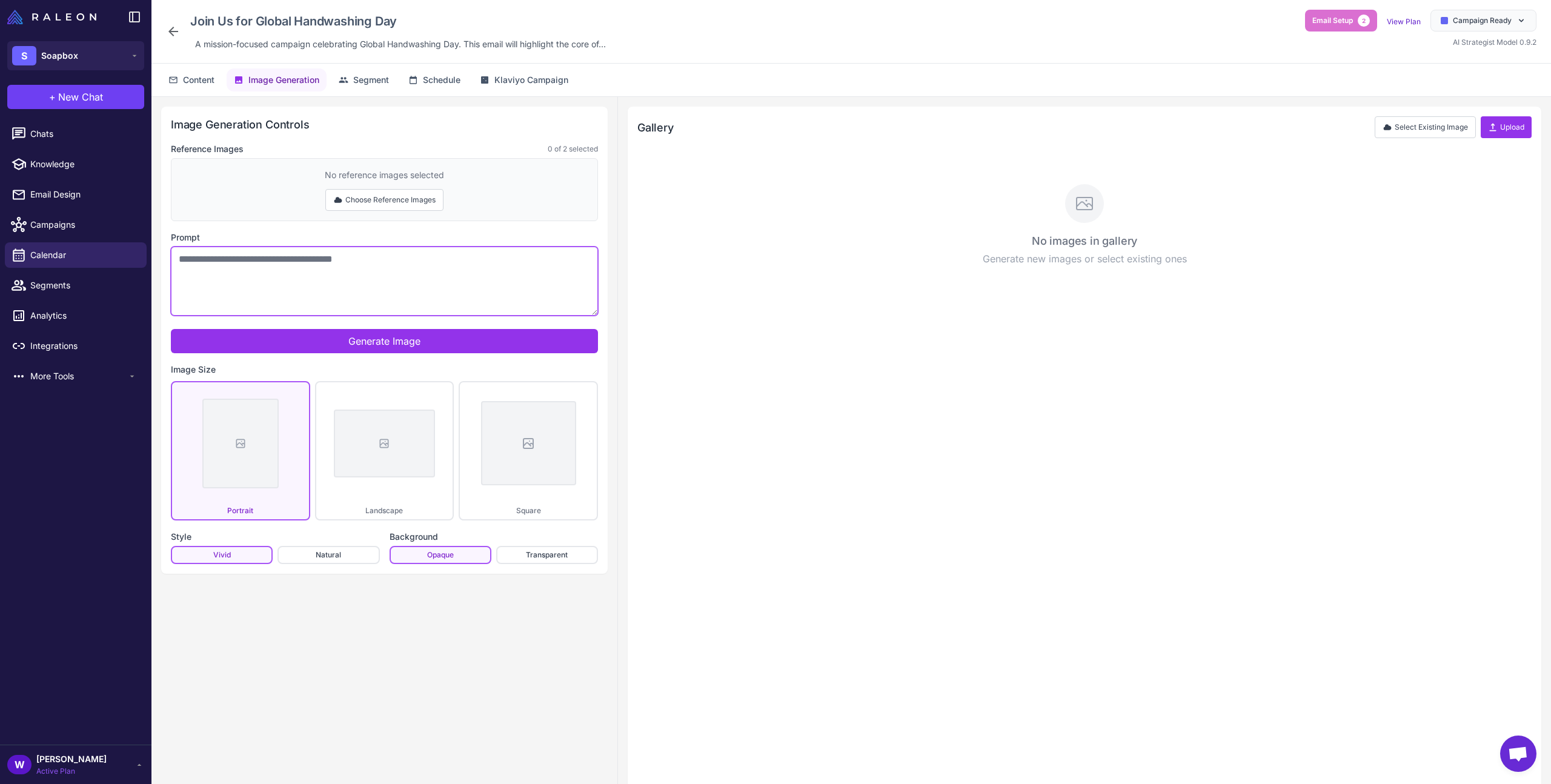
click at [363, 284] on textarea "Prompt" at bounding box center [384, 281] width 427 height 69
click at [370, 210] on button "Choose Reference Images" at bounding box center [384, 199] width 118 height 22
click at [370, 206] on button "Done Selecting" at bounding box center [384, 199] width 80 height 22
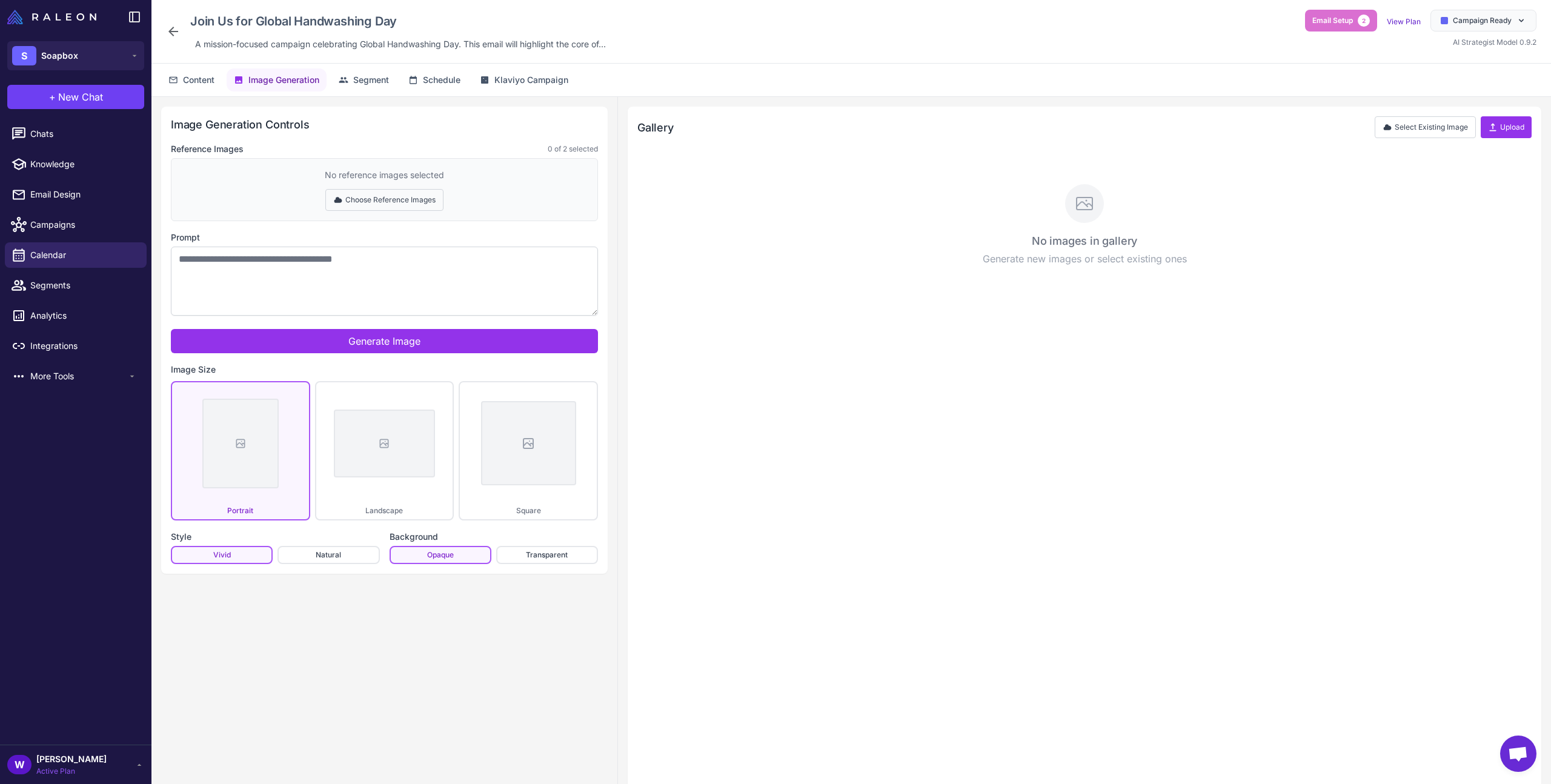
click at [363, 206] on button "Choose Reference Images" at bounding box center [384, 199] width 118 height 22
click at [363, 206] on button "Done Selecting" at bounding box center [384, 199] width 80 height 22
click at [424, 48] on span "A mission-focused campaign celebrating Global Handwashing Day. This email will …" at bounding box center [400, 44] width 411 height 13
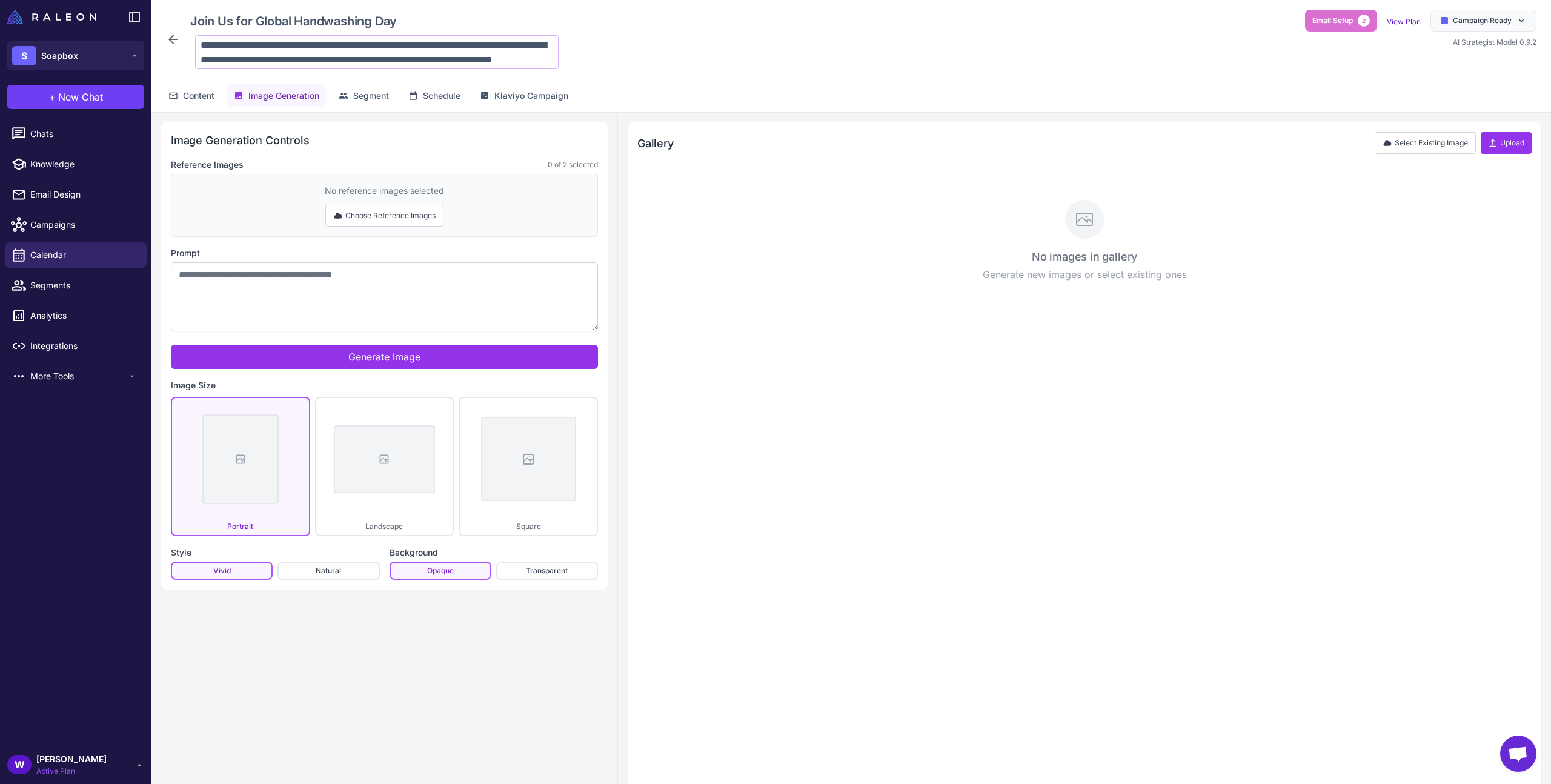
scroll to position [16, 0]
click at [620, 51] on div "**********" at bounding box center [851, 40] width 1370 height 60
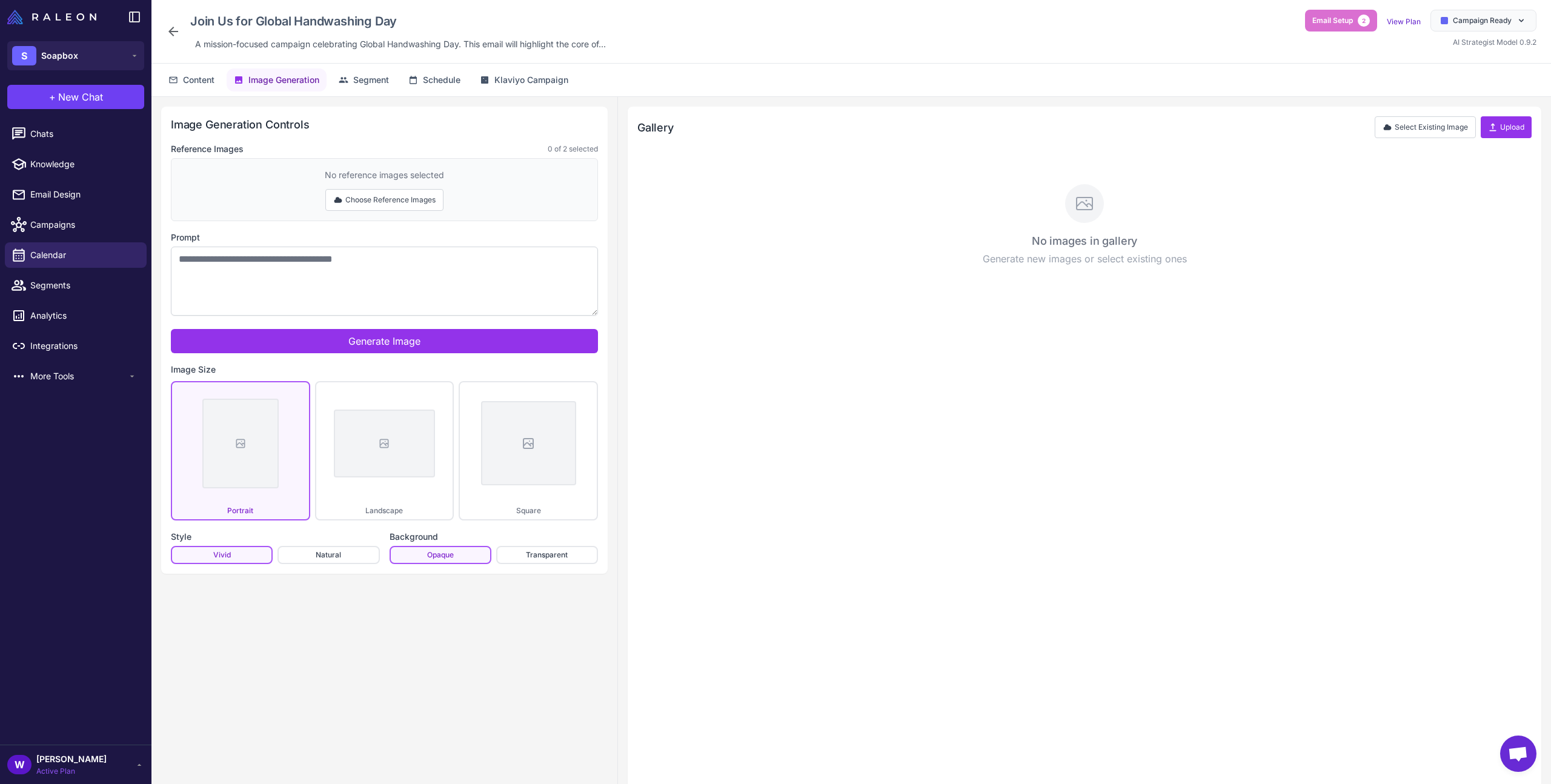
click at [1025, 271] on div "No images in gallery Generate new images or select existing ones" at bounding box center [1084, 229] width 890 height 140
click at [1505, 125] on button "Upload" at bounding box center [1505, 127] width 51 height 22
click at [1515, 133] on button "Upload" at bounding box center [1505, 127] width 51 height 22
click at [1522, 128] on button "Upload" at bounding box center [1505, 127] width 51 height 22
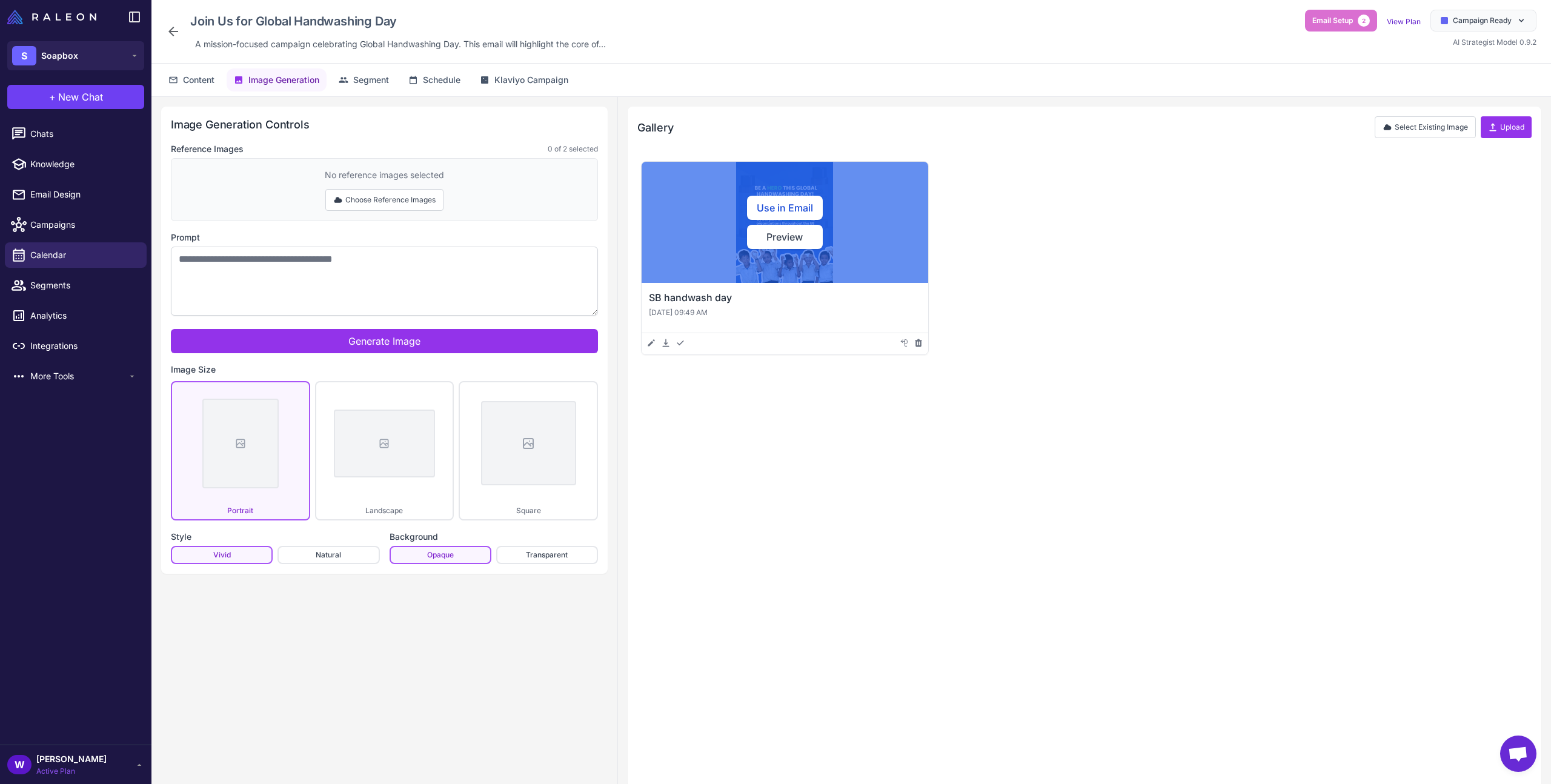
click at [742, 268] on div "Use in Email Preview" at bounding box center [784, 222] width 287 height 121
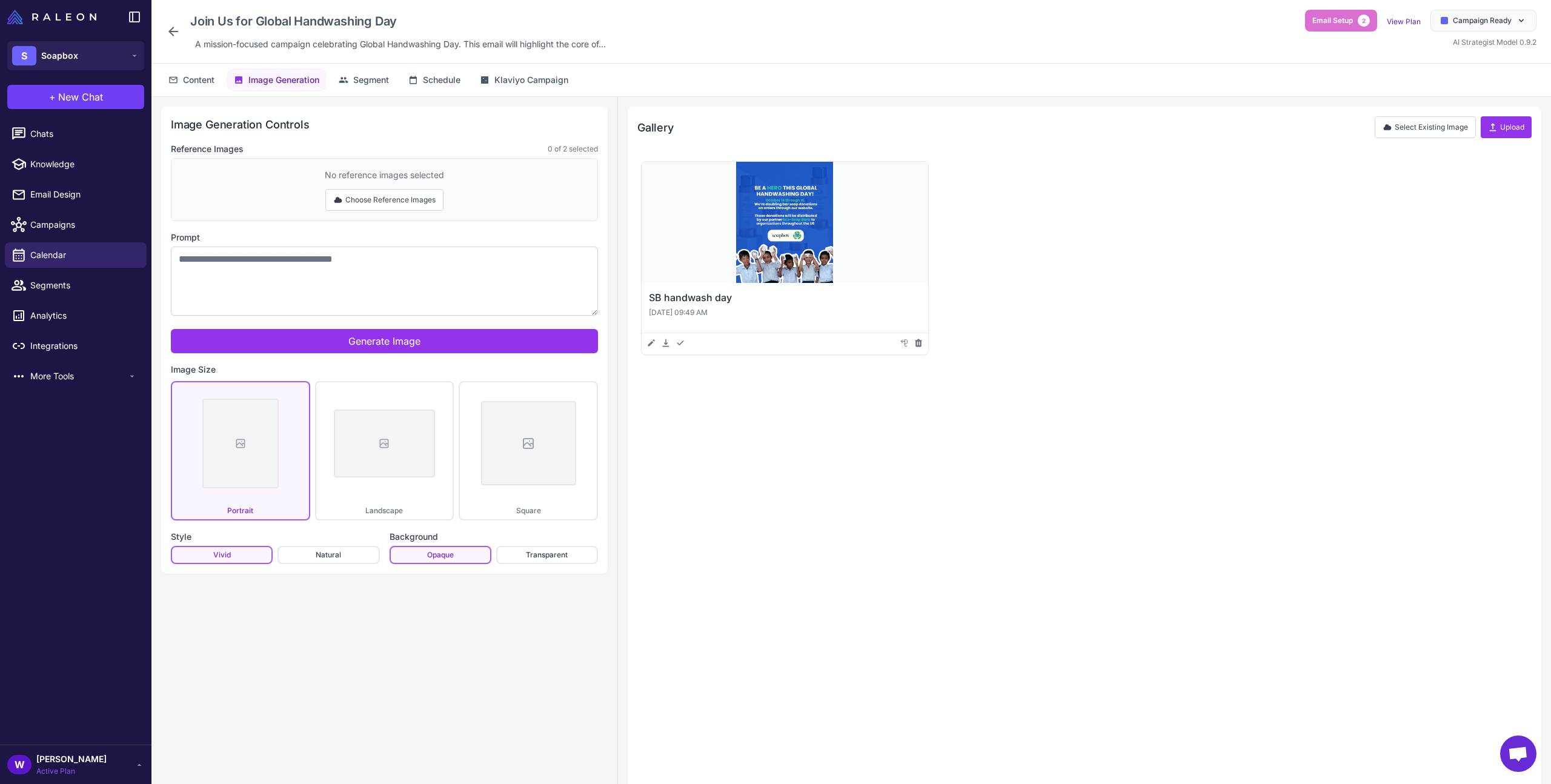
click at [482, 194] on div "No reference images selected Choose Reference Images" at bounding box center [384, 189] width 427 height 63
click at [409, 198] on button "Choose Reference Images" at bounding box center [384, 199] width 118 height 22
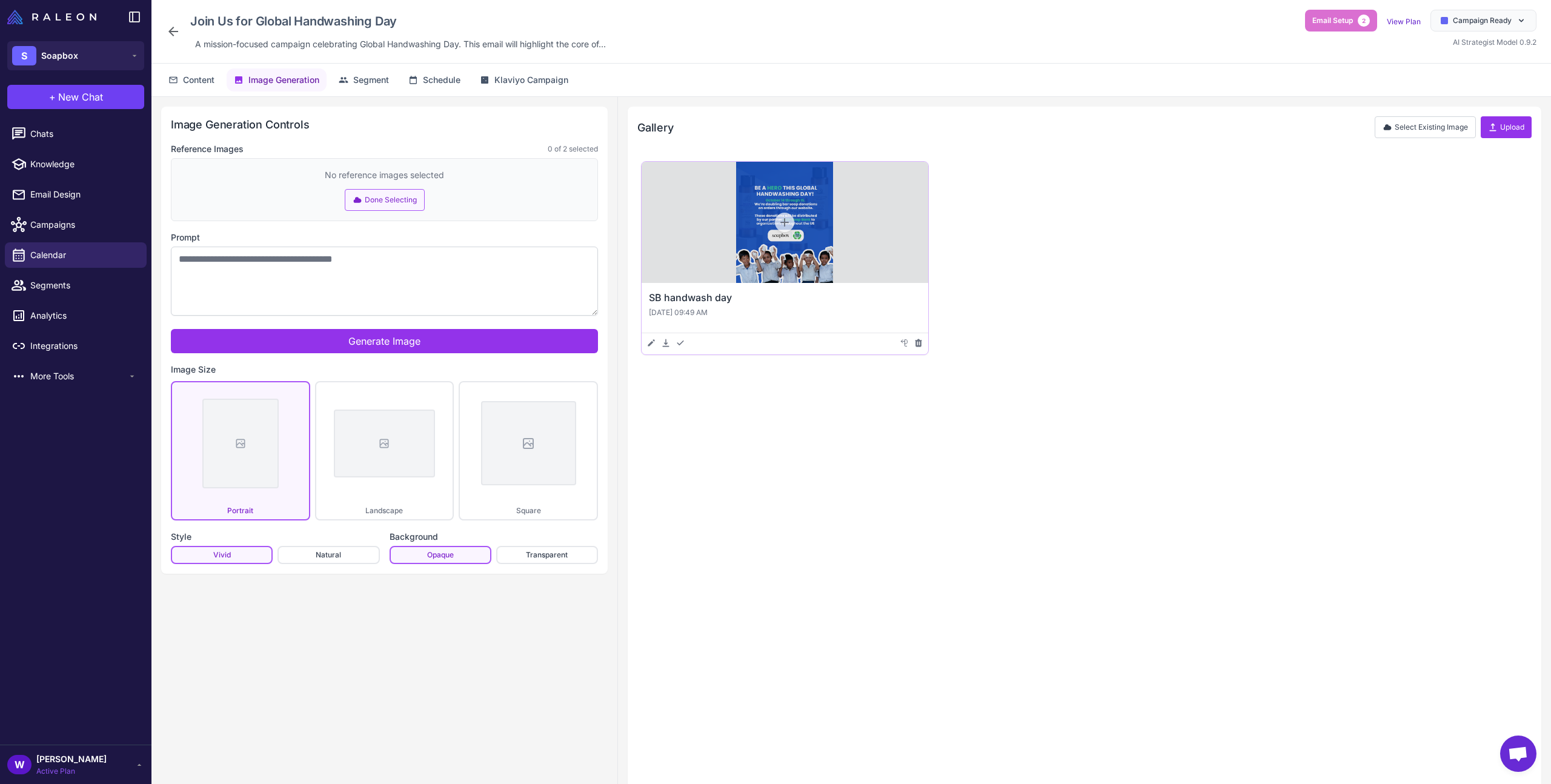
click at [776, 215] on div at bounding box center [784, 222] width 20 height 20
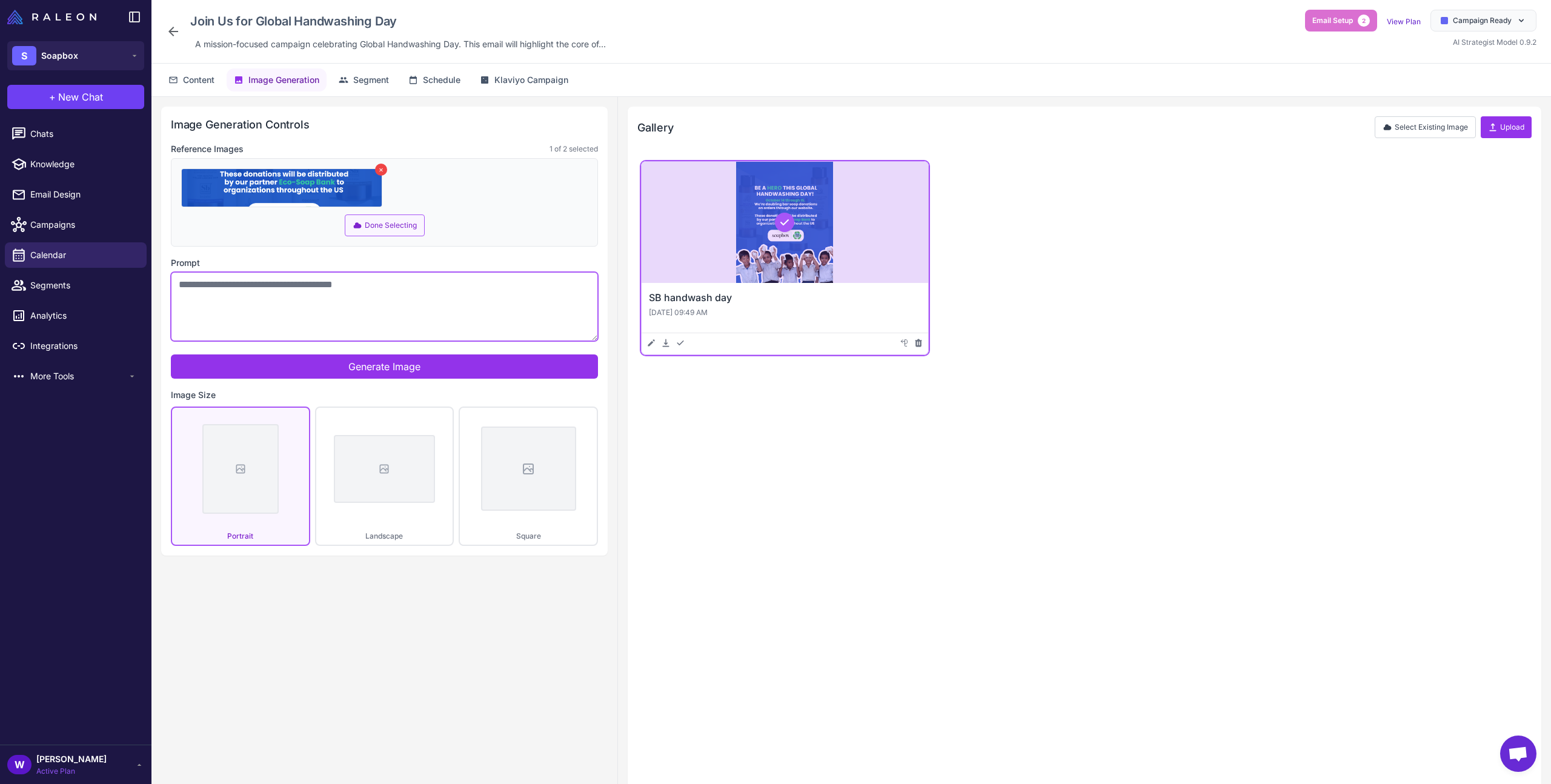
click at [424, 312] on textarea "Prompt" at bounding box center [384, 307] width 427 height 69
type textarea "**********"
click at [853, 515] on div "SB handwash day [DATE] 09:49 AM Edit Download Added to Assets Add as Reference …" at bounding box center [1084, 467] width 895 height 620
click at [202, 82] on span "Content" at bounding box center [199, 79] width 32 height 13
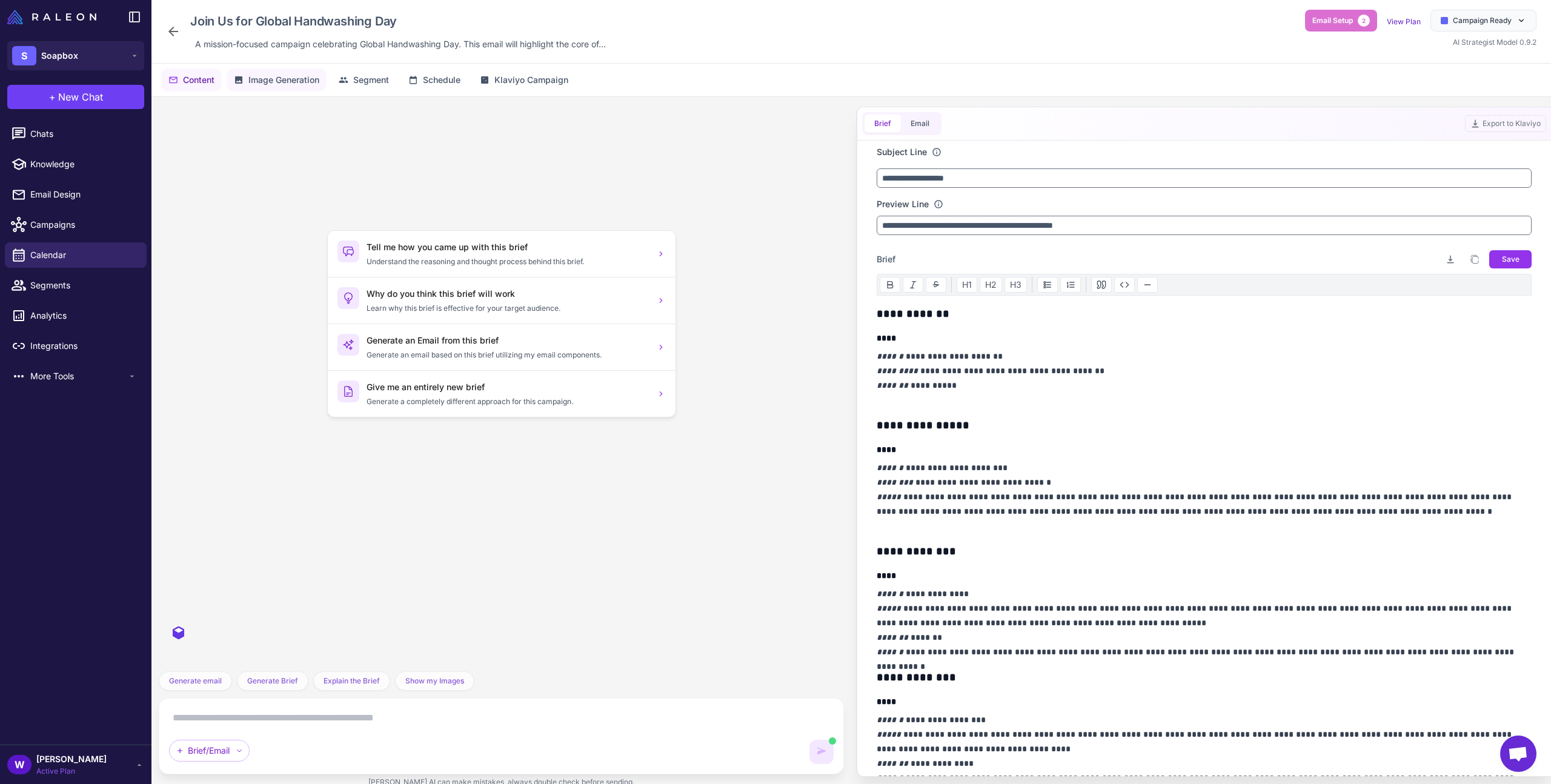
scroll to position [1471, 0]
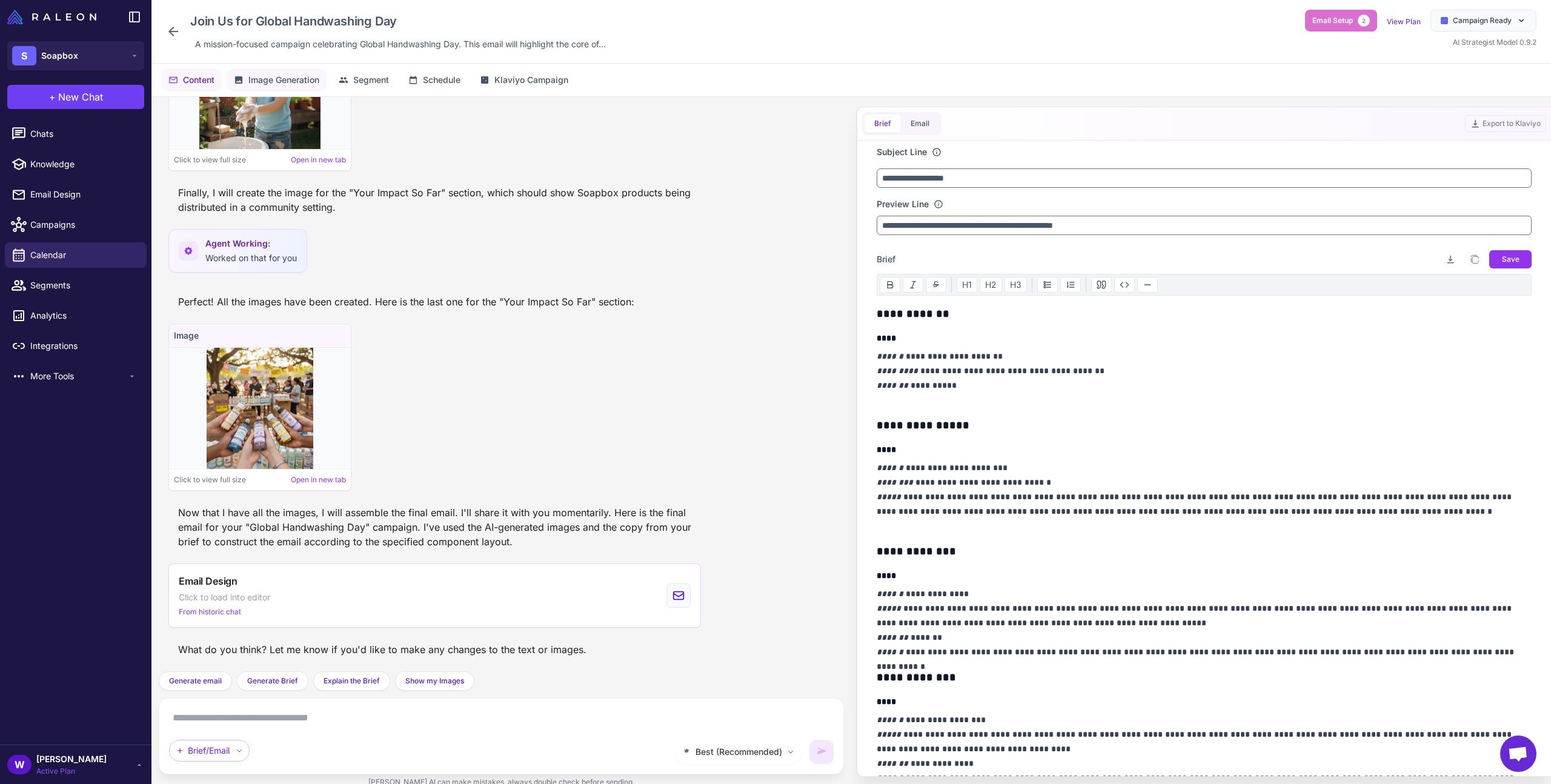
click at [273, 86] on span "Image Generation" at bounding box center [283, 79] width 70 height 13
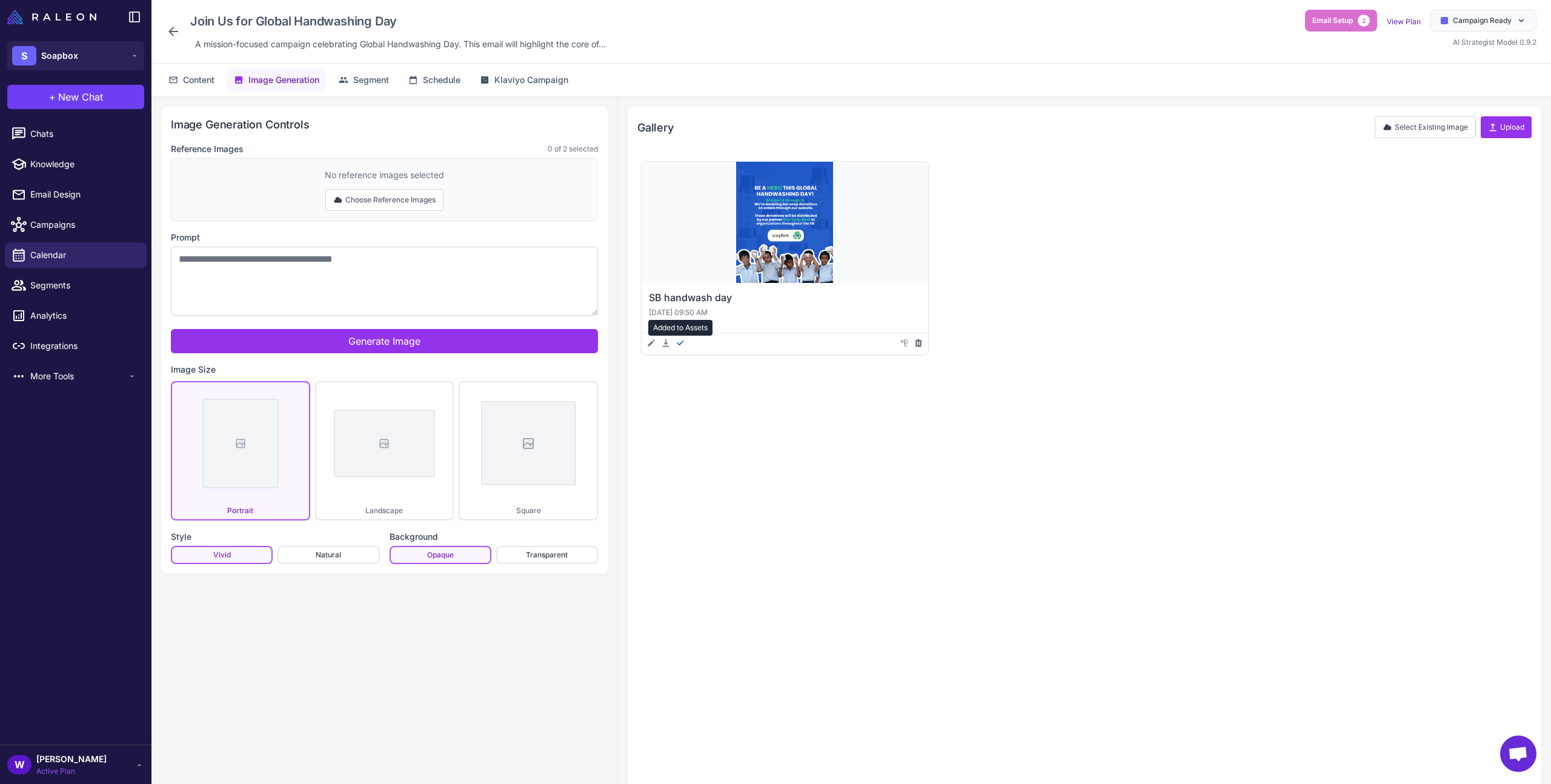
click at [681, 346] on icon at bounding box center [680, 343] width 10 height 10
click at [397, 195] on button "Choose Reference Images" at bounding box center [384, 199] width 118 height 22
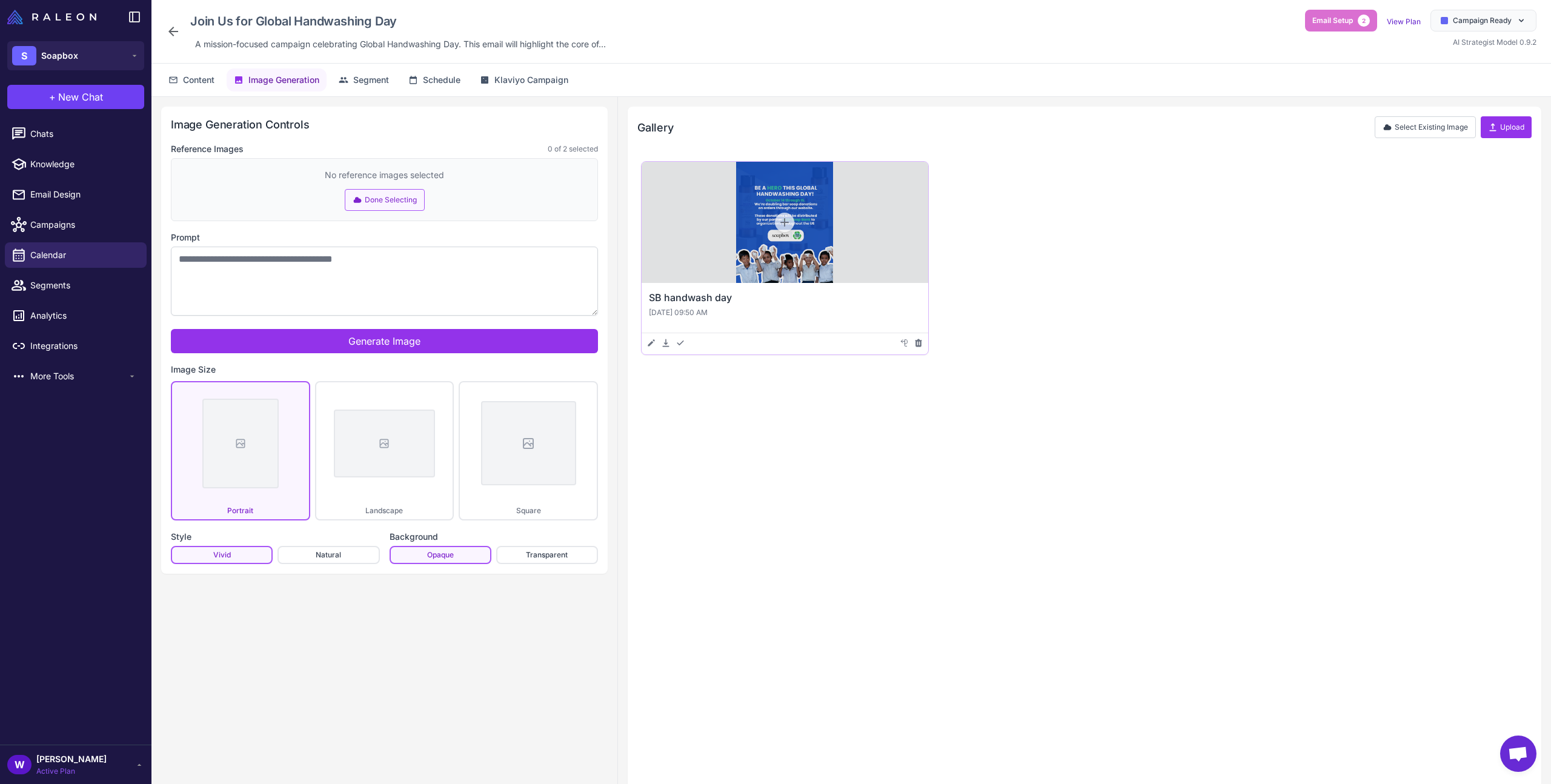
click at [772, 222] on div at bounding box center [784, 222] width 287 height 121
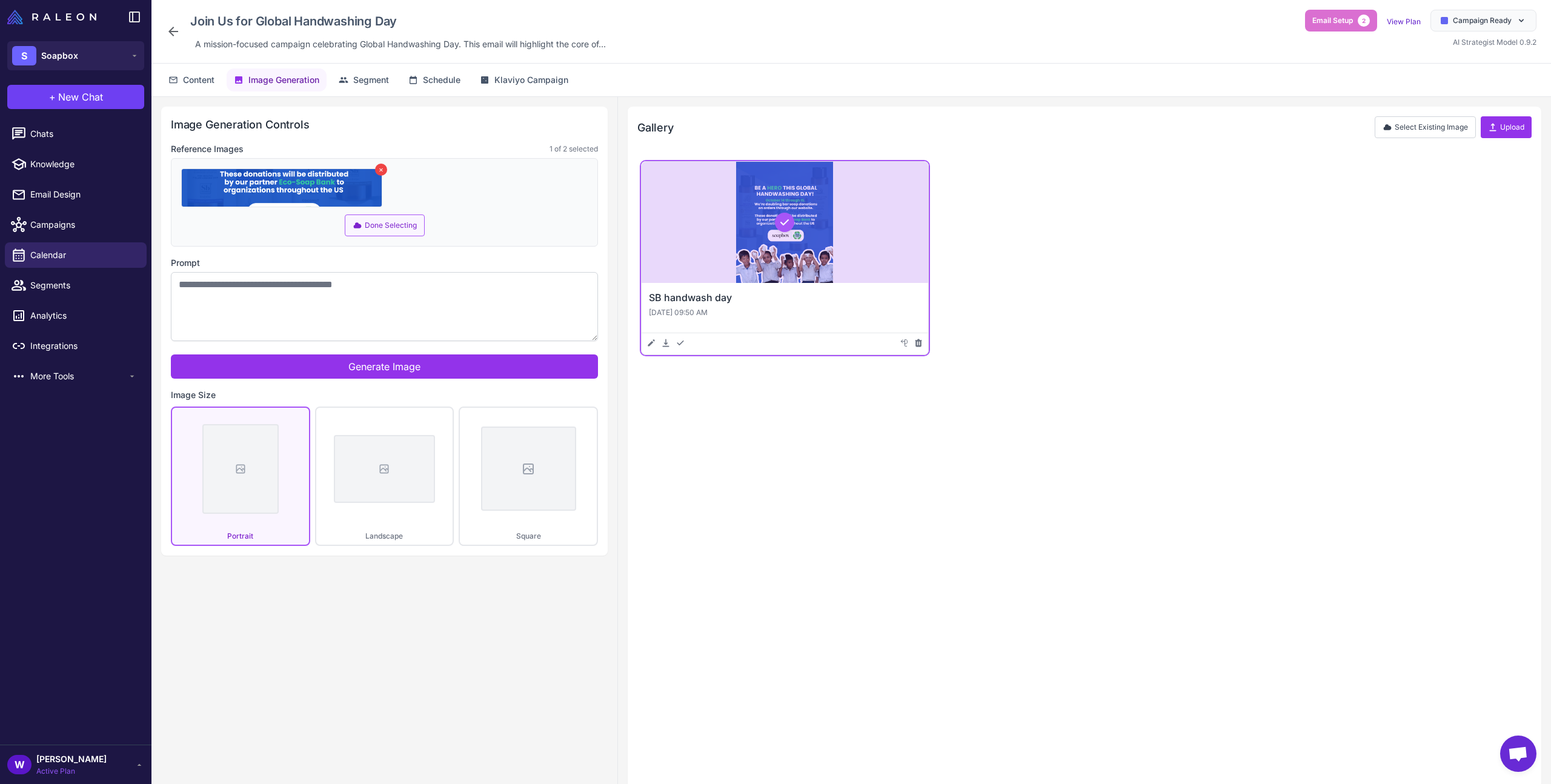
click at [408, 220] on button "Done Selecting" at bounding box center [384, 225] width 80 height 22
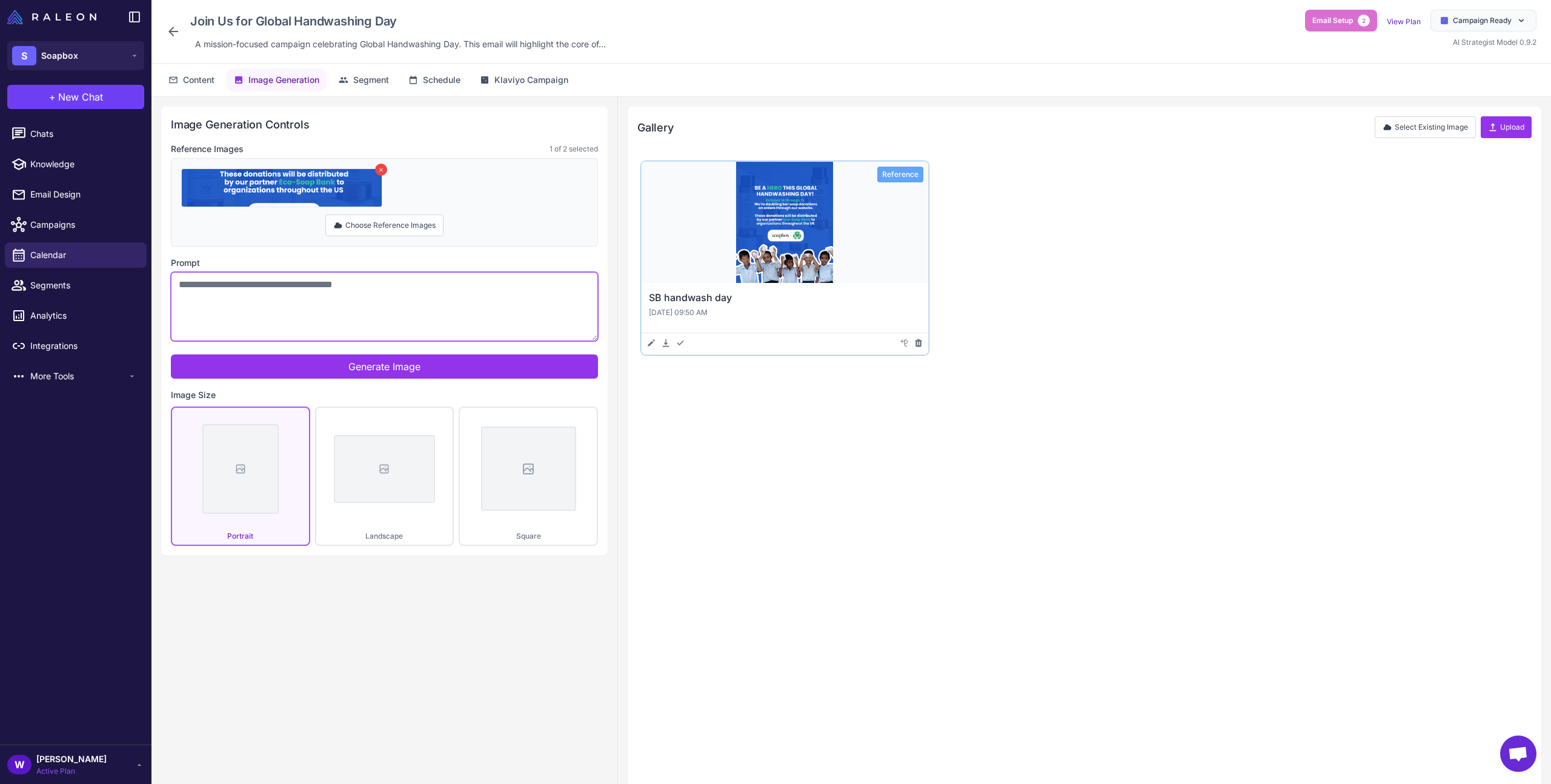
click at [402, 299] on textarea "Prompt" at bounding box center [384, 307] width 427 height 69
click at [186, 86] on button "Content" at bounding box center [191, 79] width 61 height 23
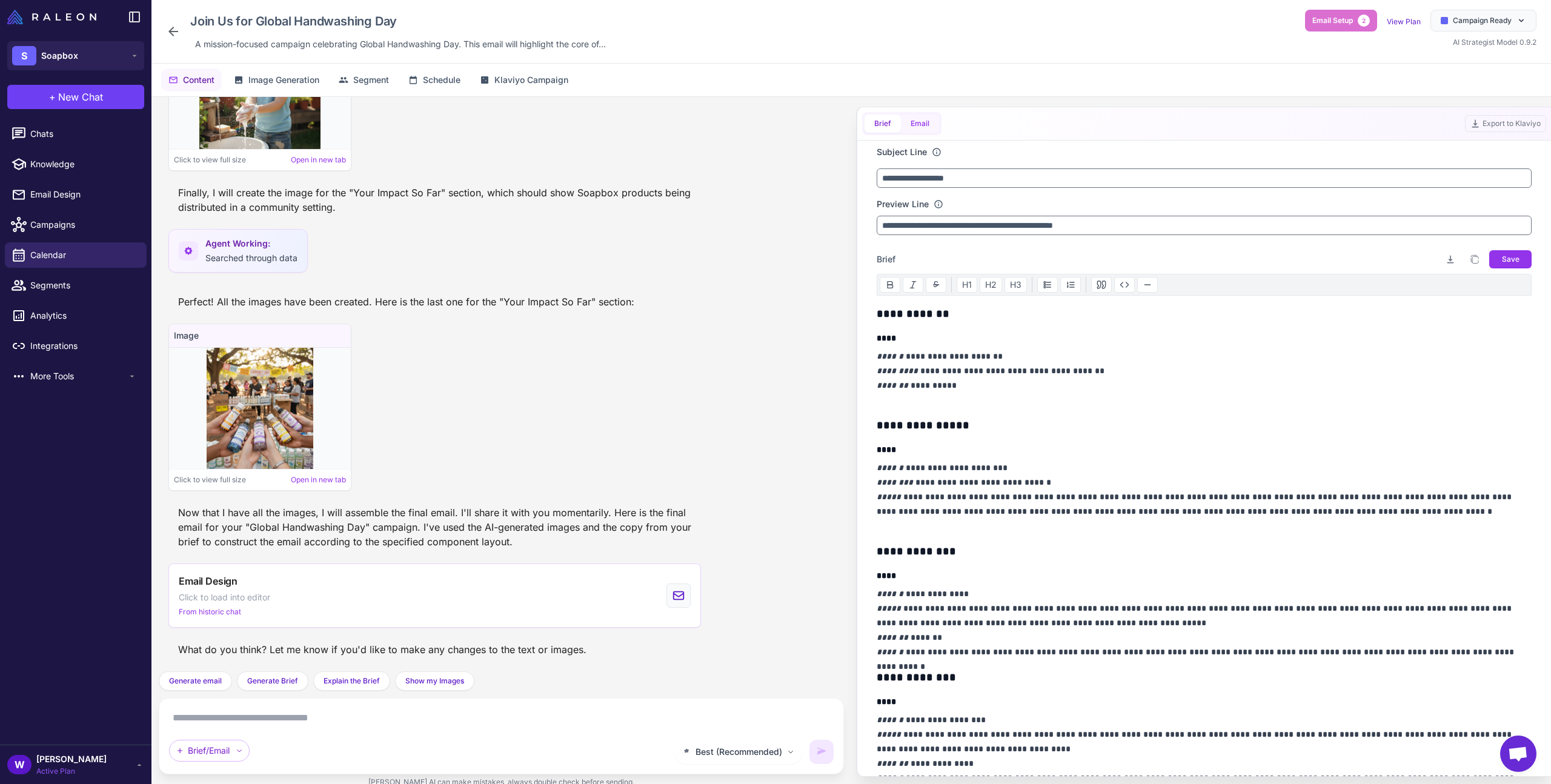
click at [935, 121] on button "Email" at bounding box center [919, 123] width 38 height 18
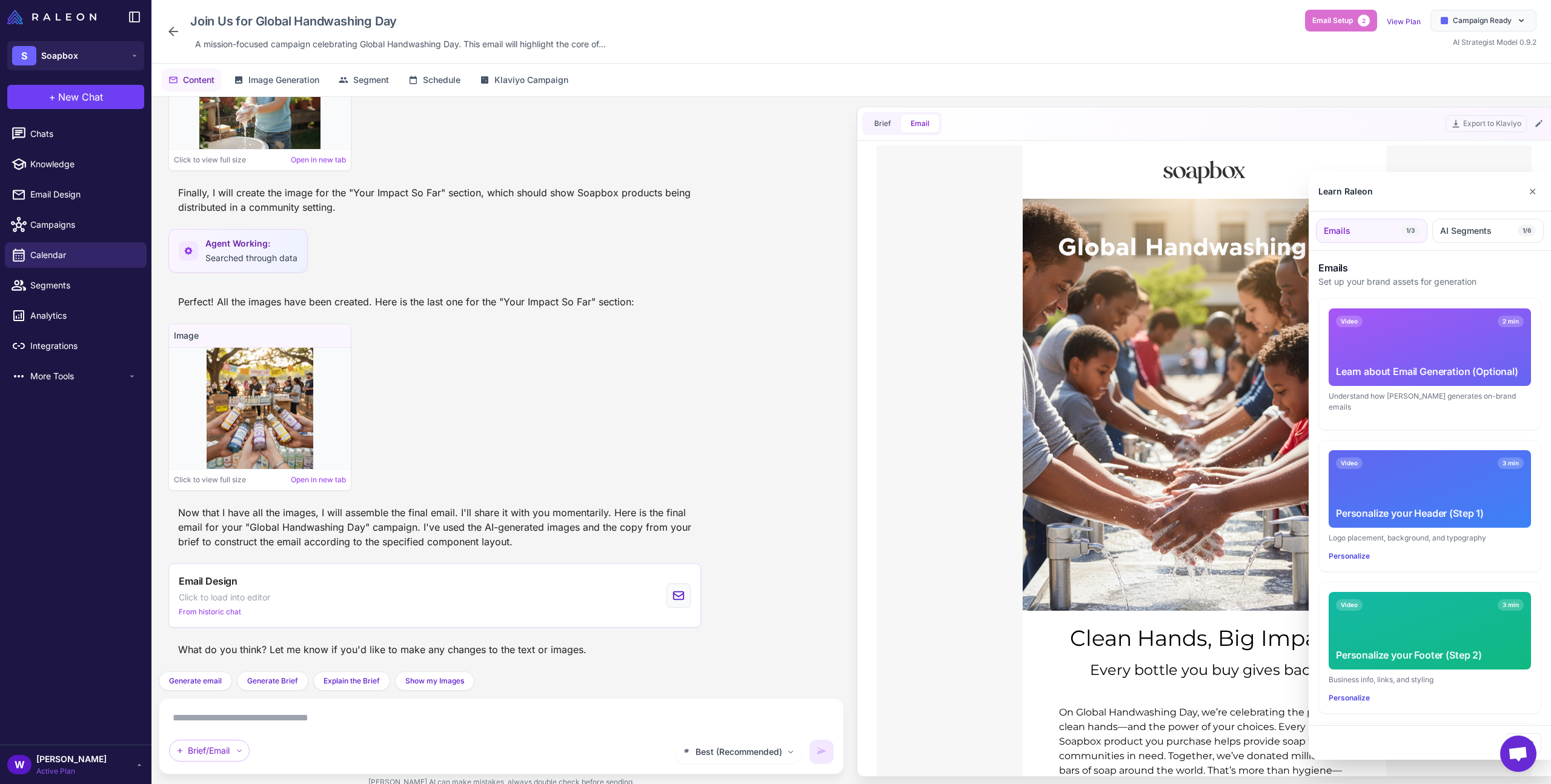
scroll to position [0, 0]
click at [1533, 195] on button "✕" at bounding box center [1533, 192] width 18 height 24
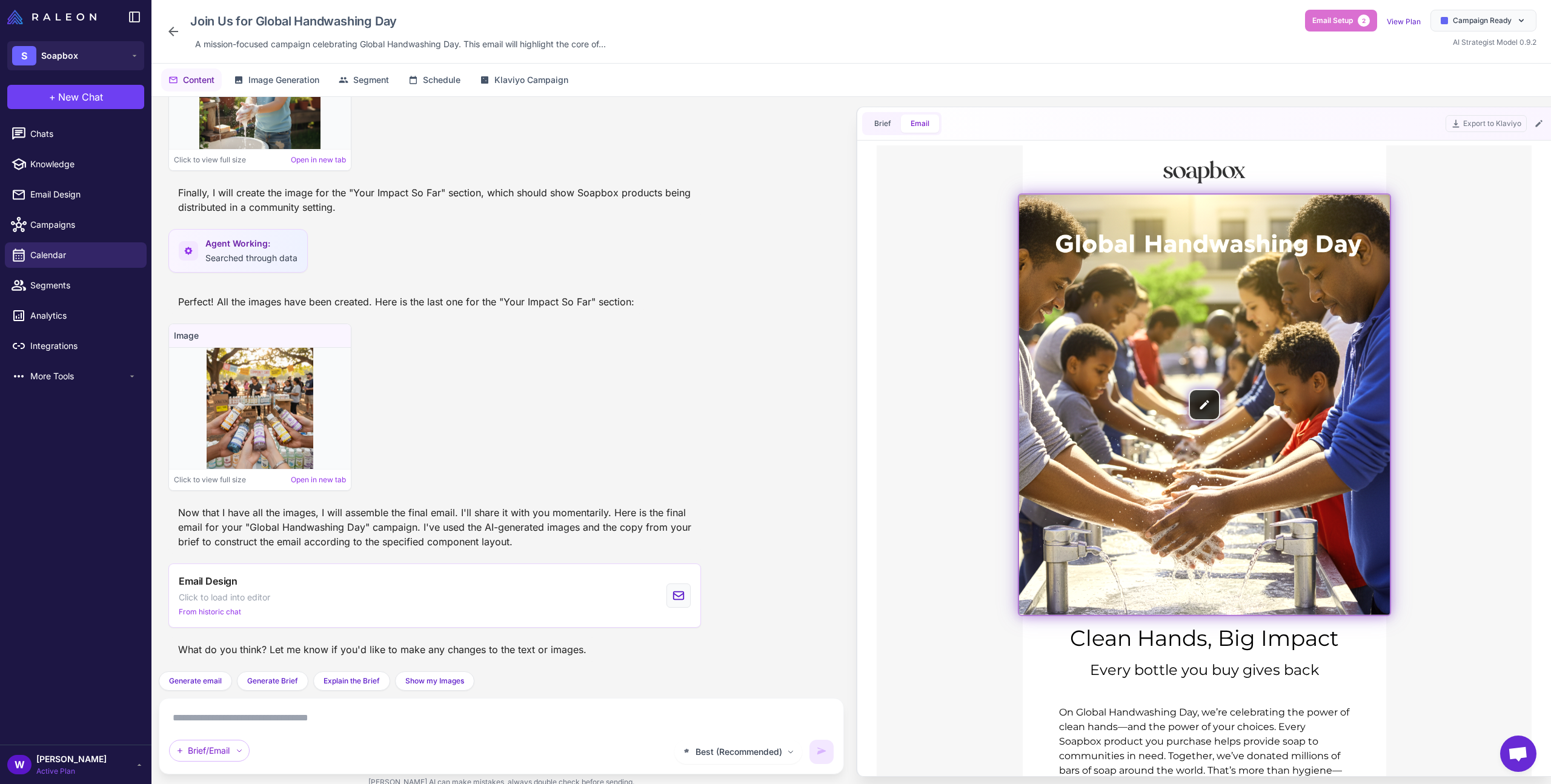
click at [1180, 310] on img at bounding box center [1203, 404] width 370 height 420
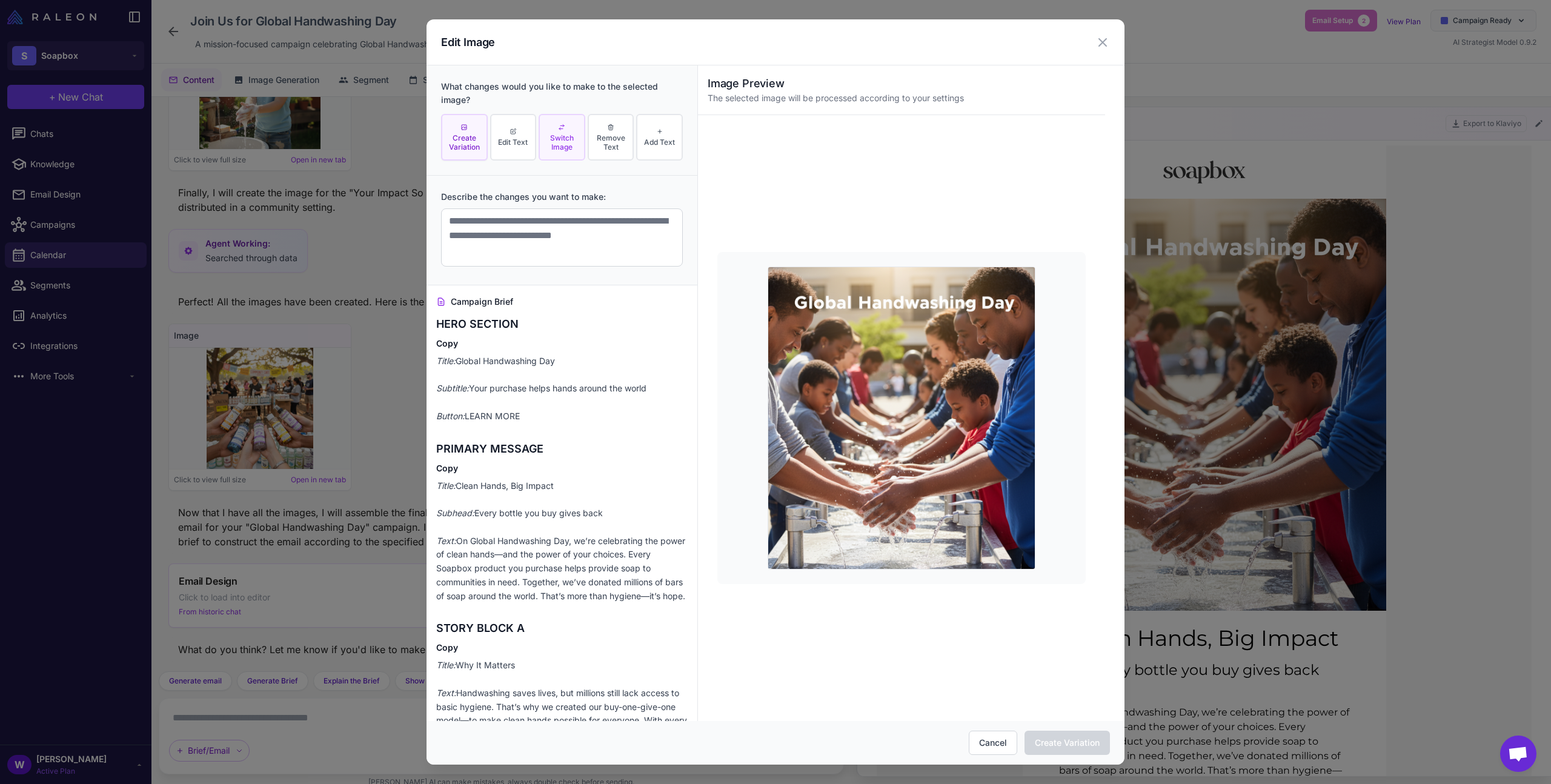
click at [571, 152] on button "Switch Image" at bounding box center [561, 137] width 47 height 47
click at [551, 245] on textarea at bounding box center [561, 237] width 241 height 59
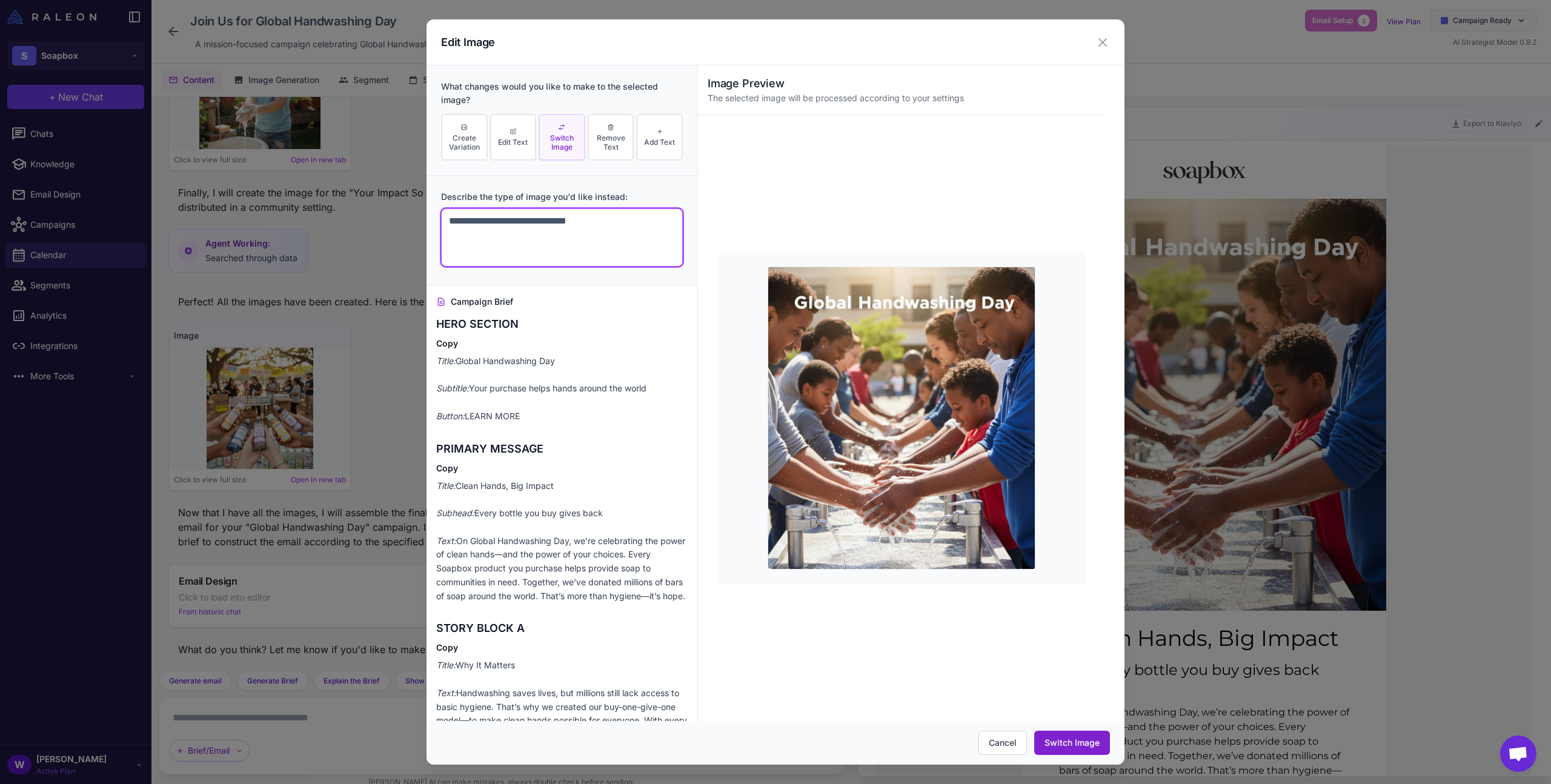
type textarea "**********"
click at [1060, 745] on button "Switch Image" at bounding box center [1072, 742] width 75 height 24
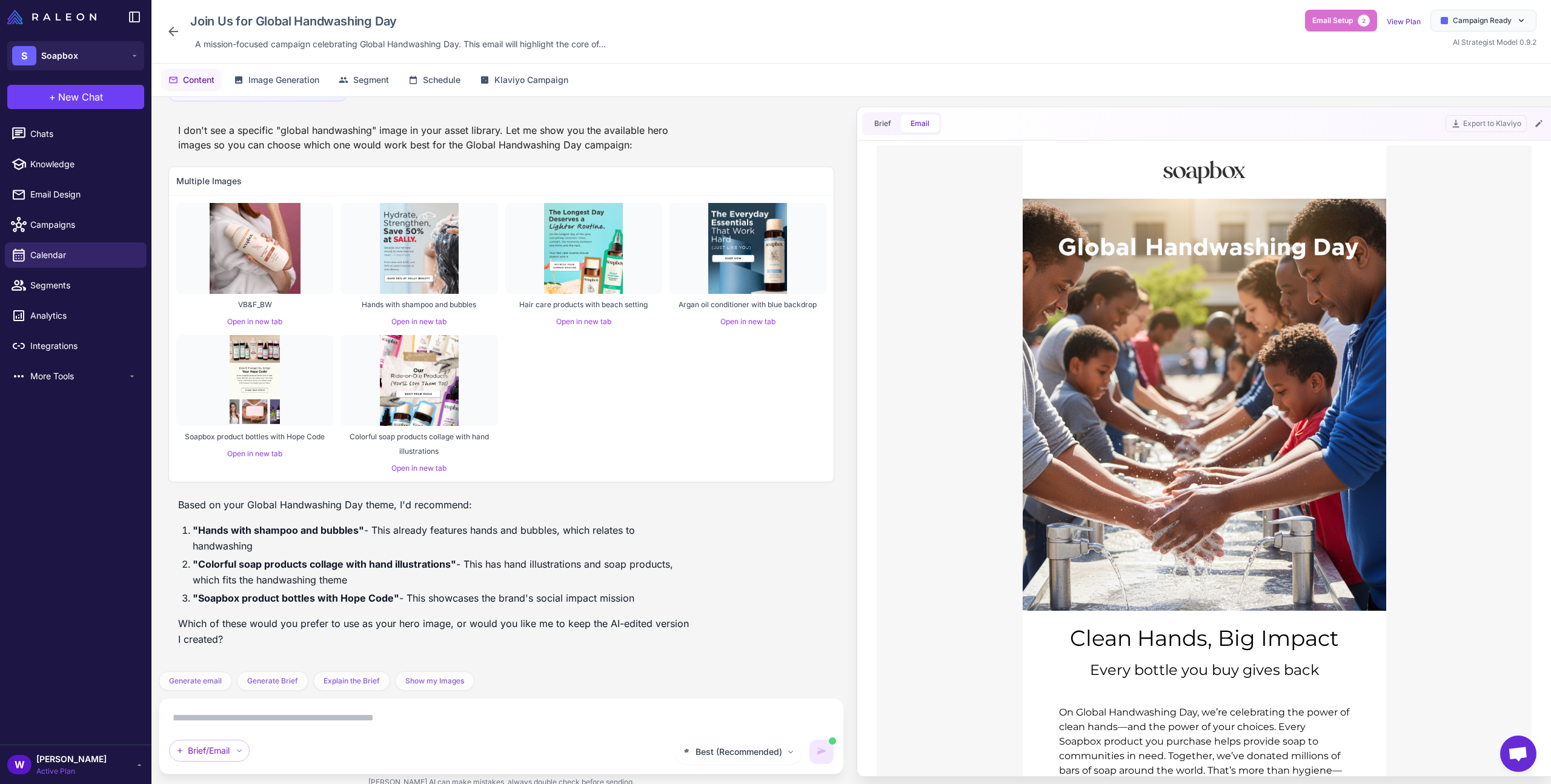
scroll to position [2551, 0]
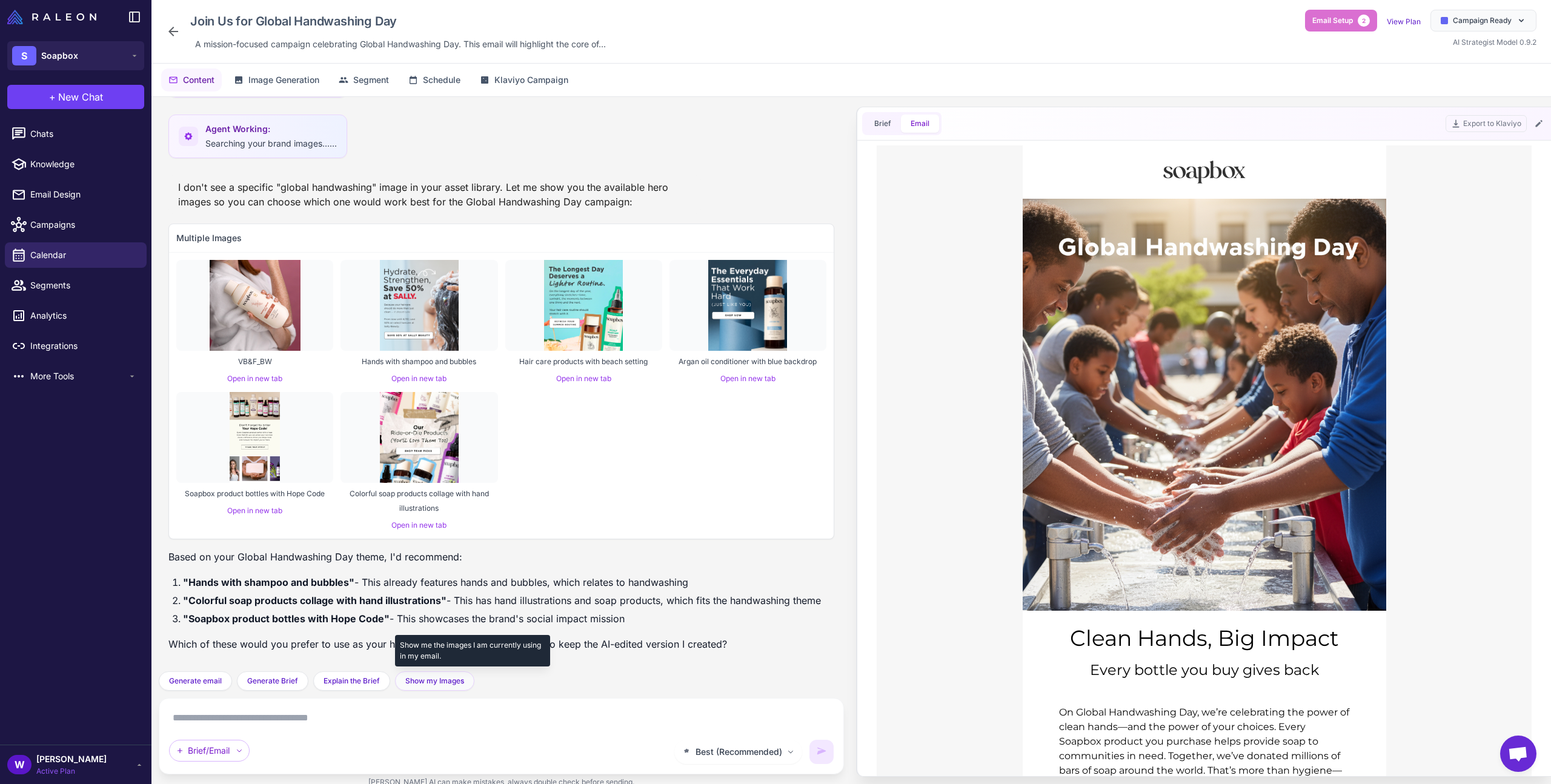
click at [430, 688] on button "Show my Images" at bounding box center [435, 681] width 79 height 20
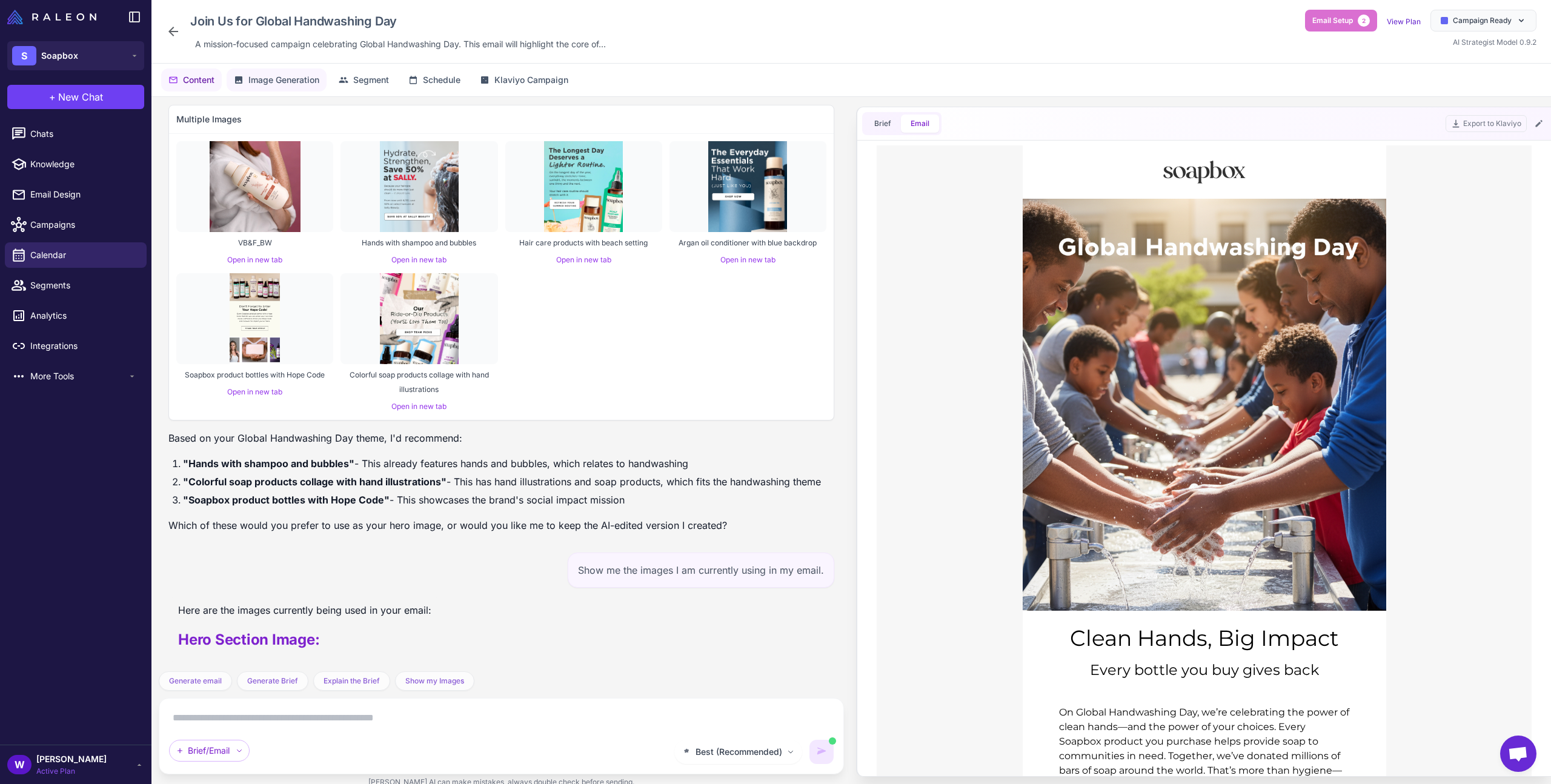
scroll to position [2679, 0]
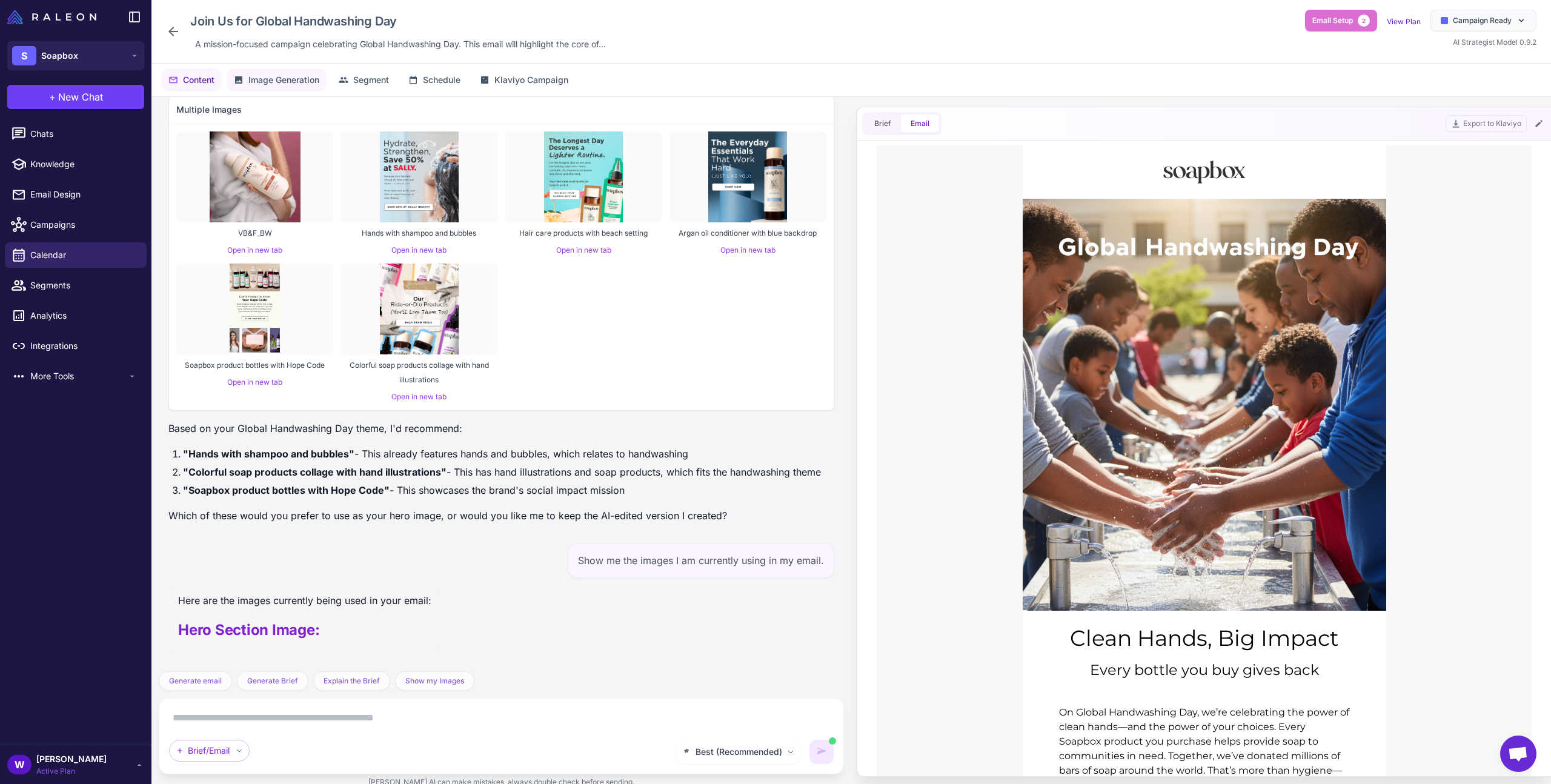
click at [310, 85] on span "Image Generation" at bounding box center [283, 79] width 70 height 13
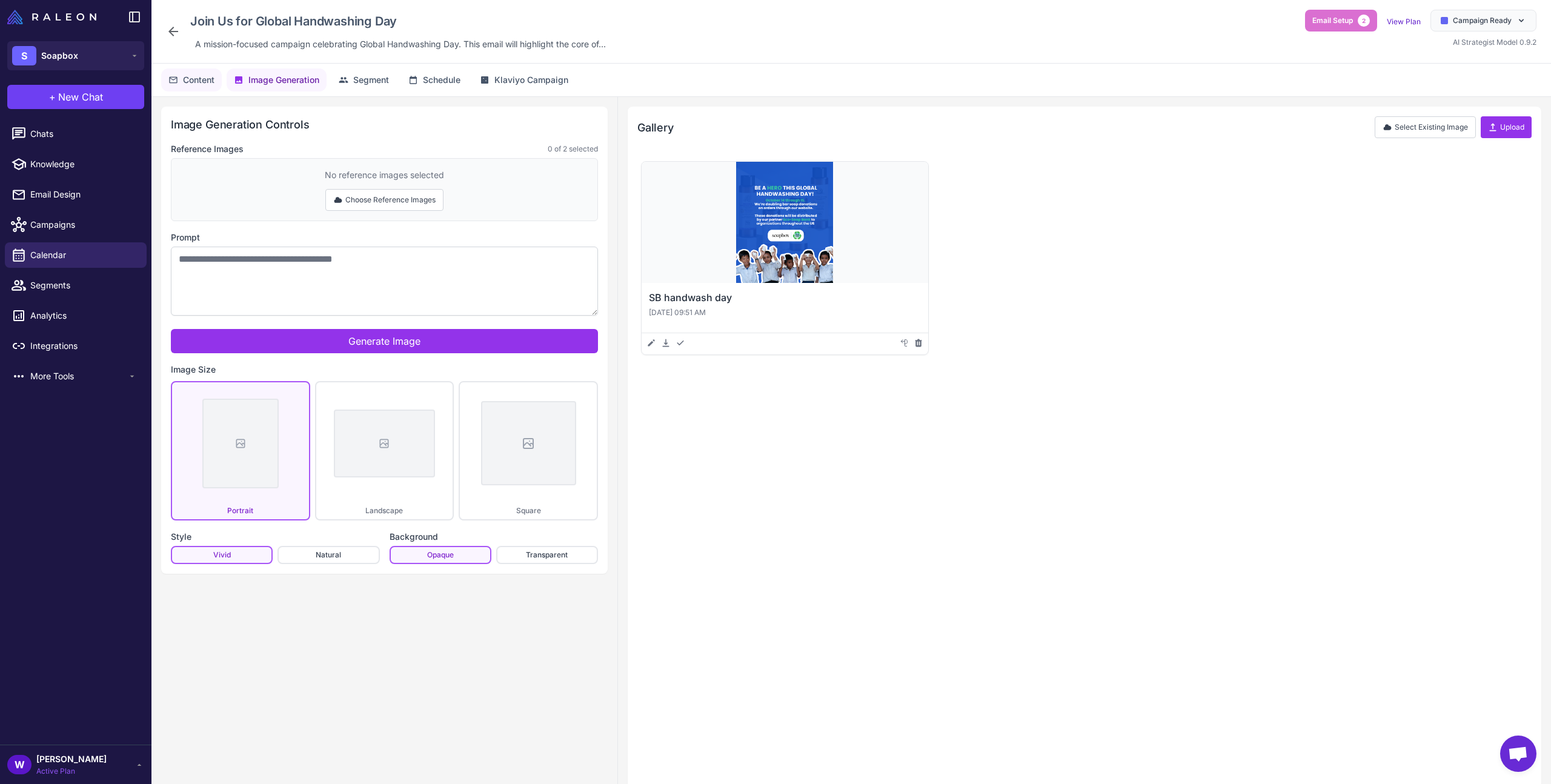
click at [196, 84] on span "Content" at bounding box center [199, 79] width 32 height 13
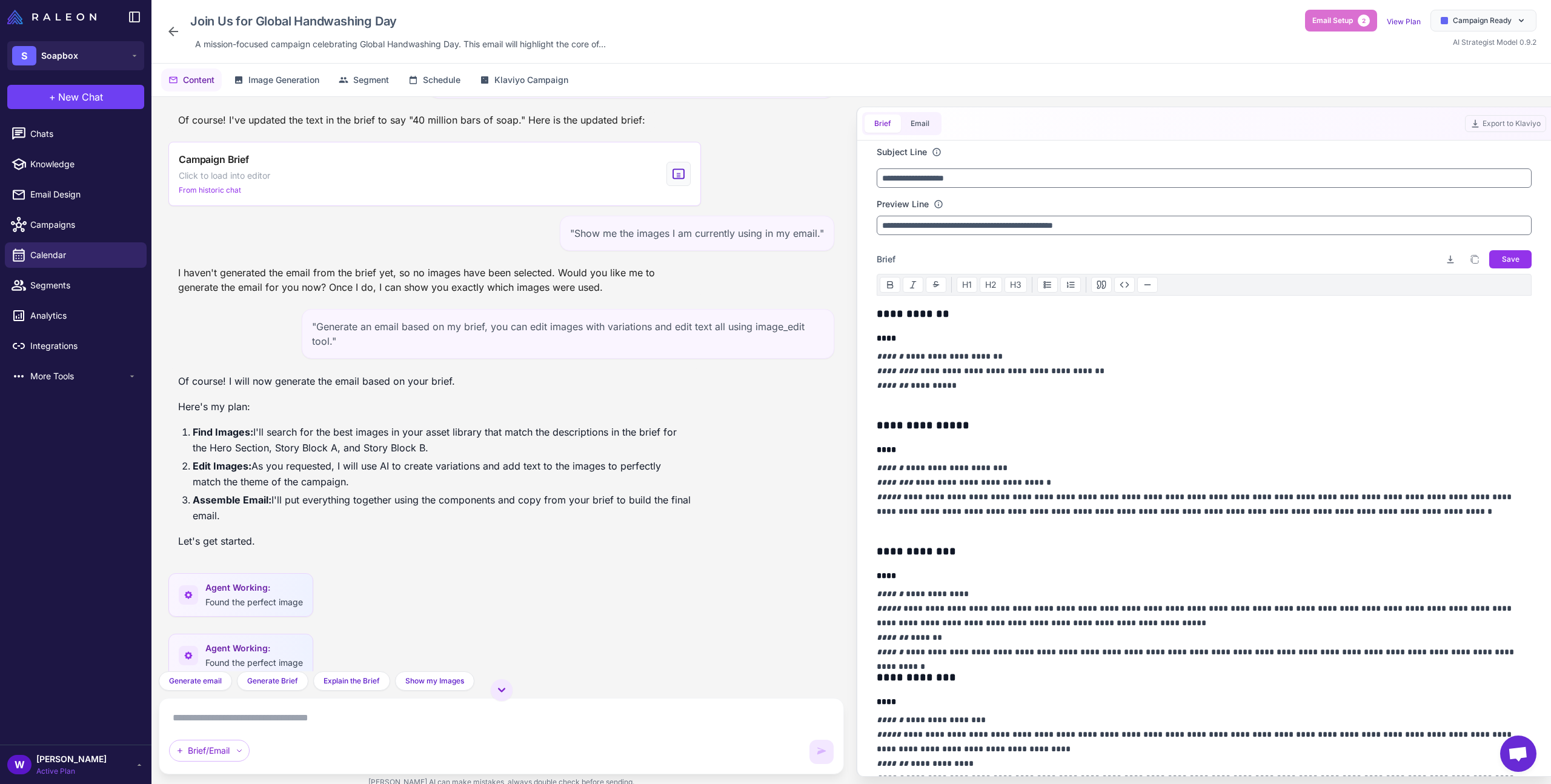
scroll to position [2862, 0]
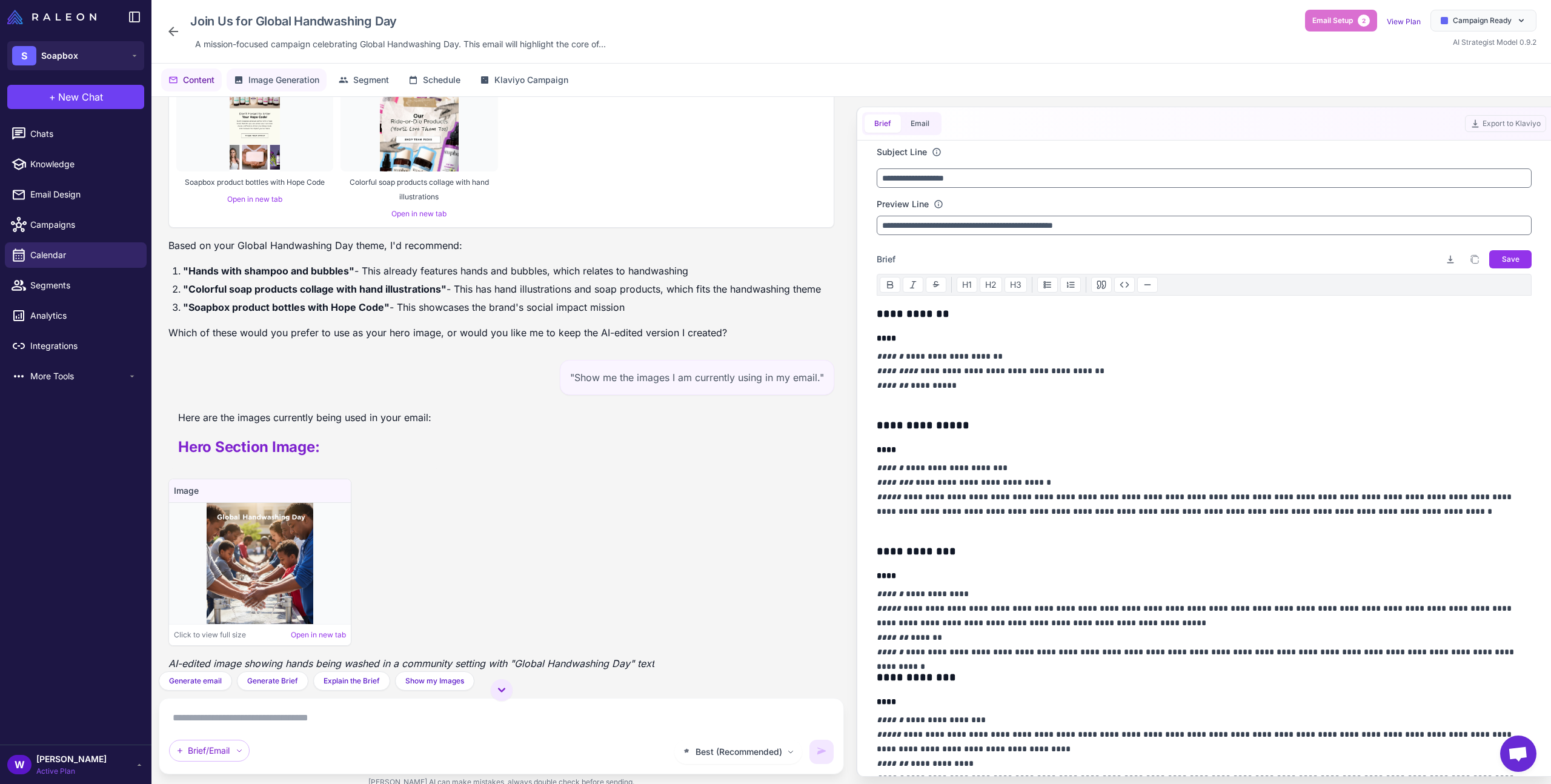
click at [286, 76] on span "Image Generation" at bounding box center [283, 79] width 70 height 13
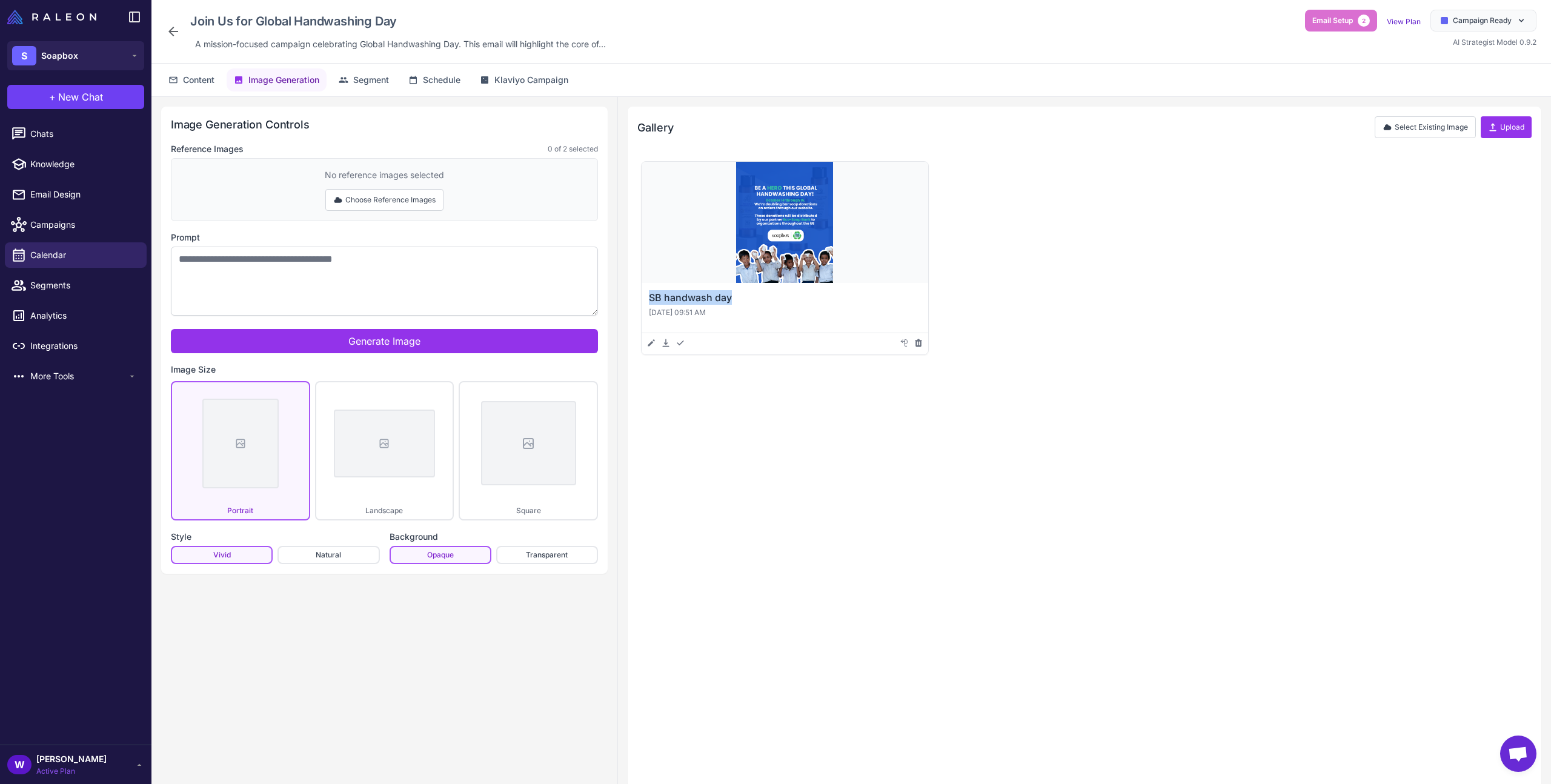
drag, startPoint x: 730, startPoint y: 299, endPoint x: 623, endPoint y: 301, distance: 107.0
click at [623, 301] on div "Gallery Select Existing Image Upload Use in Email Preview SB handwash day [DATE…" at bounding box center [1084, 447] width 933 height 700
copy h3 "SB handwash day"
drag, startPoint x: 199, startPoint y: 85, endPoint x: 203, endPoint y: 95, distance: 10.8
click at [199, 85] on span "Content" at bounding box center [199, 79] width 32 height 13
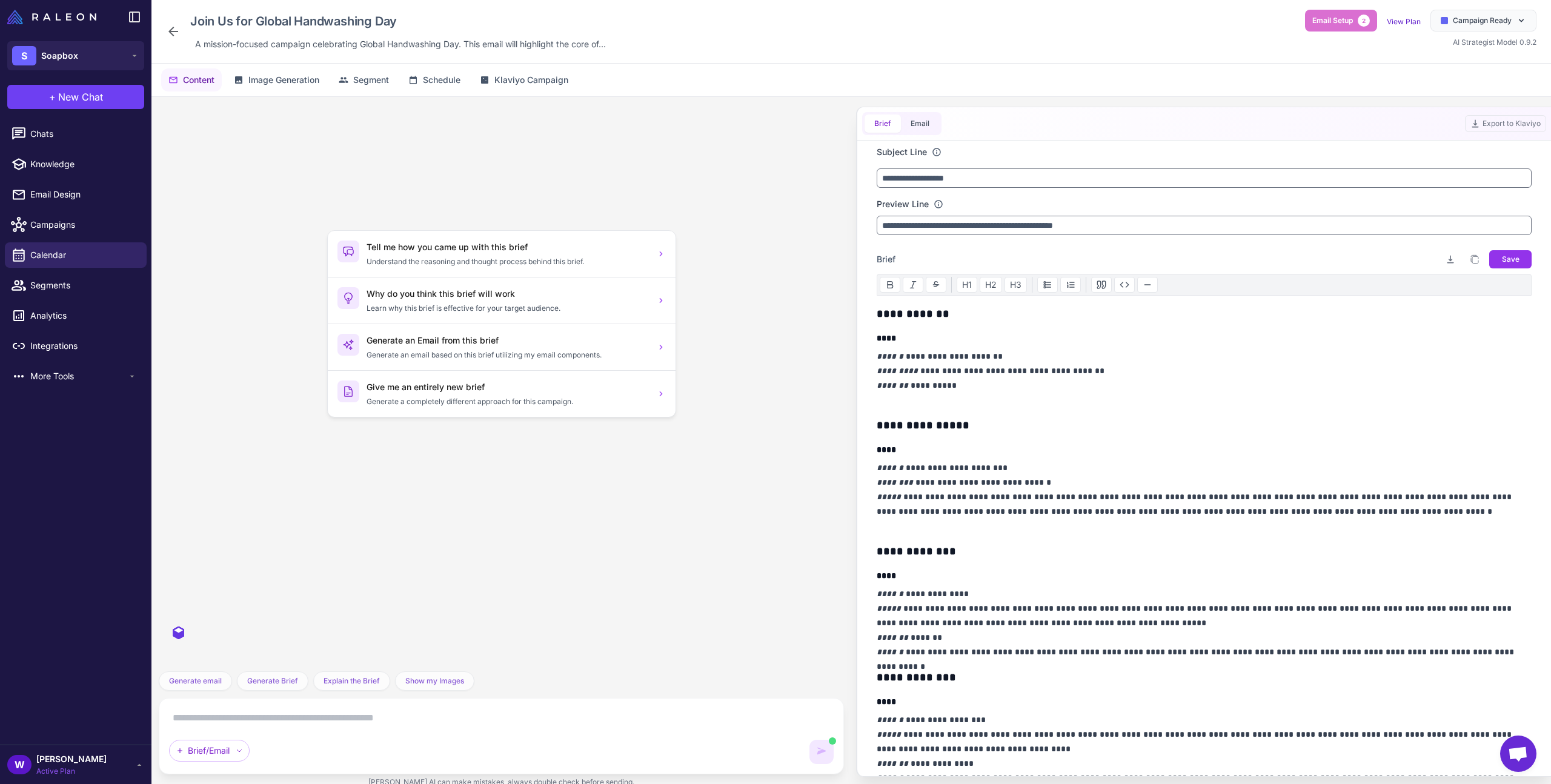
click at [455, 741] on div "Brief/Email" at bounding box center [486, 750] width 634 height 22
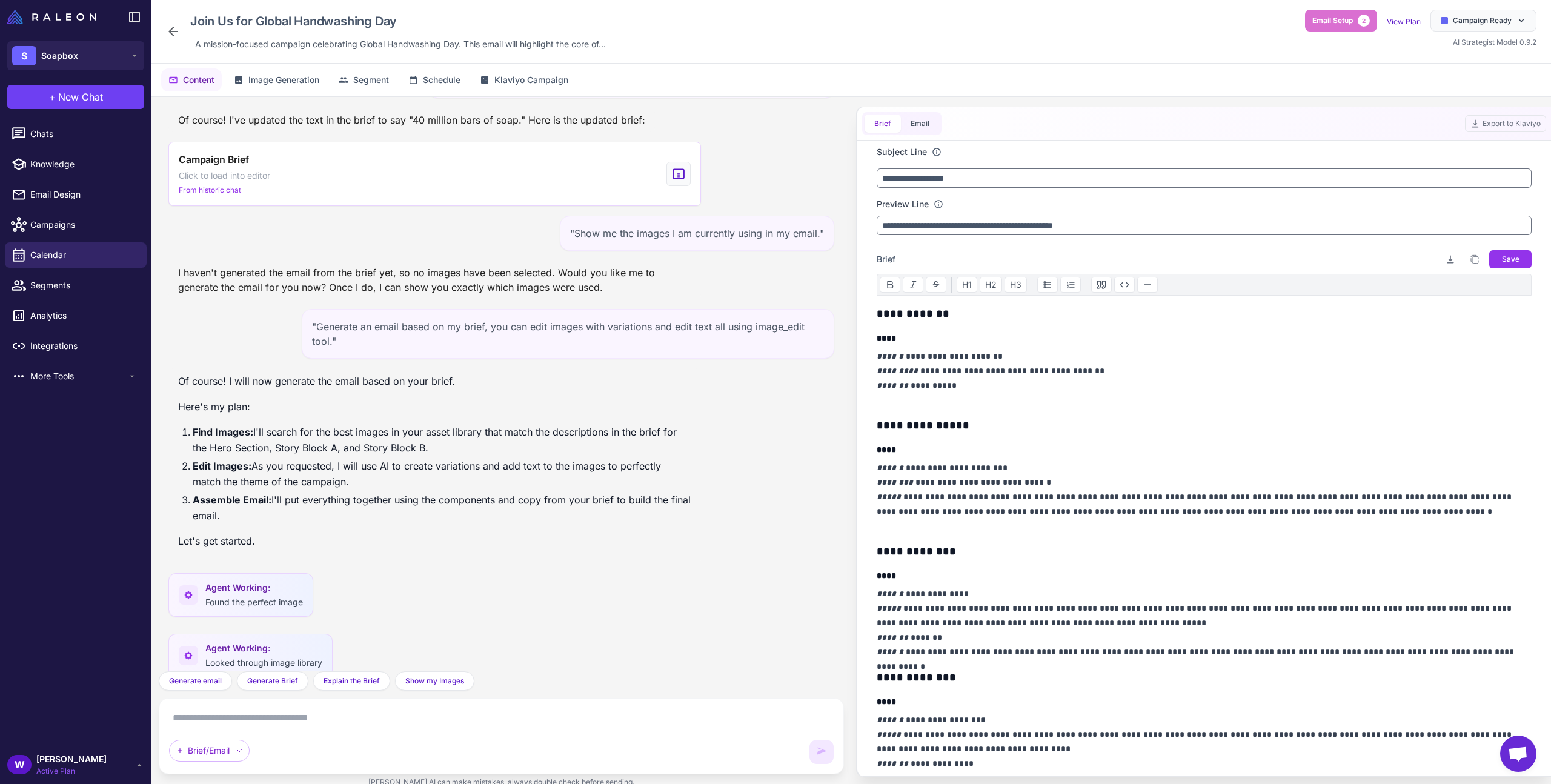
scroll to position [3392, 0]
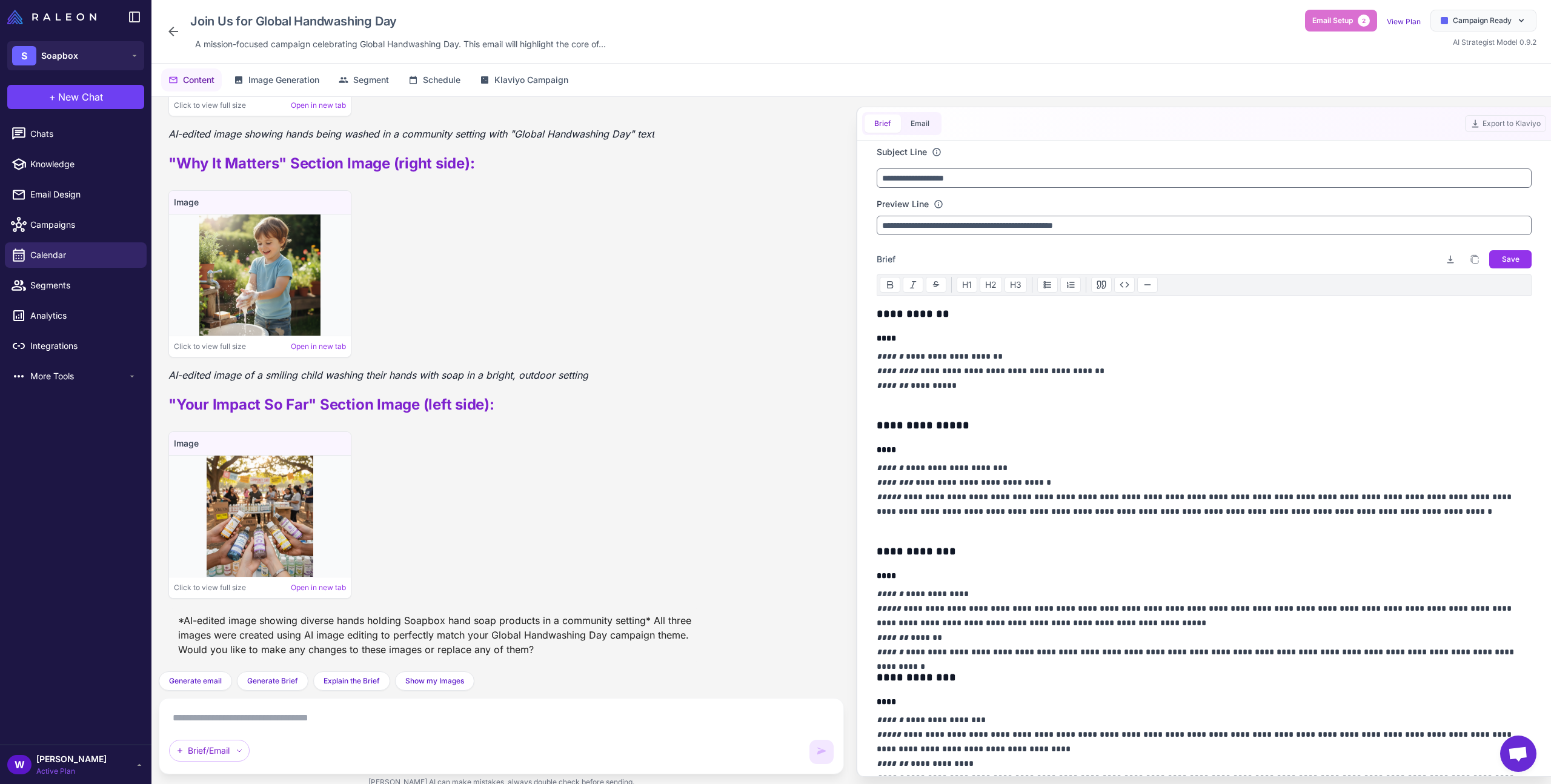
click at [452, 734] on div "Brief/Email" at bounding box center [500, 735] width 664 height 56
click at [452, 727] on div "Best (Recommended) Brief/Email" at bounding box center [500, 735] width 664 height 56
click at [413, 726] on div "Best (Recommended) Brief/Email" at bounding box center [500, 735] width 664 height 56
click at [414, 720] on textarea at bounding box center [500, 718] width 664 height 20
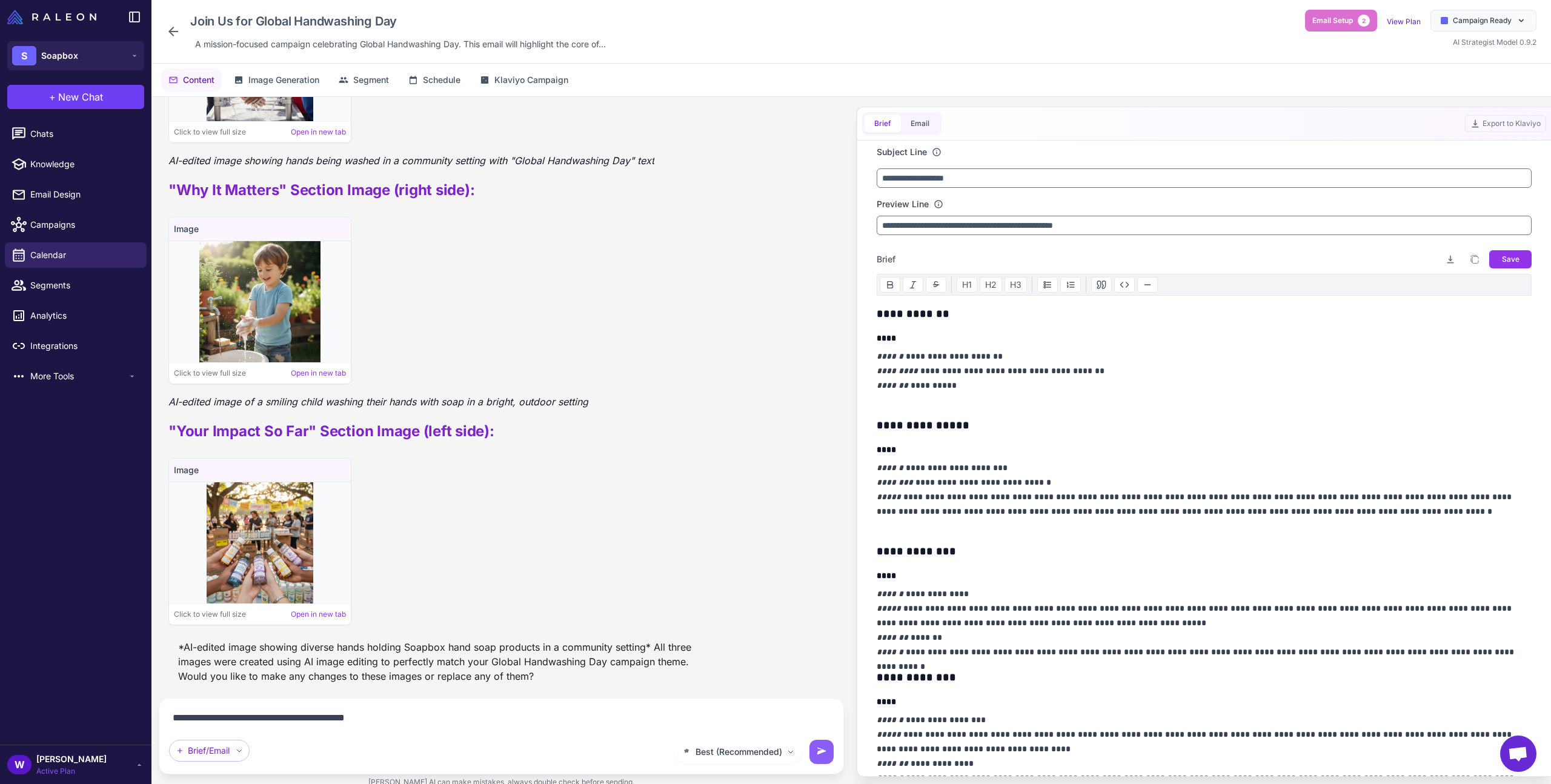
paste textarea "**********"
type textarea "**********"
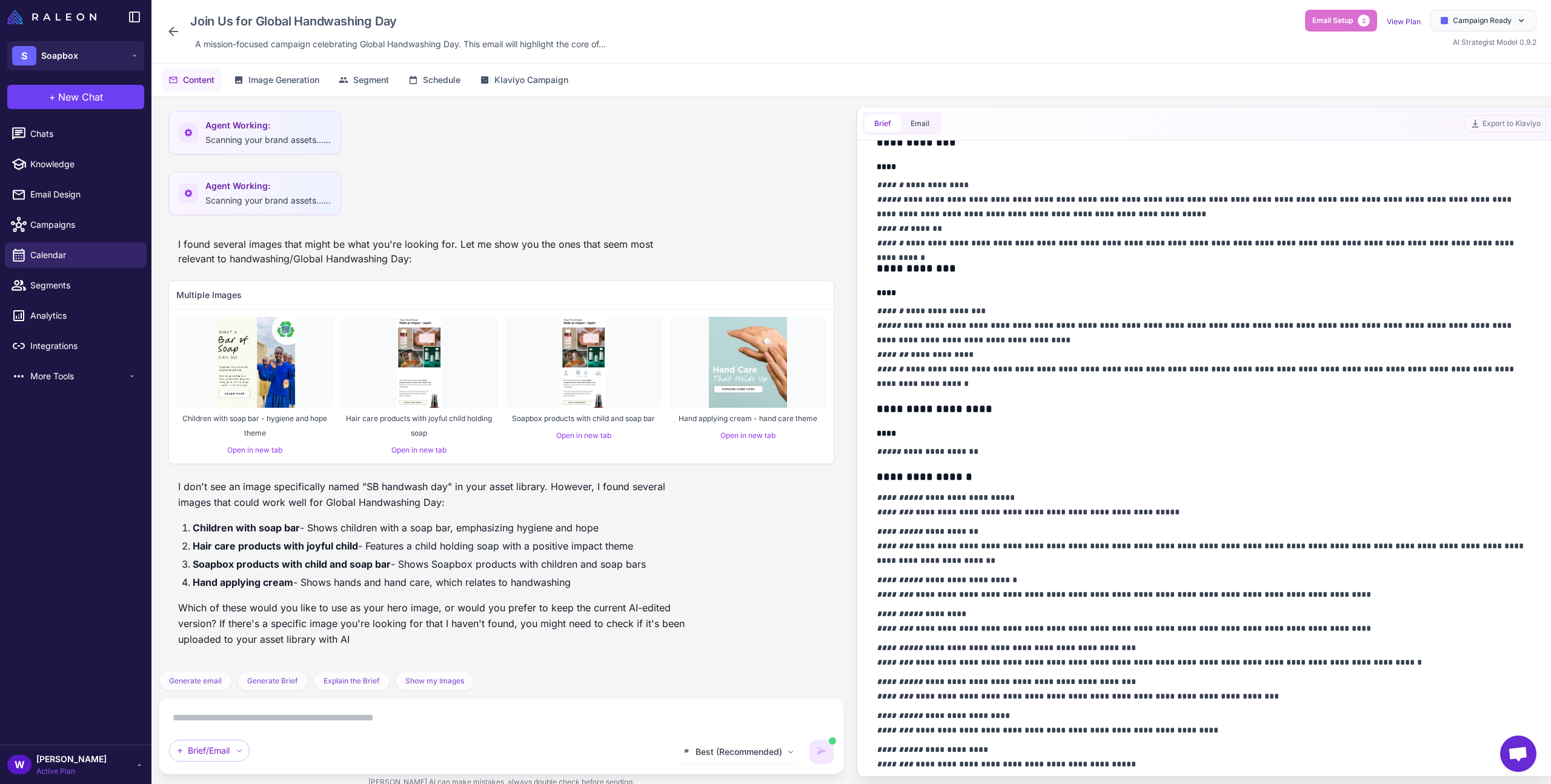
scroll to position [0, 0]
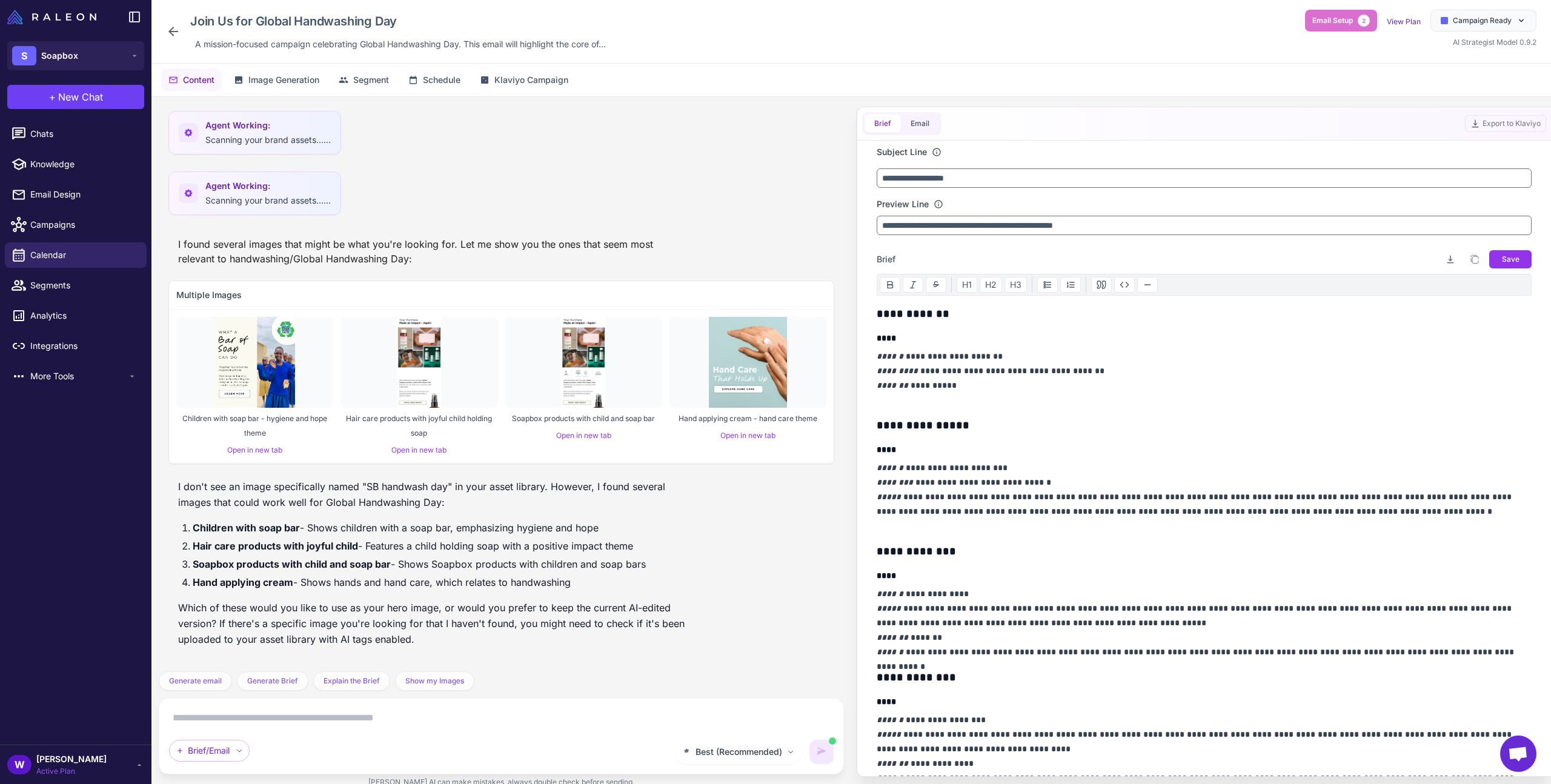
click at [936, 134] on div "Brief Email" at bounding box center [902, 123] width 79 height 23
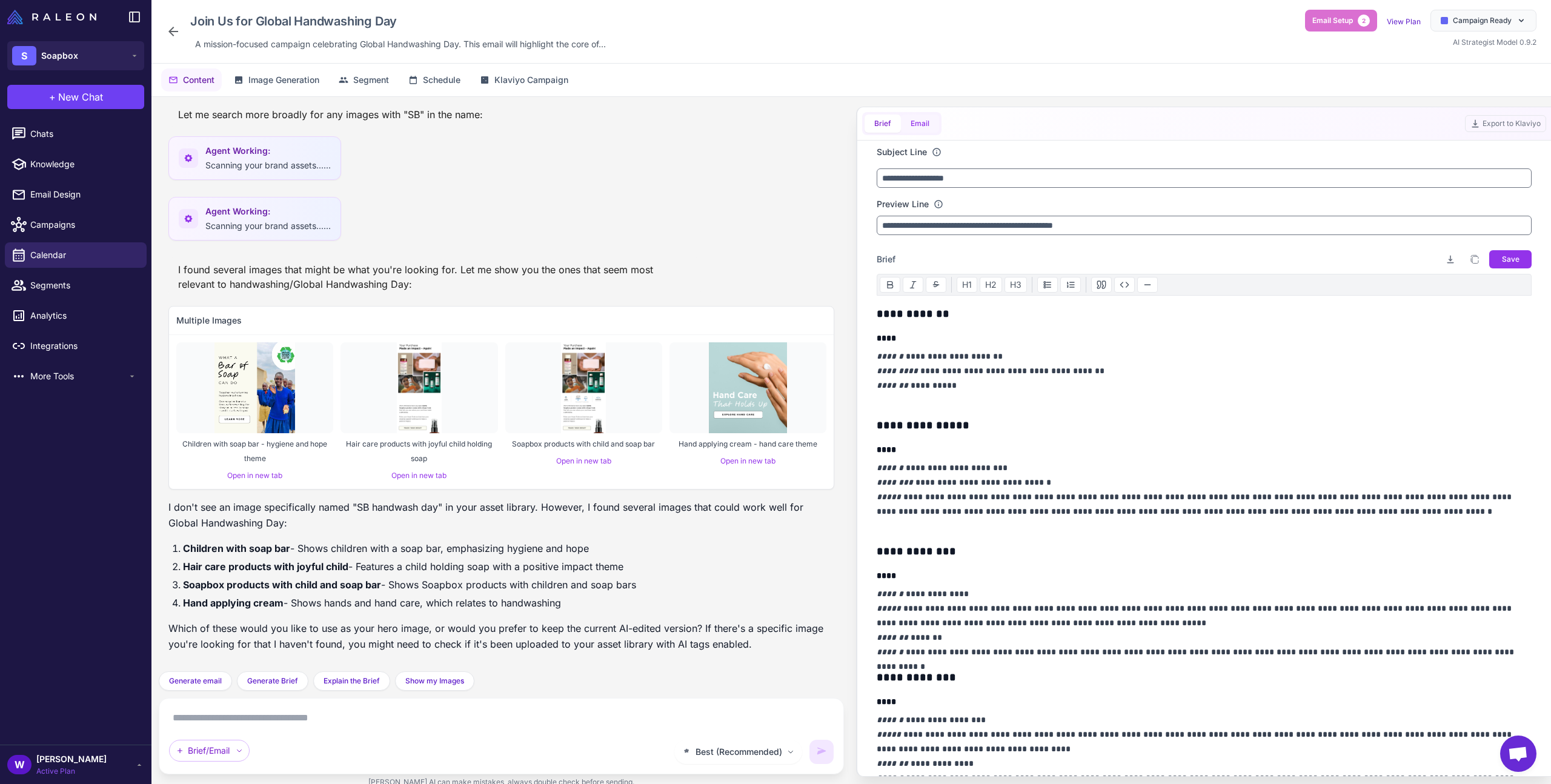
click at [931, 128] on button "Email" at bounding box center [919, 123] width 38 height 18
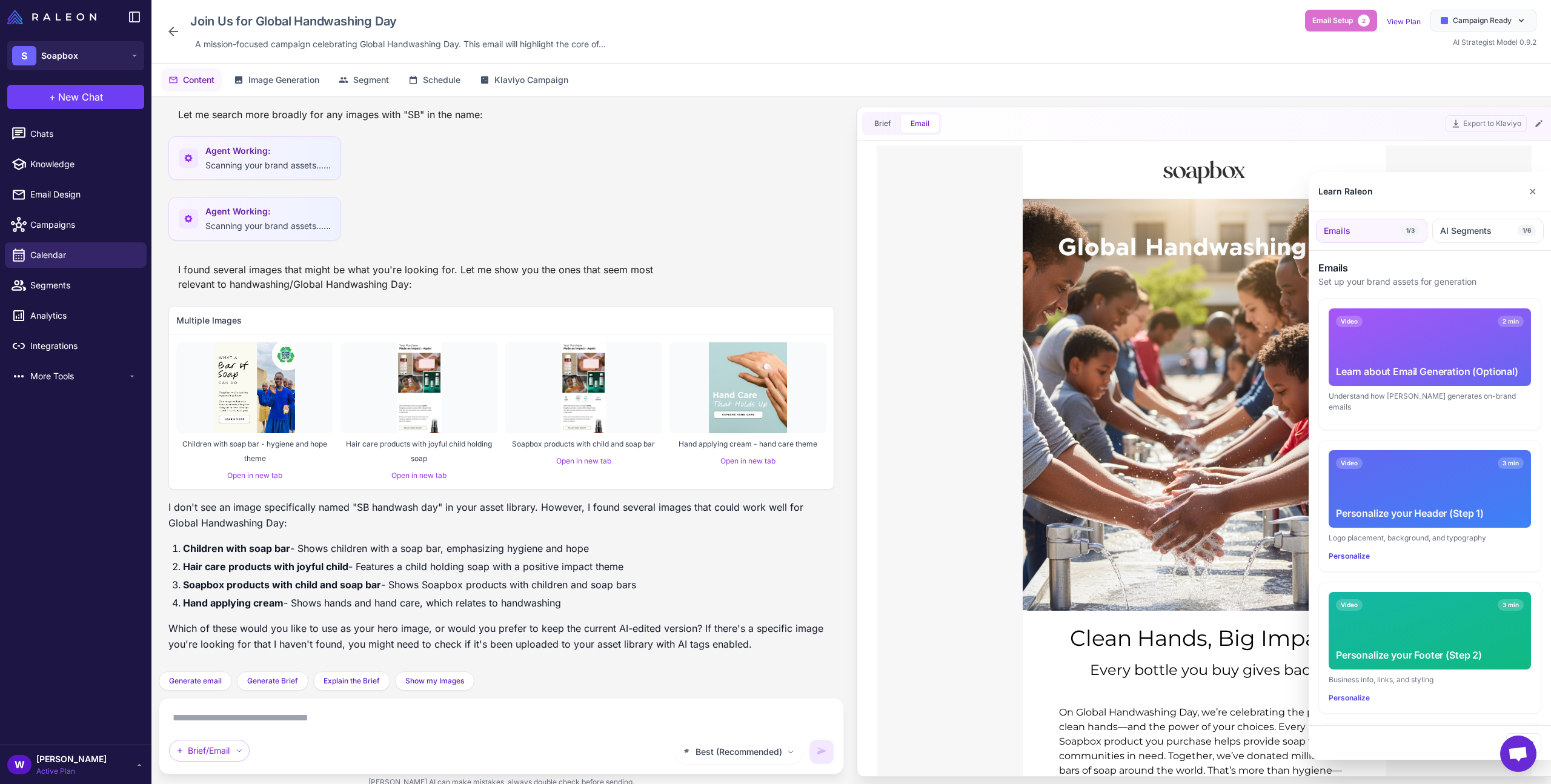
scroll to position [0, 0]
click at [1533, 174] on div "Learn Raleon ✕" at bounding box center [1430, 192] width 242 height 40
click at [1536, 189] on button "✕" at bounding box center [1533, 192] width 18 height 24
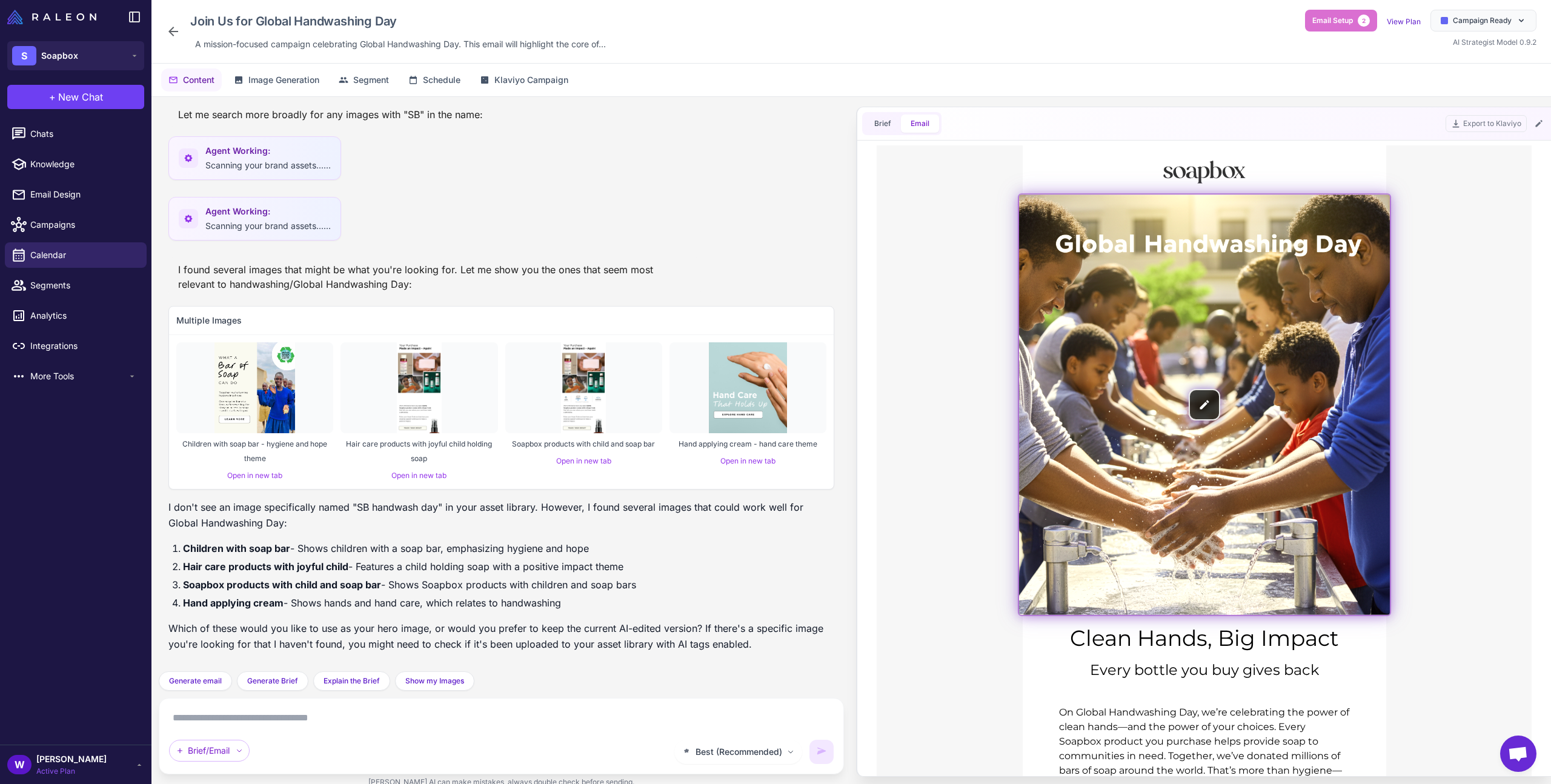
click at [1212, 411] on img at bounding box center [1203, 404] width 370 height 420
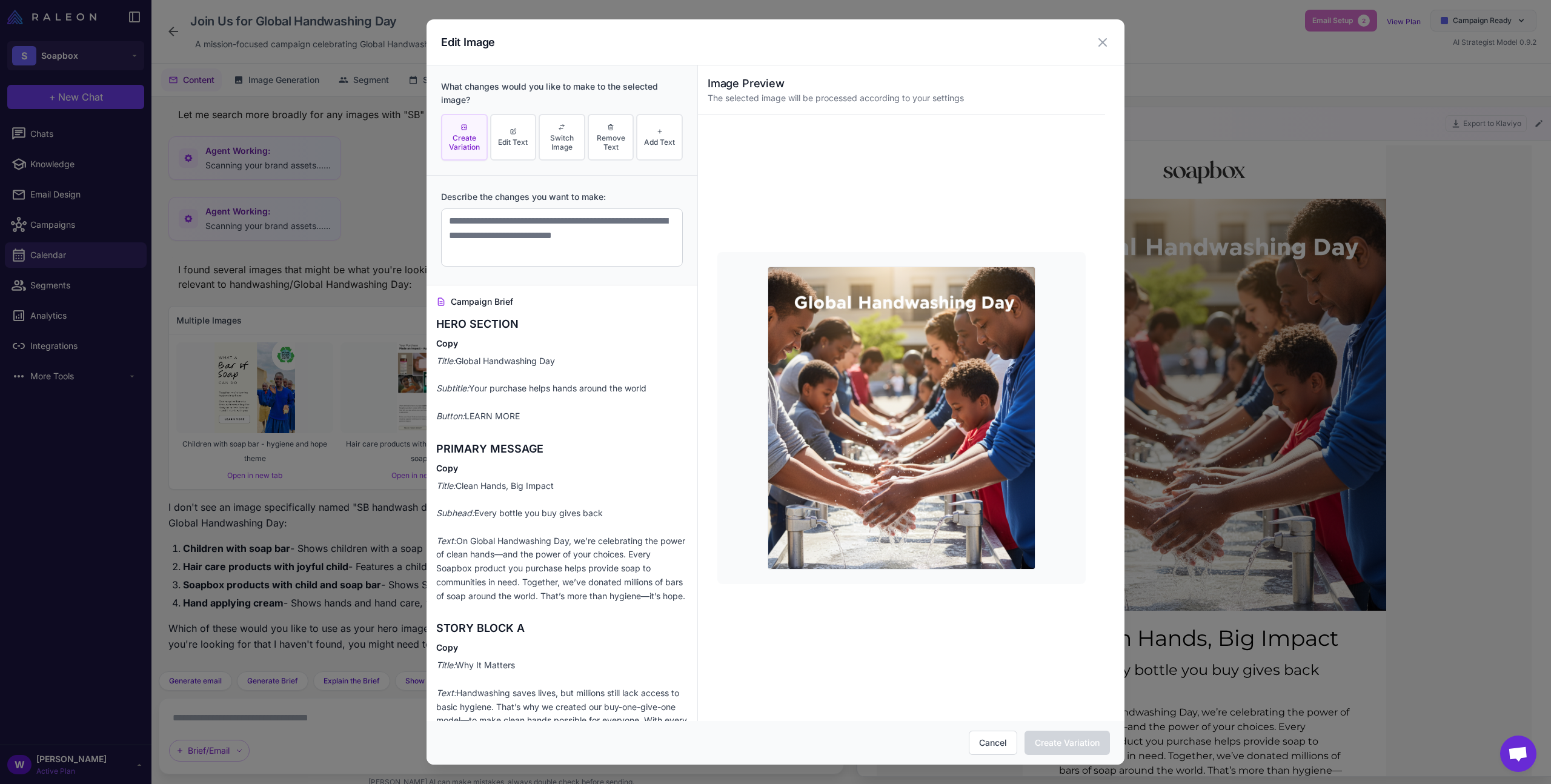
click at [509, 161] on div "What changes would you like to make to the selected image? Create Variation Edi…" at bounding box center [562, 120] width 271 height 110
click at [510, 148] on button "Edit Text" at bounding box center [513, 137] width 47 height 47
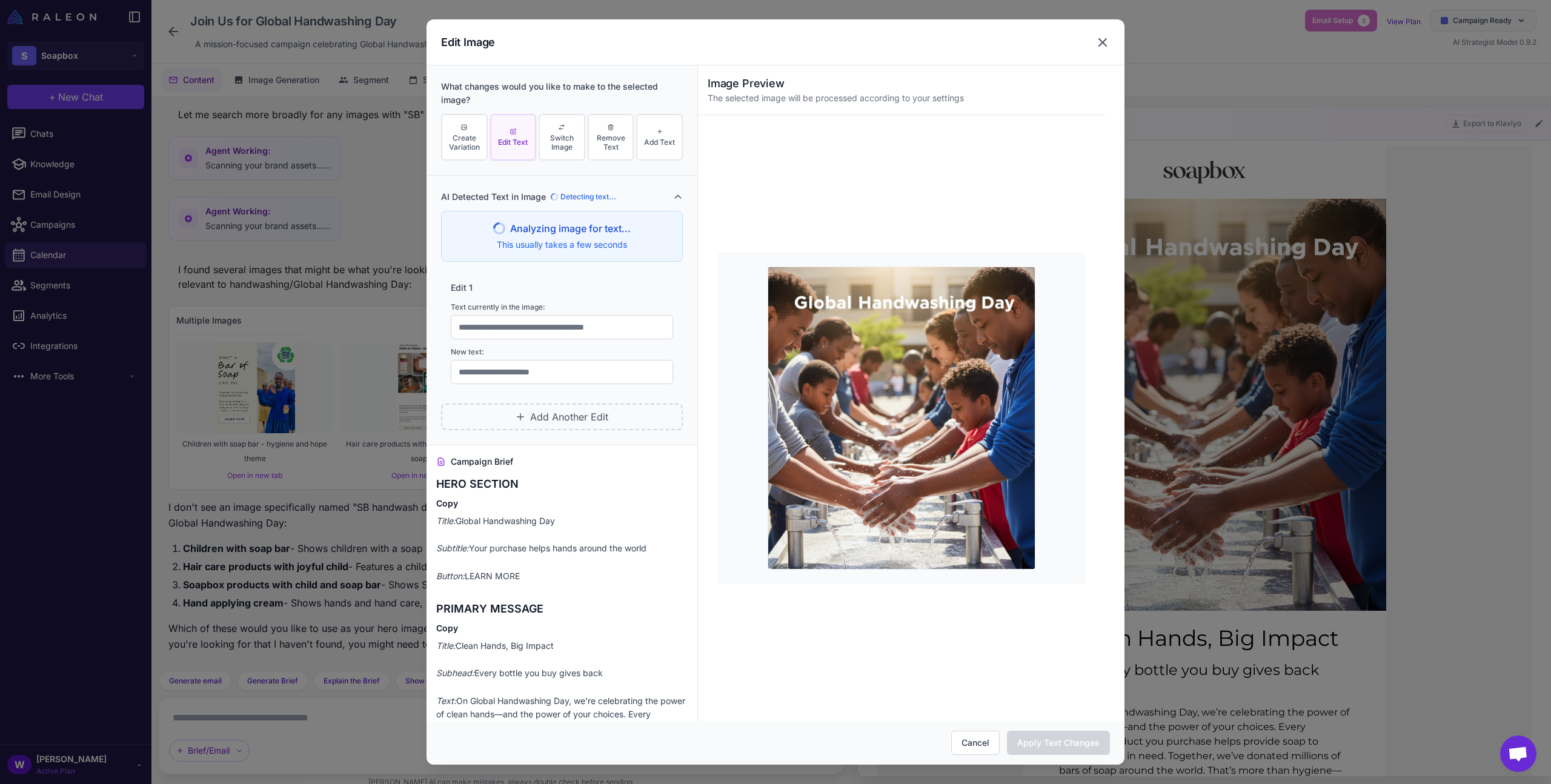
click at [1101, 45] on icon at bounding box center [1102, 42] width 15 height 15
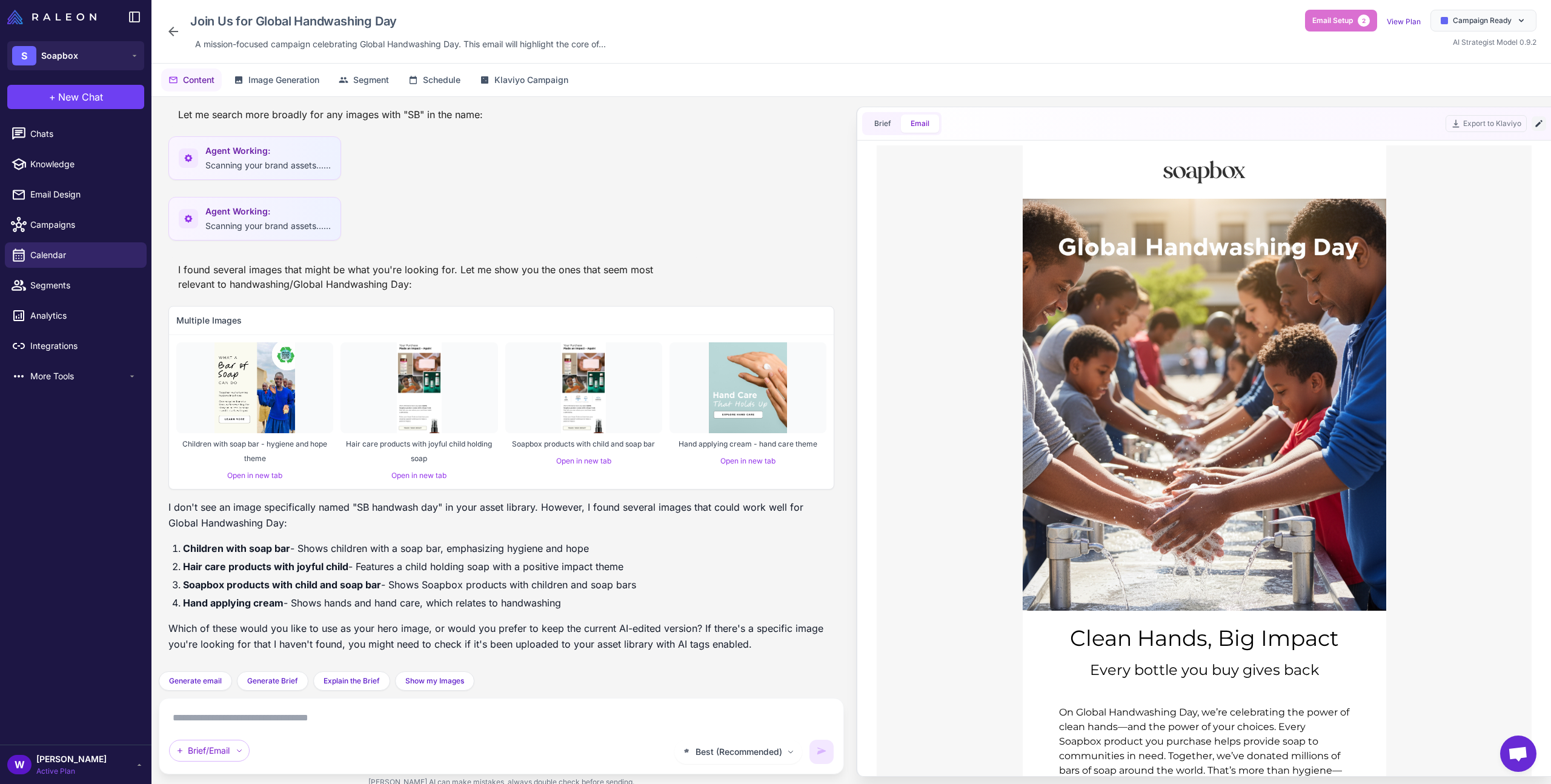
click at [1535, 125] on icon at bounding box center [1539, 124] width 10 height 10
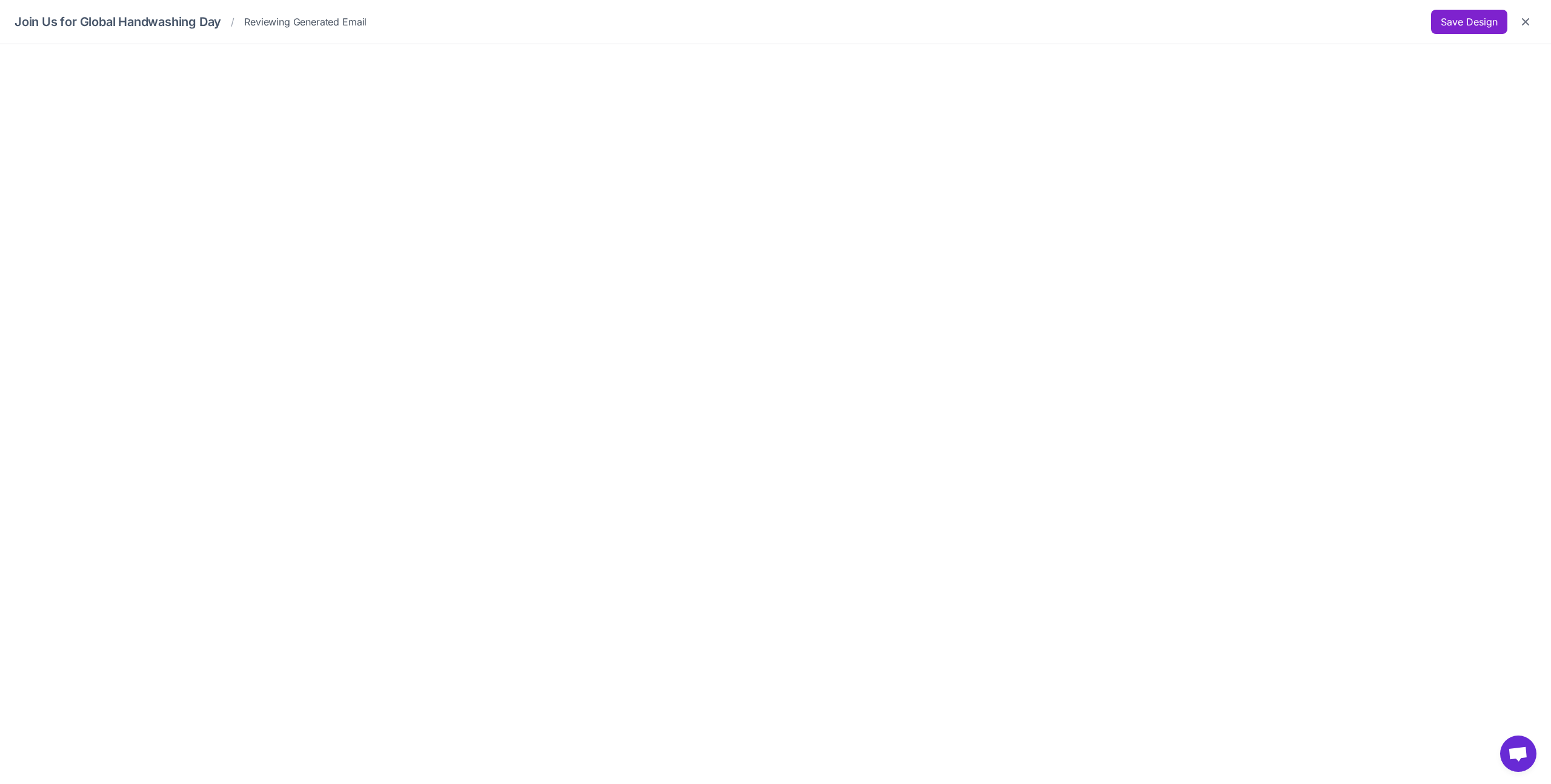
click at [1469, 26] on button "Save Design" at bounding box center [1469, 22] width 76 height 24
click at [1527, 18] on icon "Close" at bounding box center [1525, 22] width 12 height 12
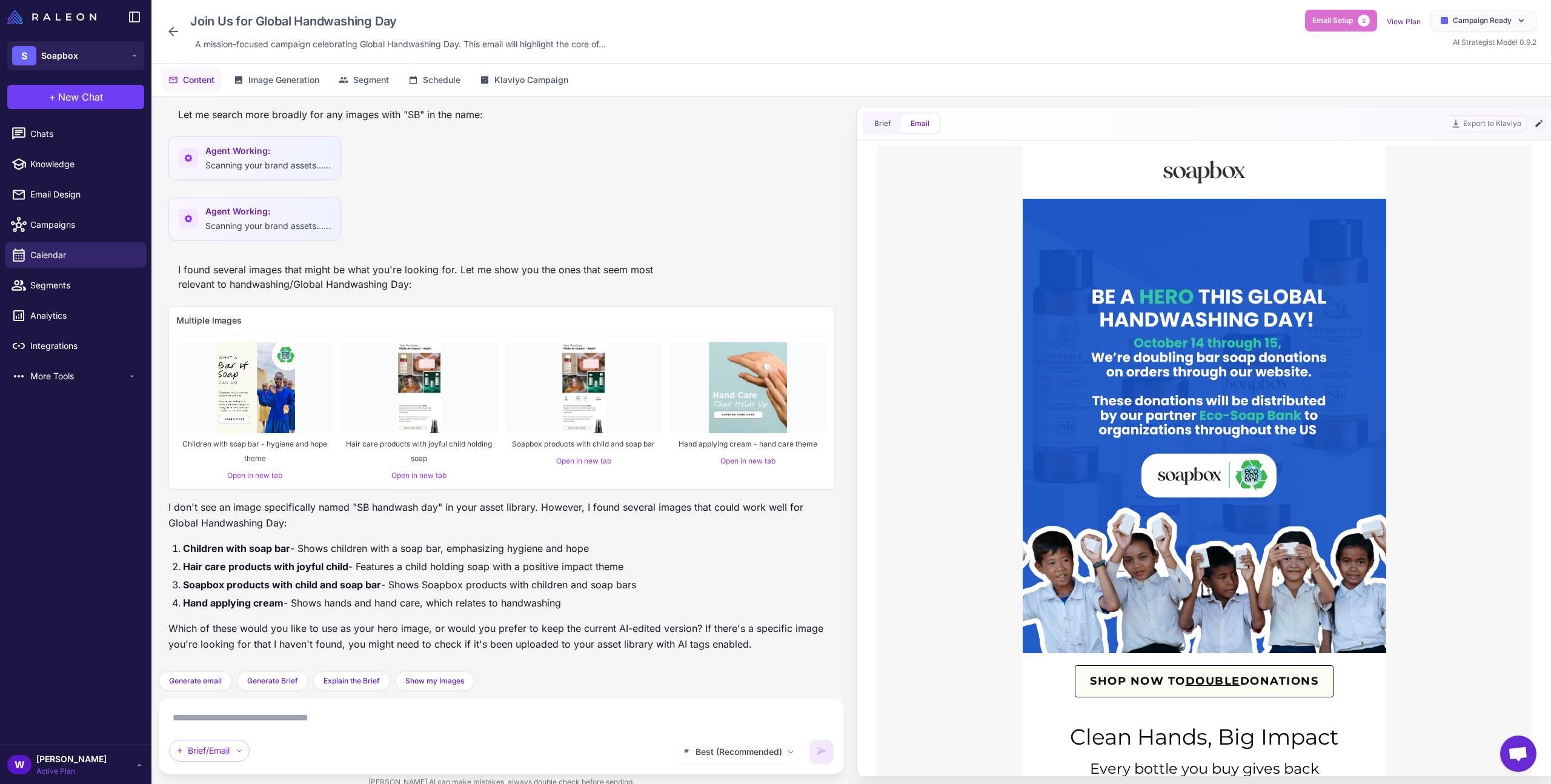
click at [1539, 124] on icon at bounding box center [1539, 124] width 10 height 10
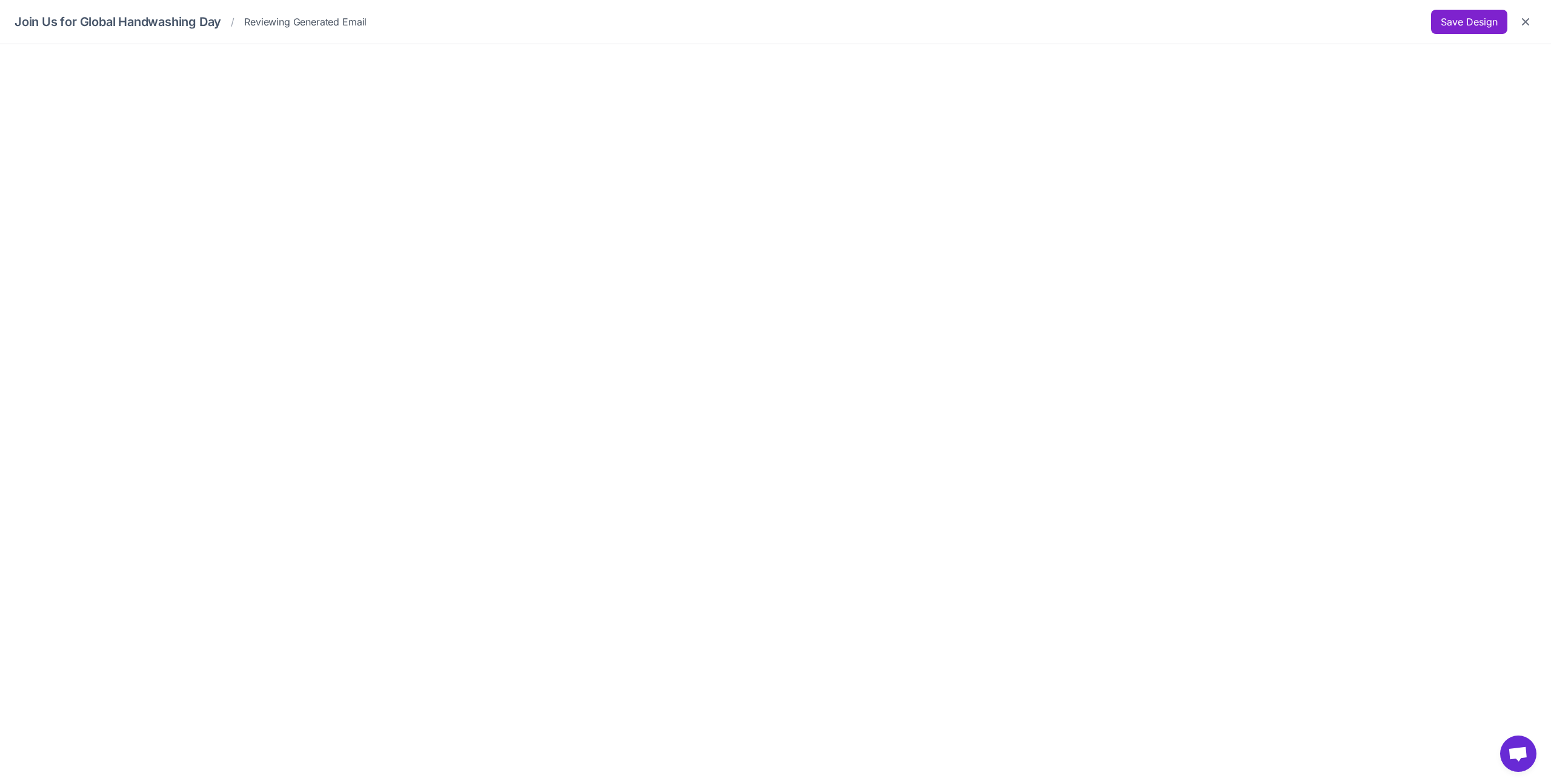
click at [1481, 32] on button "Save Design" at bounding box center [1469, 22] width 76 height 24
click at [1481, 26] on button "Save Design" at bounding box center [1469, 22] width 76 height 24
click at [1526, 24] on icon "Close" at bounding box center [1525, 22] width 12 height 12
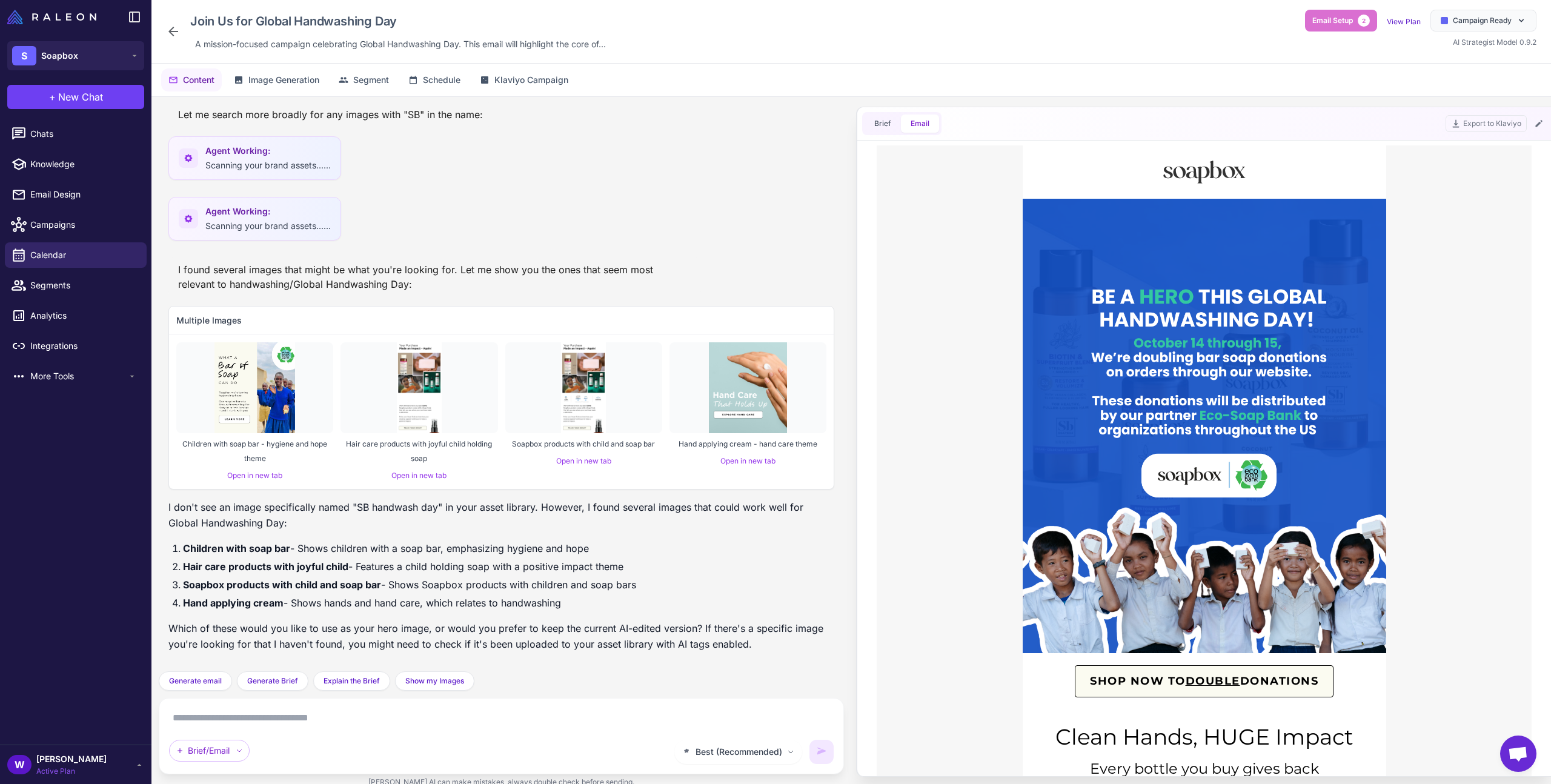
click at [969, 363] on div "SHOP NOW TO DOUBLE DONATIONS" at bounding box center [1204, 454] width 655 height 510
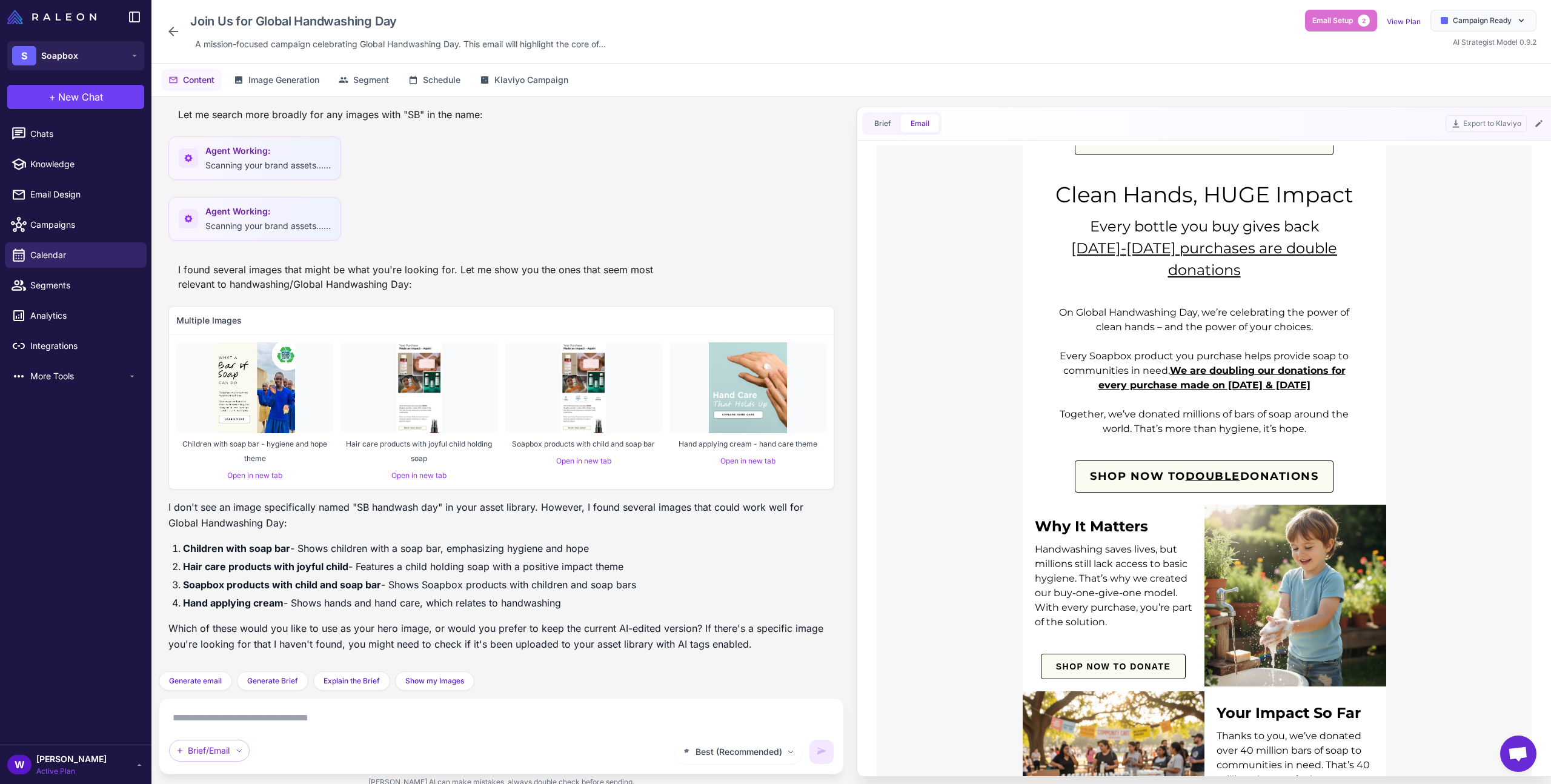
scroll to position [521, 0]
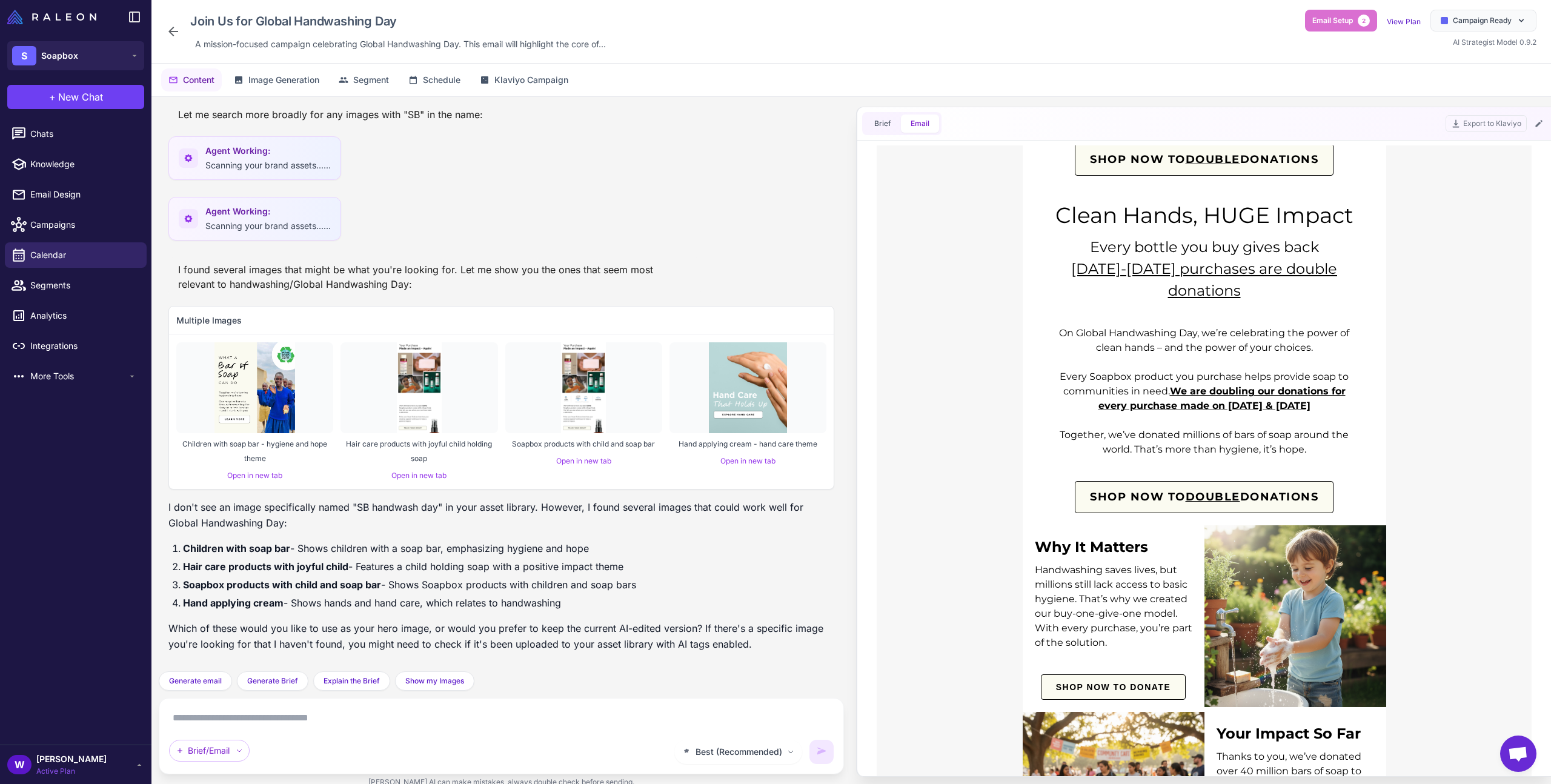
click at [1123, 248] on p "Every bottle you buy gives back" at bounding box center [1203, 247] width 315 height 22
drag, startPoint x: 1092, startPoint y: 246, endPoint x: 1372, endPoint y: 266, distance: 280.7
click at [1372, 266] on div "Clean Hands, HUGE Impact Every bottle you buy gives back [DATE]-[DATE] purchase…" at bounding box center [1204, 250] width 363 height 126
click at [1233, 269] on span "[DATE]-[DATE] purchases are double donations" at bounding box center [1204, 280] width 266 height 40
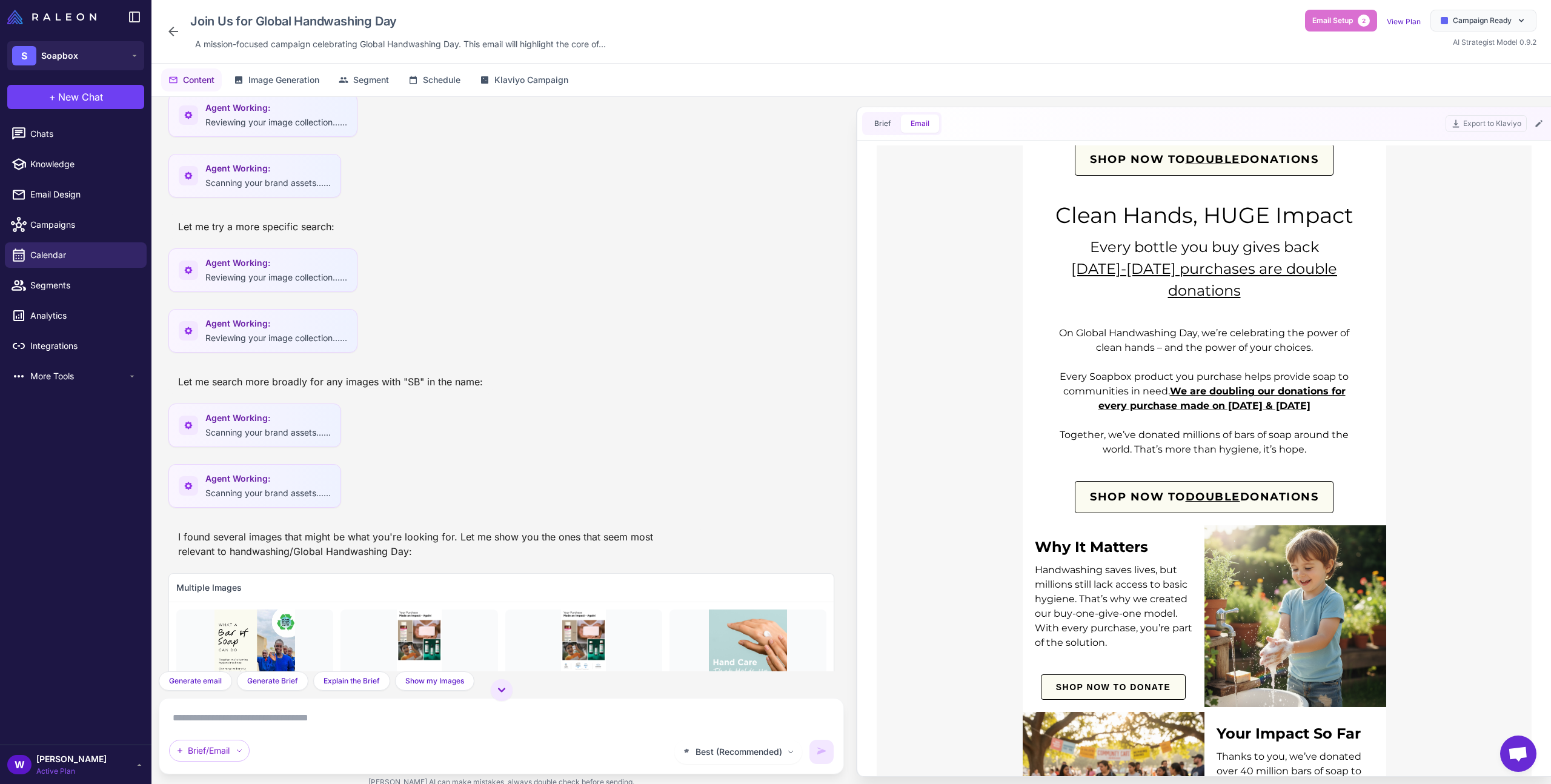
scroll to position [4315, 0]
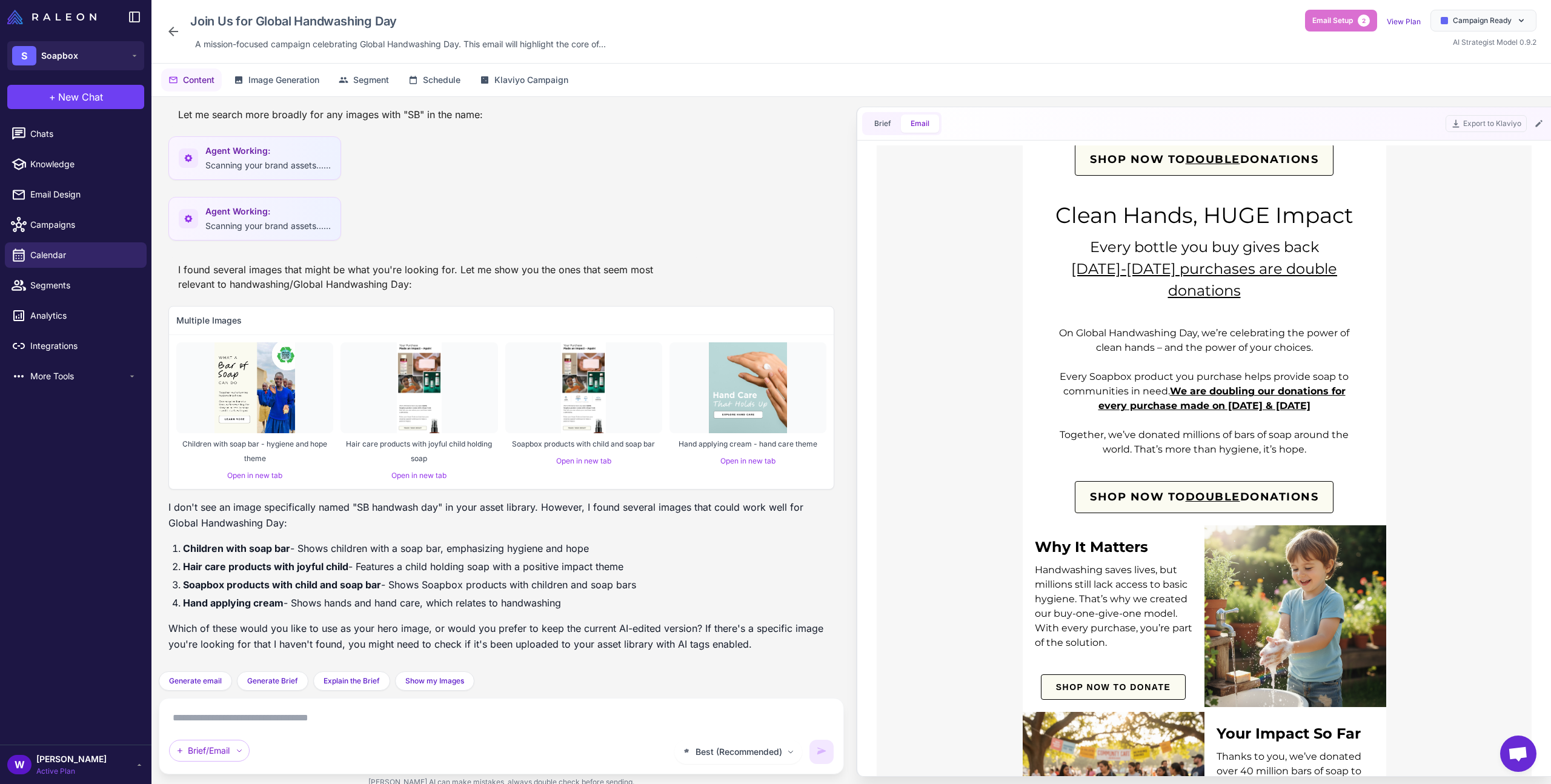
click at [1068, 428] on p "Together, we’ve donated millions of bars of soap around the world. That’s more …" at bounding box center [1204, 442] width 291 height 29
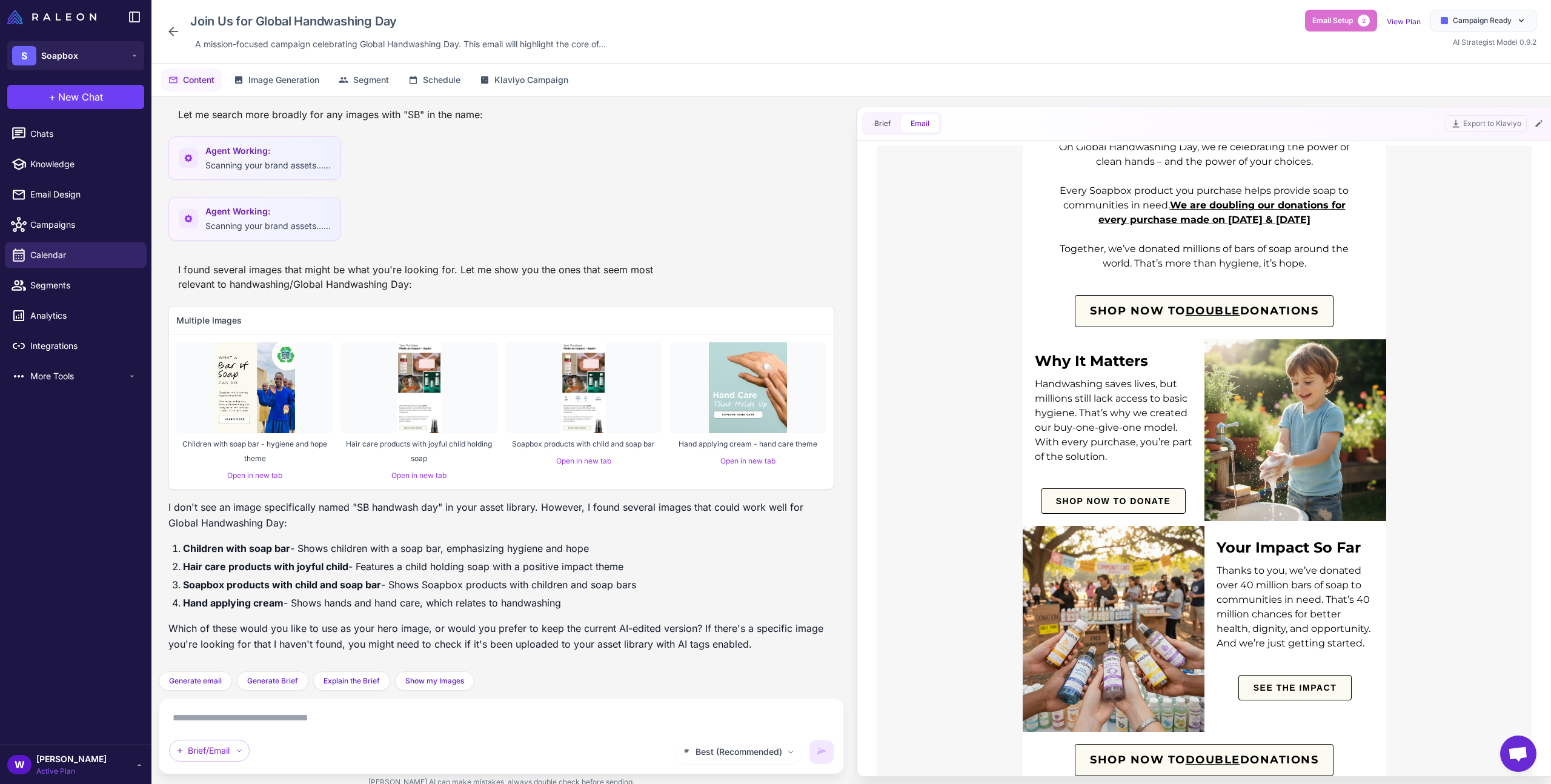
scroll to position [688, 0]
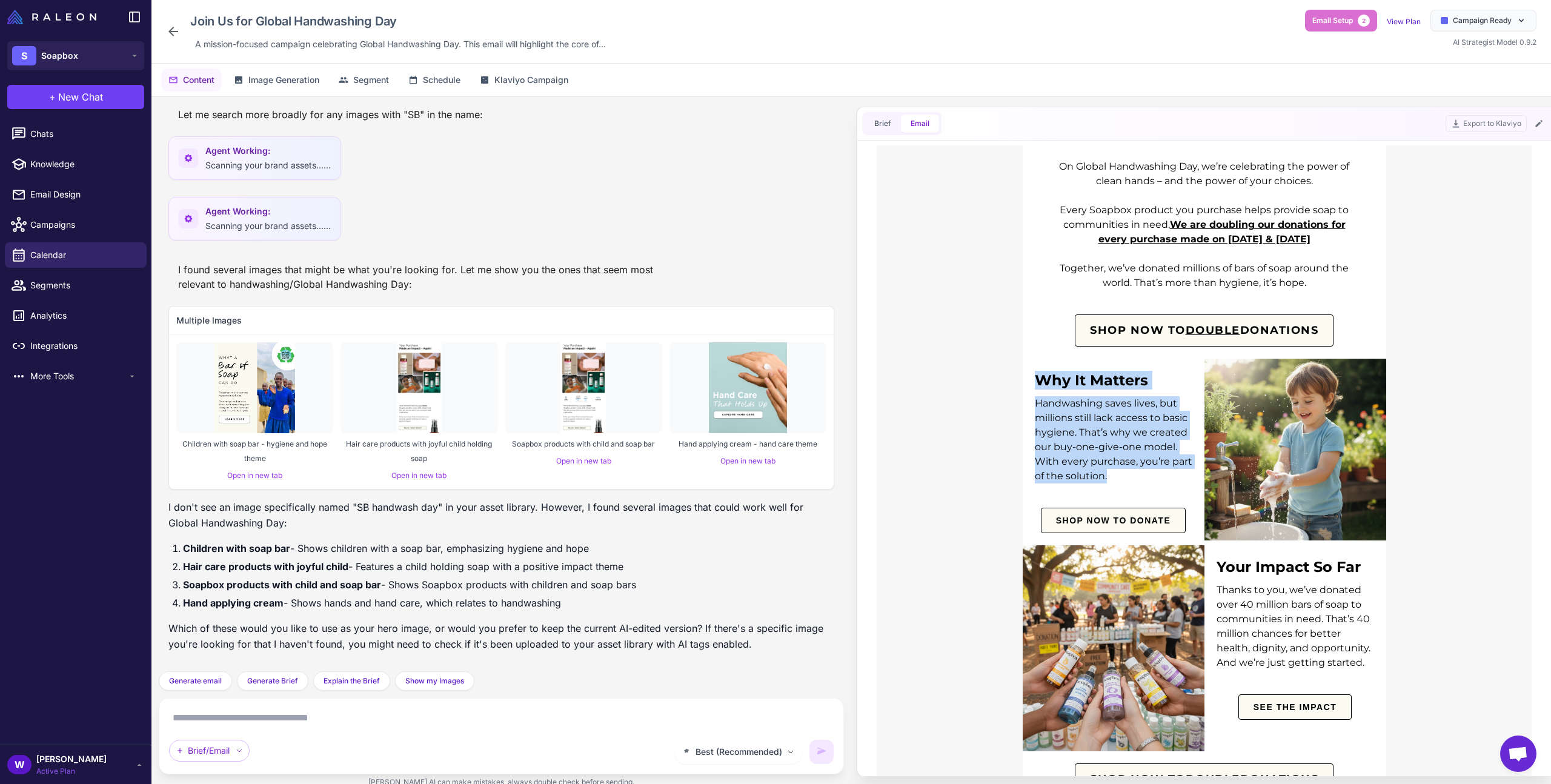
drag, startPoint x: 1037, startPoint y: 358, endPoint x: 1140, endPoint y: 454, distance: 140.8
click at [1140, 454] on div "Why It Matters Handwashing saves lives, but millions still lack access to basic…" at bounding box center [1113, 452] width 182 height 187
click at [1140, 454] on p "Handwashing saves lives, but millions still lack access to basic hygiene. That’…" at bounding box center [1113, 440] width 158 height 87
drag, startPoint x: 1140, startPoint y: 454, endPoint x: 1030, endPoint y: 380, distance: 132.6
click at [1030, 390] on td "Handwashing saves lives, but millions still lack access to basic hygiene. That’…" at bounding box center [1113, 443] width 182 height 105
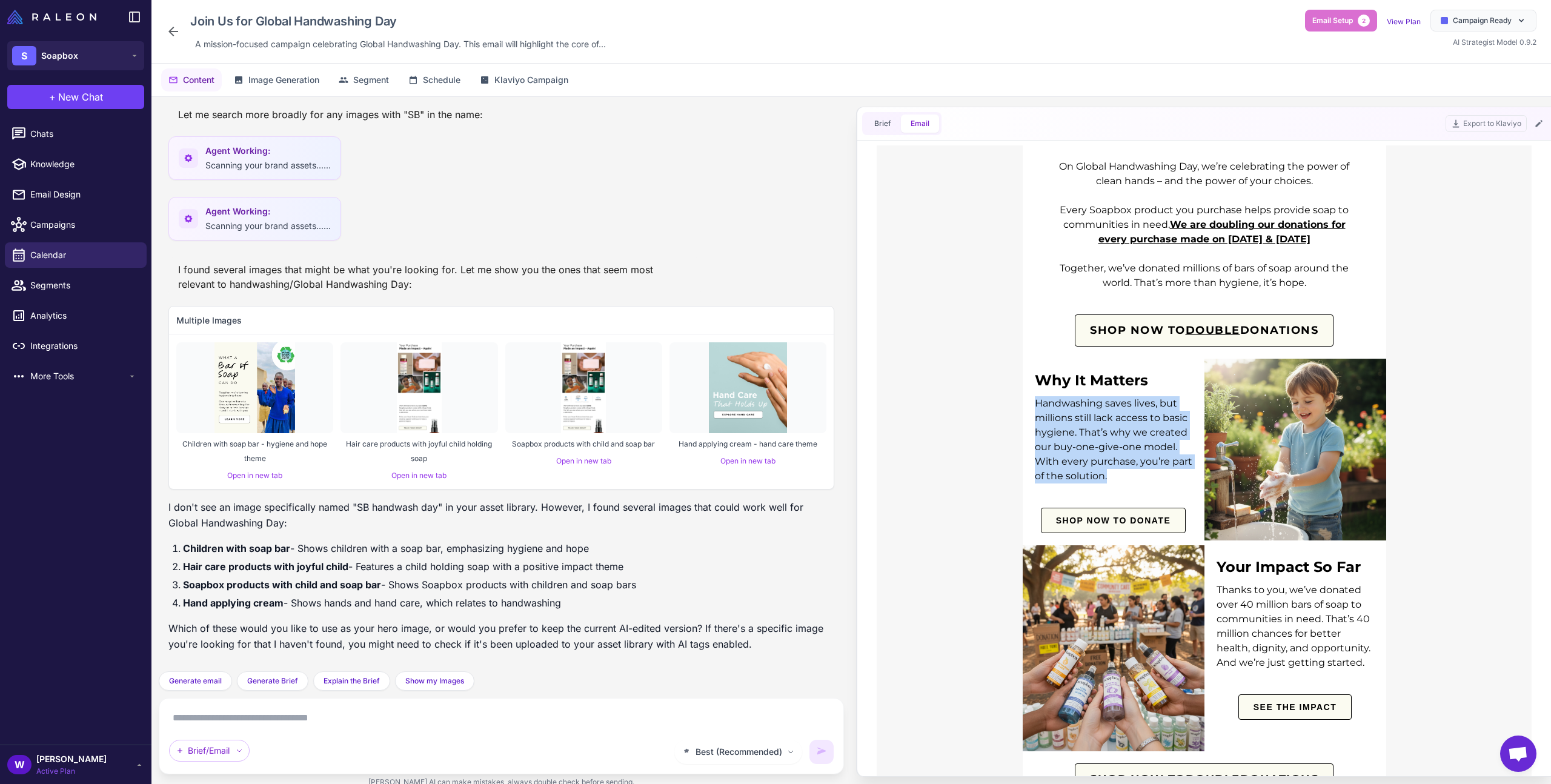
click at [1047, 401] on p "Handwashing saves lives, but millions still lack access to basic hygiene. That’…" at bounding box center [1113, 440] width 158 height 87
drag, startPoint x: 1085, startPoint y: 410, endPoint x: 1108, endPoint y: 453, distance: 48.8
click at [1108, 453] on p "Handwashing saves lives, but millions still lack access to basic hygiene. That’…" at bounding box center [1113, 440] width 158 height 87
drag, startPoint x: 1114, startPoint y: 456, endPoint x: 1020, endPoint y: 441, distance: 95.2
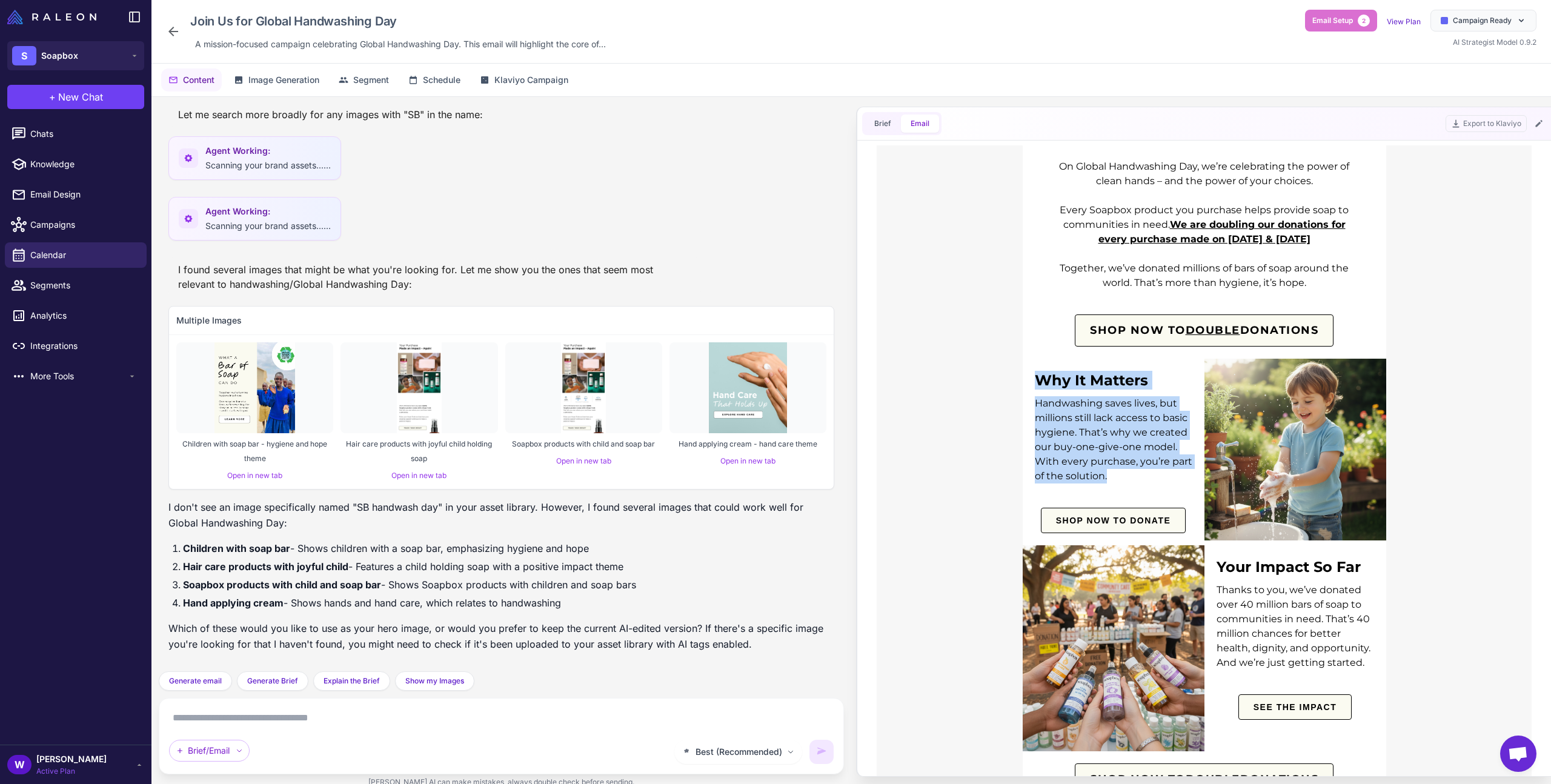
click at [1020, 441] on div "Why It Matters Handwashing saves lives, but millions still lack access to basic…" at bounding box center [1204, 452] width 655 height 187
click at [1023, 441] on td "Handwashing saves lives, but millions still lack access to basic hygiene. That’…" at bounding box center [1113, 443] width 182 height 105
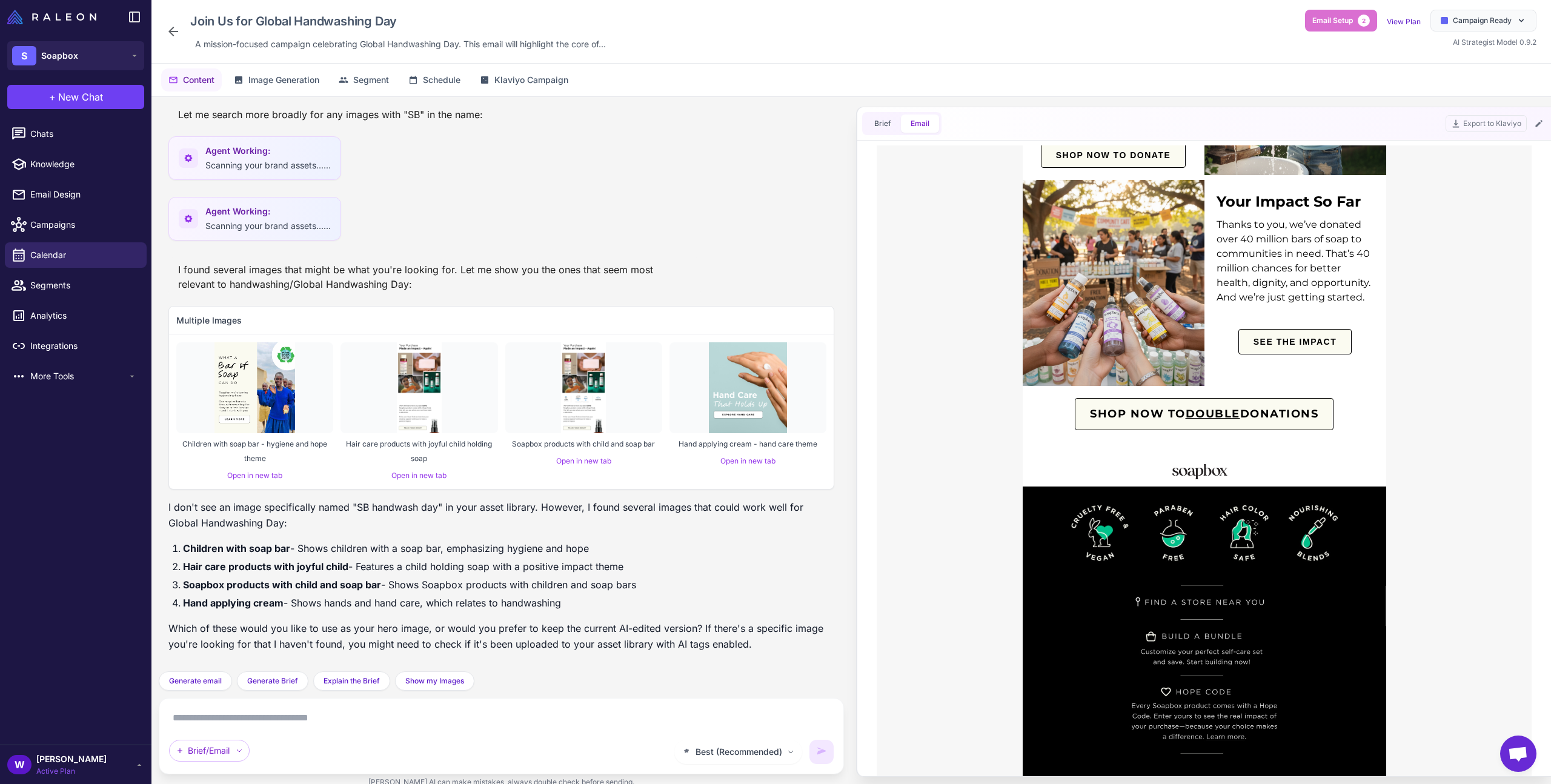
scroll to position [0, 0]
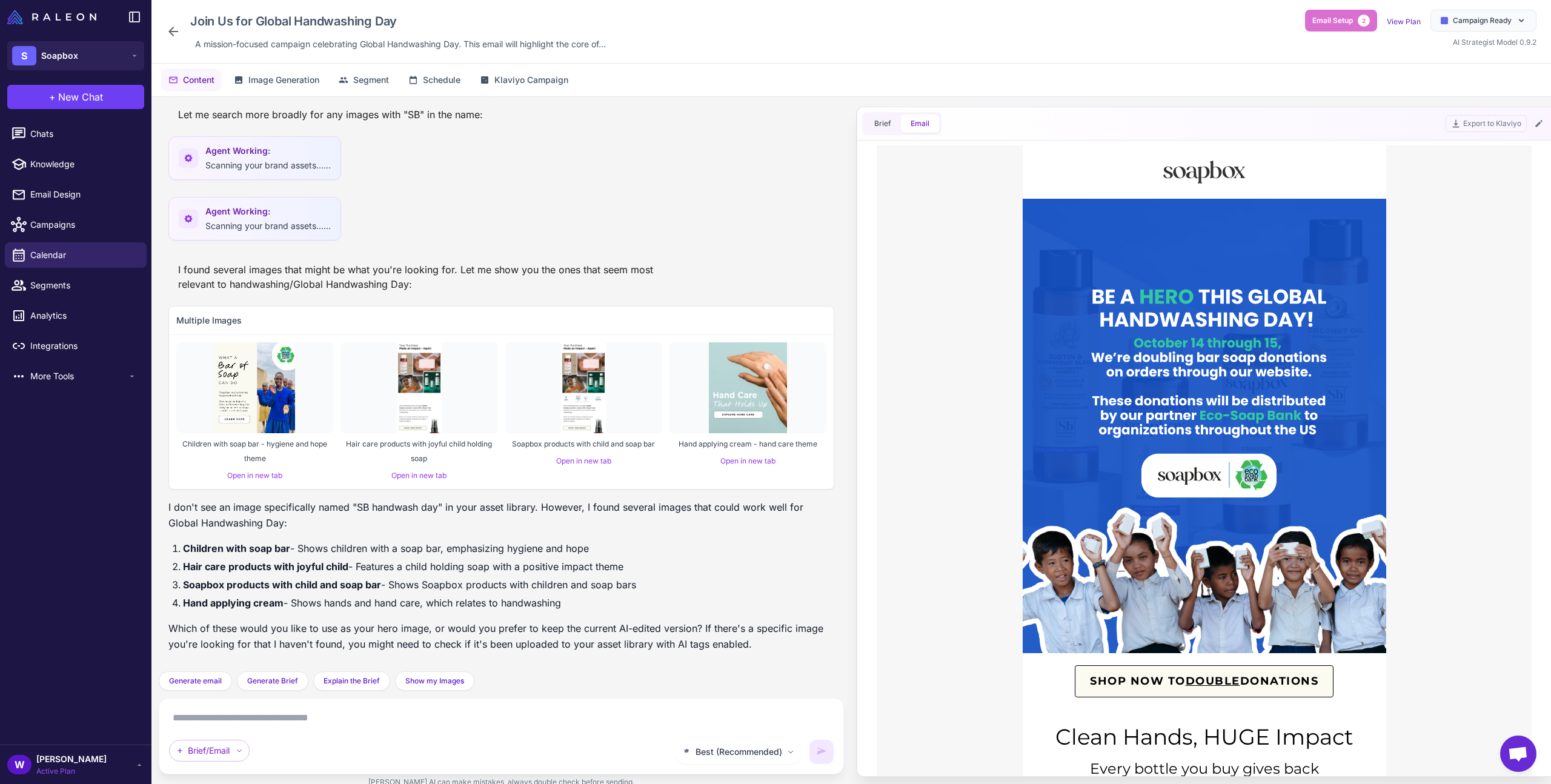
click at [179, 34] on icon at bounding box center [173, 31] width 15 height 15
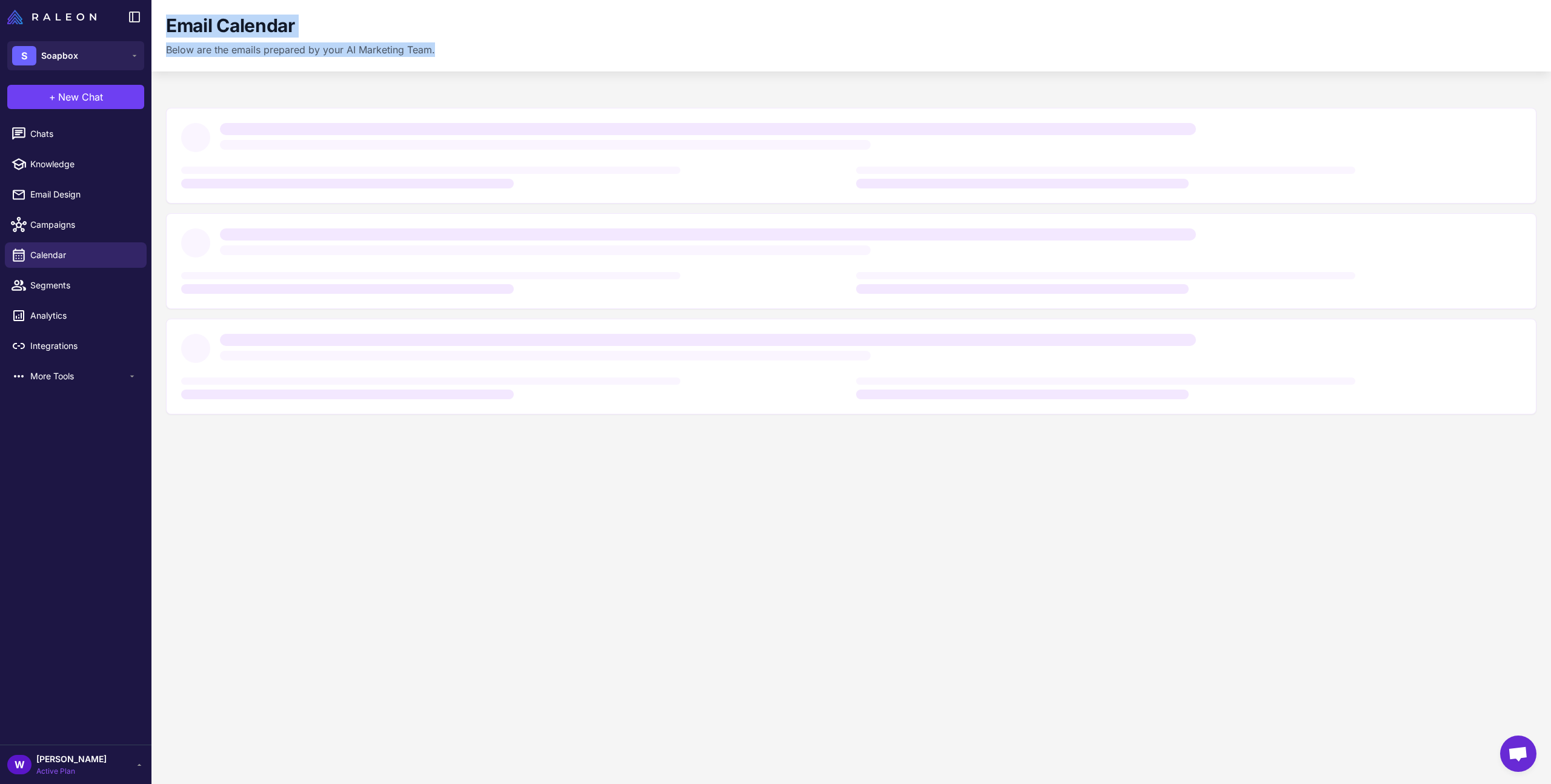
drag, startPoint x: 169, startPoint y: 25, endPoint x: 488, endPoint y: 52, distance: 320.1
click at [488, 52] on div "Email Calendar Below are the emails prepared by your AI Marketing Team." at bounding box center [851, 36] width 1370 height 43
